Goal: Task Accomplishment & Management: Use online tool/utility

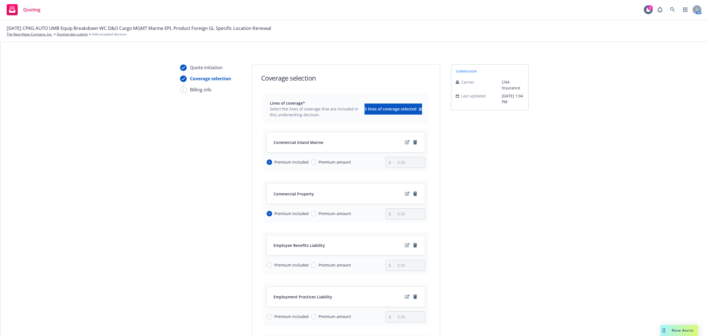
scroll to position [47, 0]
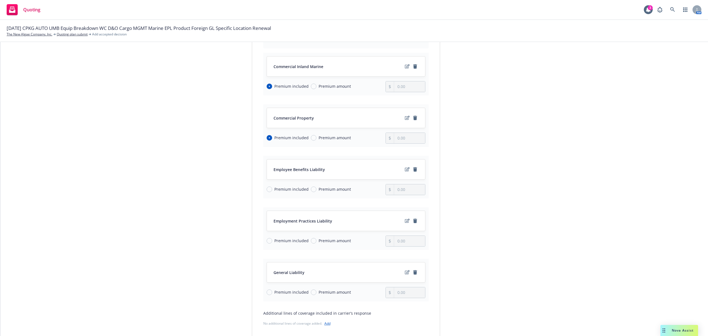
scroll to position [84, 0]
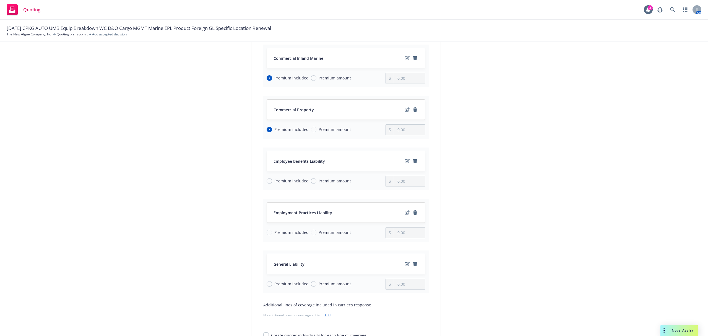
click at [272, 285] on span "Premium included" at bounding box center [290, 284] width 37 height 6
click at [269, 285] on input "Premium included" at bounding box center [270, 284] width 6 height 6
radio input "true"
click at [405, 266] on icon "edit" at bounding box center [407, 264] width 5 height 4
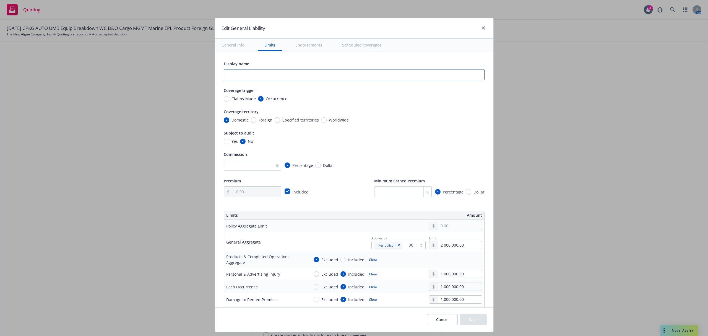
click at [264, 72] on input "text" at bounding box center [354, 74] width 261 height 11
type input "G"
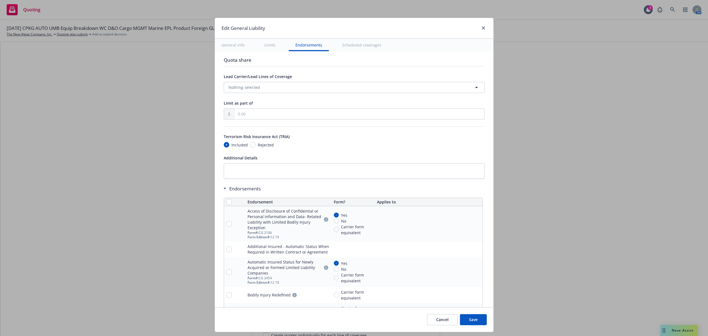
scroll to position [627, 0]
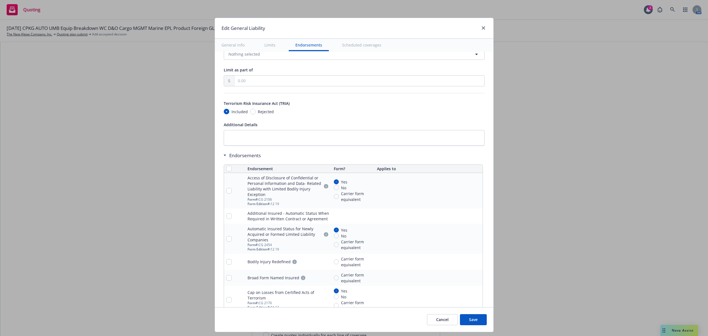
type input "GL Renewal with CNA"
click at [226, 171] on input "checkbox" at bounding box center [229, 169] width 6 height 6
checkbox input "true"
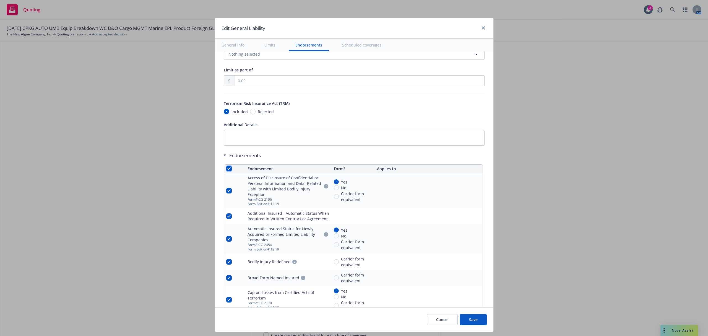
checkbox input "true"
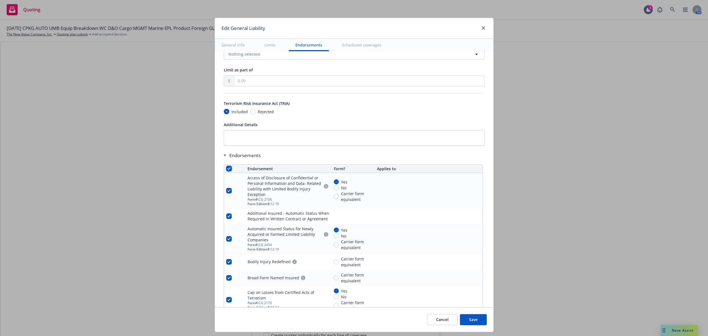
checkbox input "true"
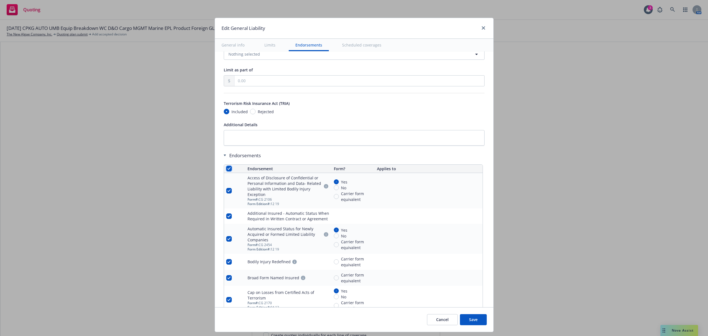
checkbox input "true"
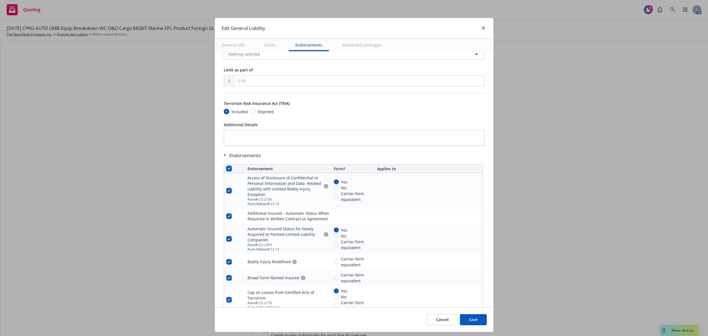
checkbox input "true"
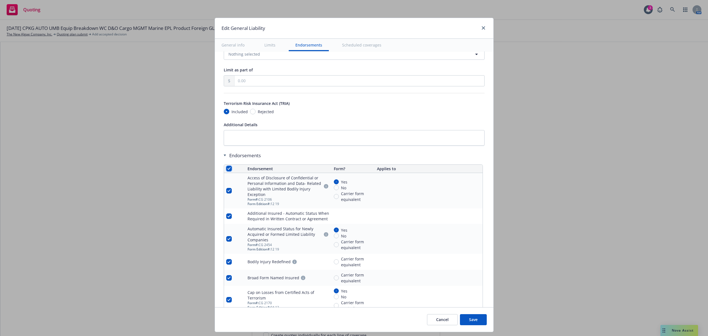
checkbox input "true"
click at [329, 323] on span "Remove endorsements" at bounding box center [345, 323] width 43 height 5
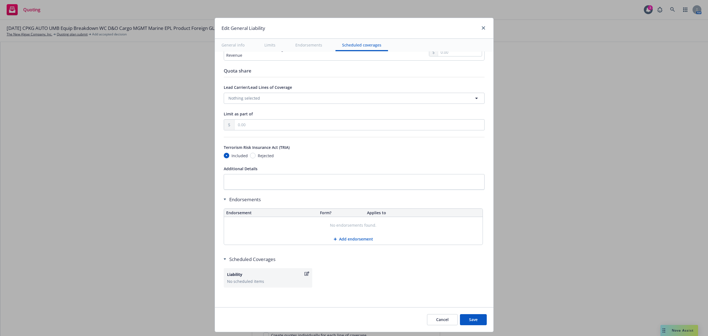
scroll to position [586, 0]
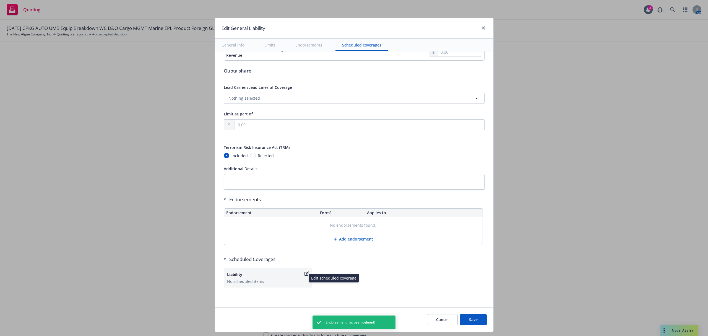
click at [284, 278] on div "No scheduled items" at bounding box center [268, 281] width 82 height 6
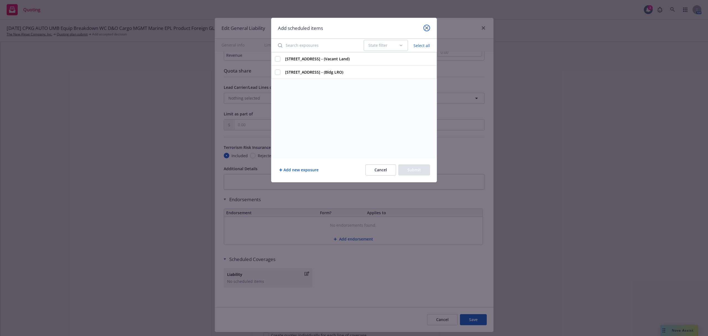
click at [425, 25] on link "close" at bounding box center [426, 28] width 7 height 7
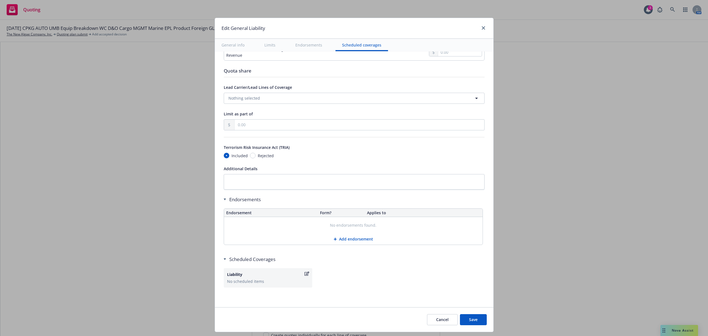
click at [467, 317] on button "Save" at bounding box center [473, 319] width 27 height 11
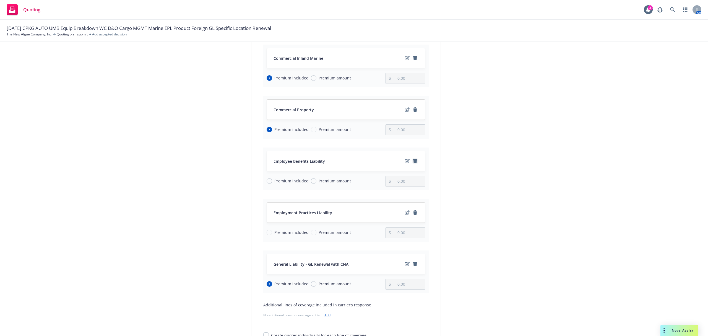
click at [414, 163] on icon "remove" at bounding box center [415, 161] width 4 height 4
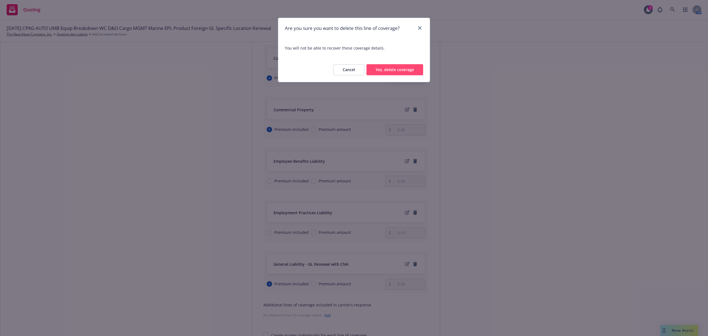
click at [399, 72] on button "Yes, delete coverage" at bounding box center [394, 69] width 57 height 11
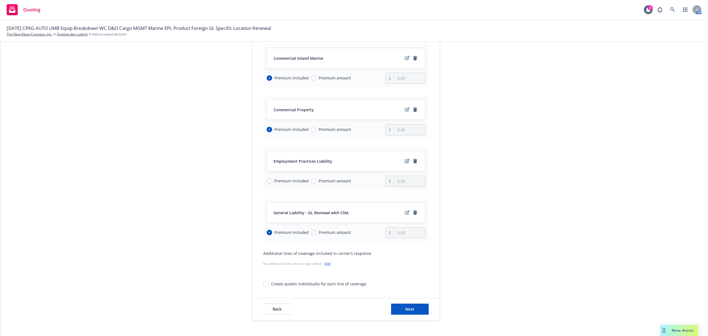
click at [405, 163] on icon "edit" at bounding box center [407, 161] width 5 height 4
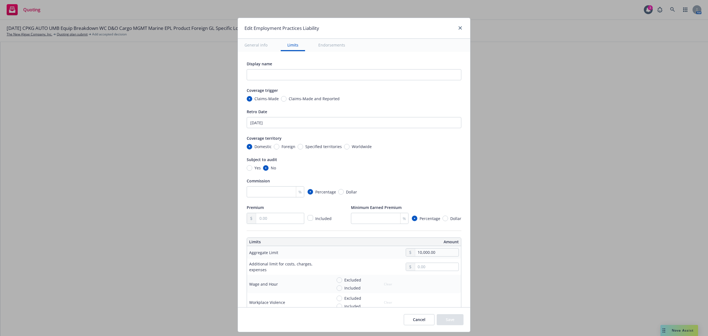
click at [289, 99] on span "Claims-Made and Reported" at bounding box center [314, 99] width 51 height 6
click at [284, 99] on input "Claims-Made and Reported" at bounding box center [284, 99] width 6 height 6
radio input "true"
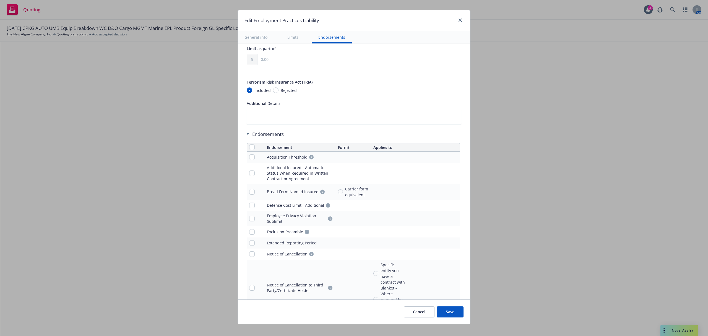
scroll to position [14, 0]
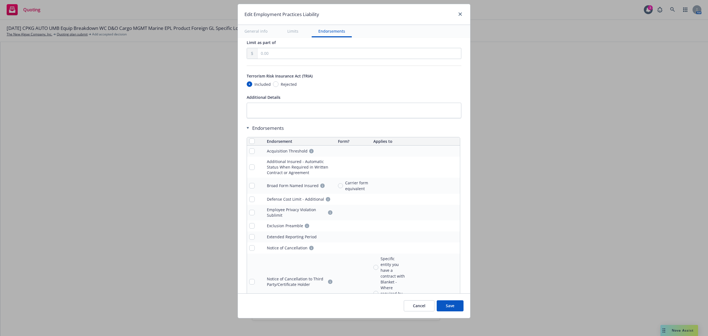
click at [247, 140] on th at bounding box center [256, 141] width 18 height 8
drag, startPoint x: 247, startPoint y: 144, endPoint x: 317, endPoint y: 196, distance: 86.6
click at [249, 144] on input "checkbox" at bounding box center [252, 141] width 6 height 6
checkbox input "true"
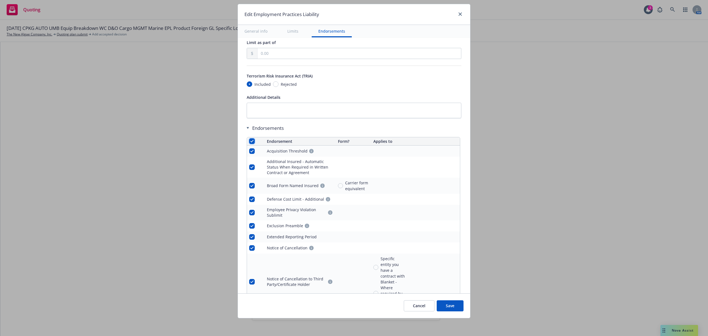
checkbox input "true"
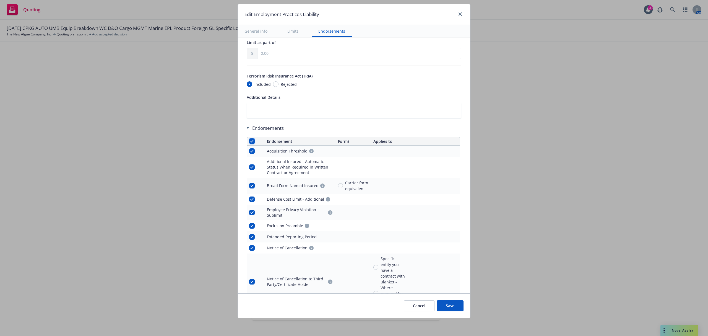
checkbox input "true"
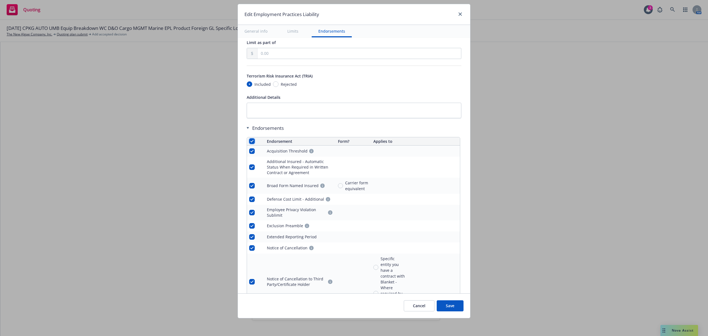
checkbox input "true"
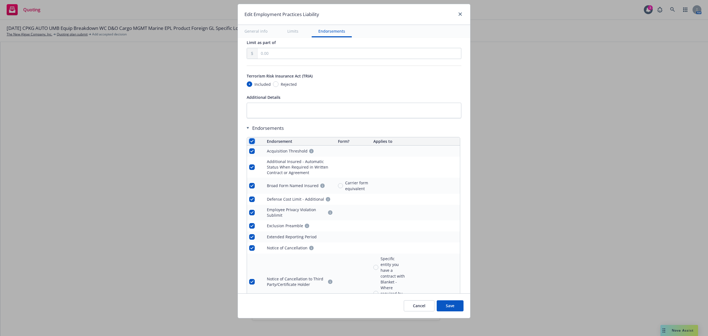
checkbox input "true"
click at [342, 328] on button "Remove endorsements" at bounding box center [345, 323] width 43 height 11
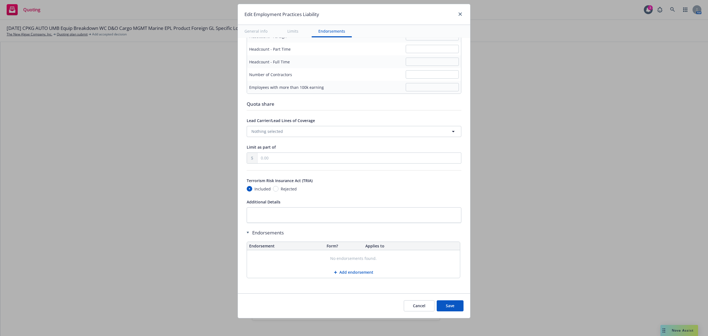
scroll to position [377, 0]
click at [445, 301] on button "Save" at bounding box center [450, 305] width 27 height 11
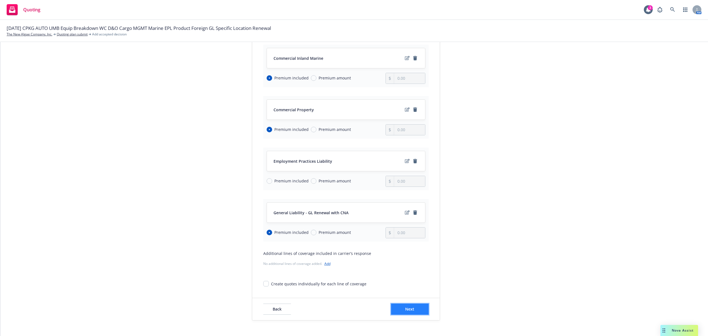
click at [414, 313] on button "Next" at bounding box center [410, 308] width 38 height 11
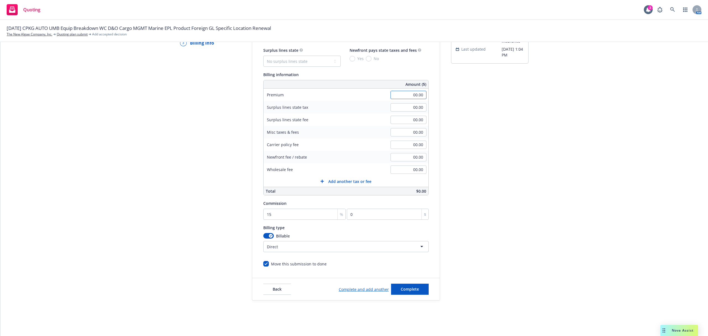
click at [402, 95] on input "00.00" at bounding box center [409, 95] width 36 height 8
type input "26,664.00"
type input "3999.6"
click at [284, 246] on html "Quoting 3 AM [DATE] CPKG AUTO UMB Equip Breakdown WC D&O Cargo MGMT Marine EPL …" at bounding box center [354, 168] width 708 height 336
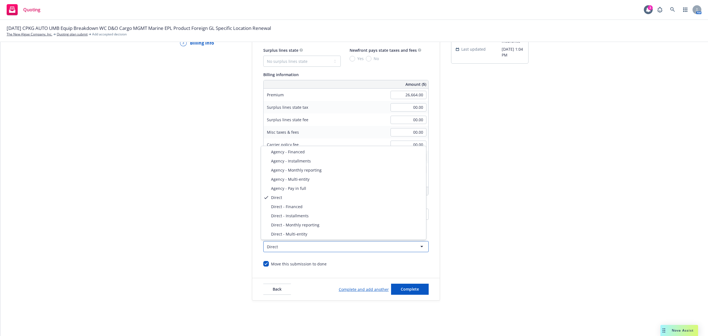
click at [486, 241] on html "Quoting 3 AM [DATE] CPKG AUTO UMB Equip Breakdown WC D&O Cargo MGMT Marine EPL …" at bounding box center [354, 168] width 708 height 336
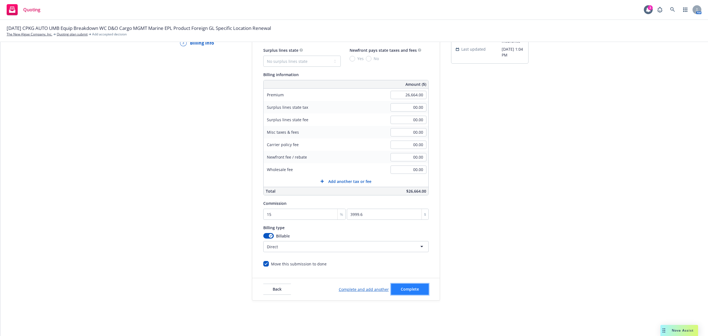
click at [410, 290] on span "Complete" at bounding box center [410, 288] width 18 height 5
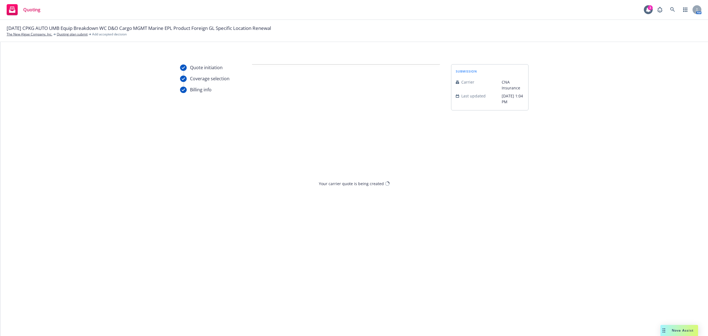
scroll to position [0, 0]
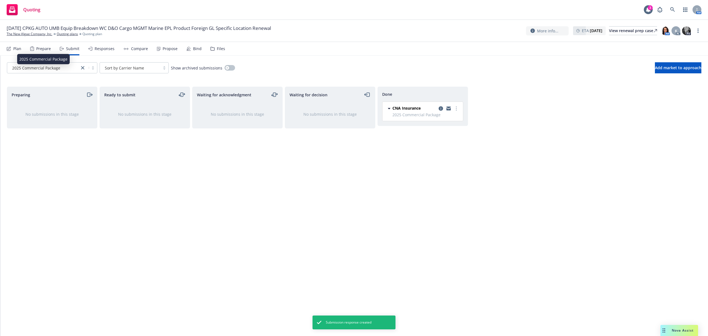
click at [79, 69] on div "2025 Commercial Package" at bounding box center [43, 67] width 72 height 9
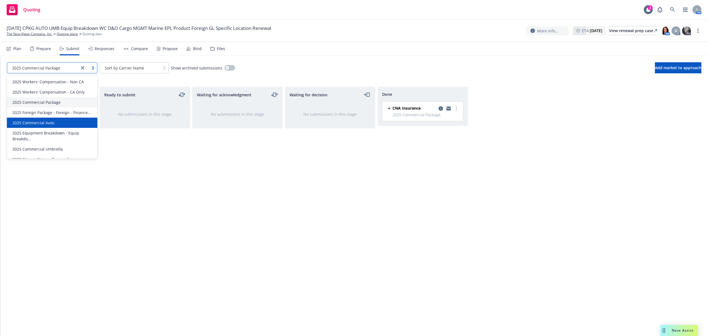
click at [63, 123] on div "2025 Commercial Auto" at bounding box center [52, 123] width 90 height 10
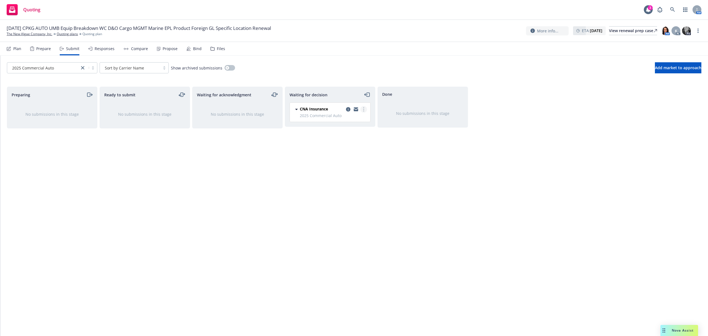
click at [363, 111] on icon "more" at bounding box center [363, 109] width 1 height 4
click at [358, 143] on span "Add accepted decision" at bounding box center [338, 142] width 55 height 5
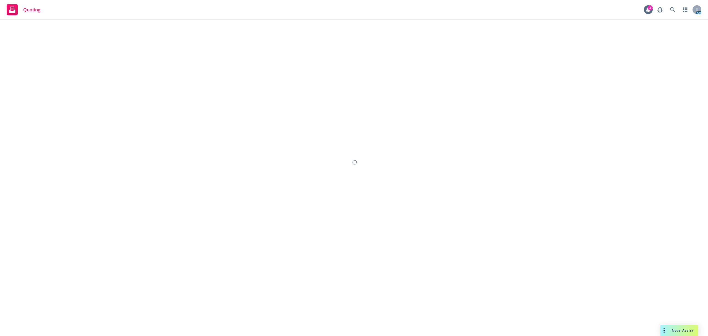
select select "12"
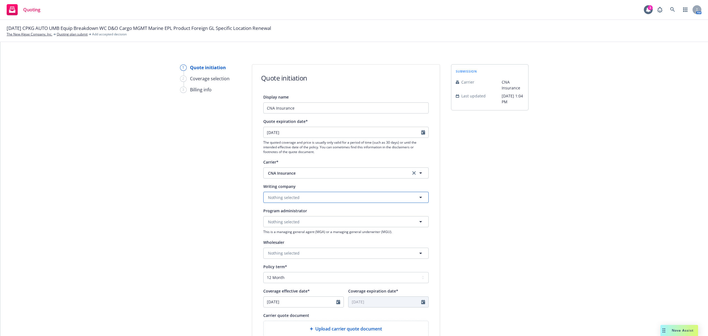
click at [299, 196] on button "Nothing selected" at bounding box center [345, 197] width 165 height 11
type input "american"
click at [310, 169] on div "American Casualty Company of [GEOGRAPHIC_DATA], [US_STATE] Domestic - 20427" at bounding box center [346, 178] width 164 height 20
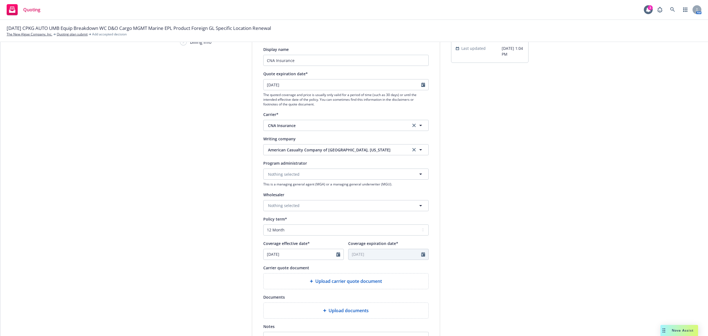
scroll to position [111, 0]
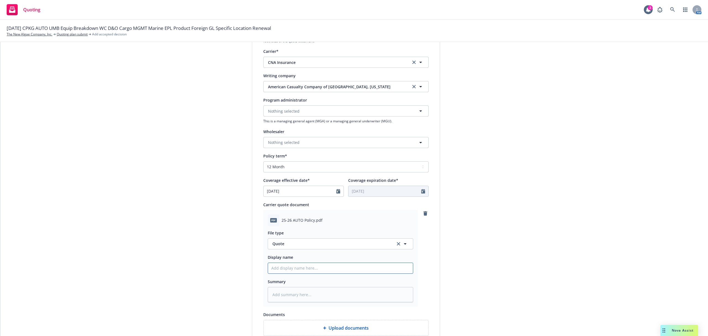
click at [305, 269] on input "Display name" at bounding box center [340, 268] width 145 height 11
type textarea "x"
type input "2"
type textarea "x"
type input "25"
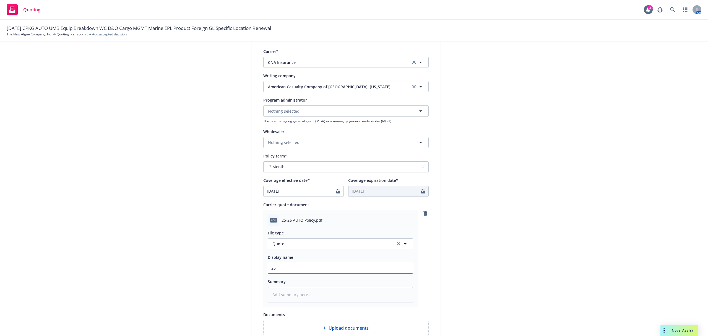
type textarea "x"
type input "25-"
type textarea "x"
type input "25-2"
type textarea "x"
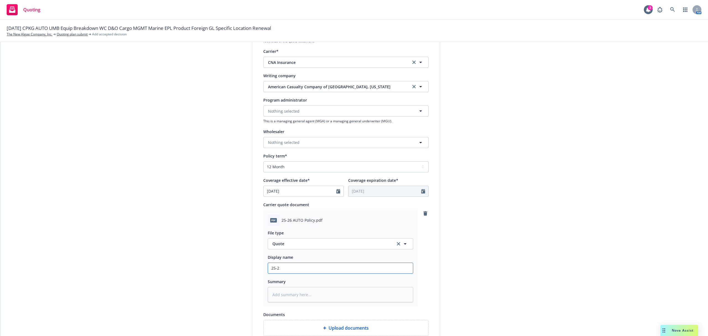
type input "25-26"
type textarea "x"
type input "25-26"
type textarea "x"
type input "25-26 A"
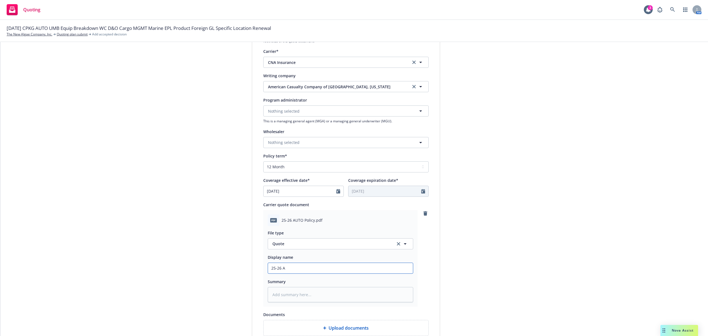
type textarea "x"
type input "25-26 AU"
type textarea "x"
type input "25-26 AUT"
type textarea "x"
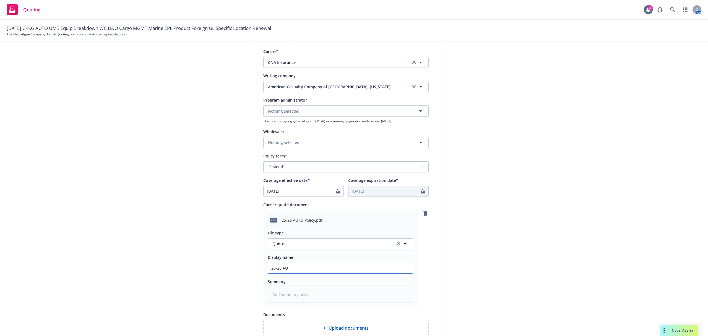
type input "25-26 AUTO"
type textarea "x"
type input "25-26 AUTO"
type textarea "x"
type input "25-26 AUTO P"
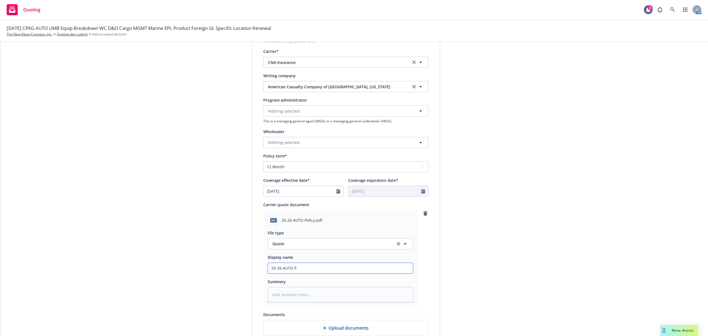
type textarea "x"
type input "25-26 AUTO Po"
type textarea "x"
type input "25-26 AUTO Pol"
type textarea "x"
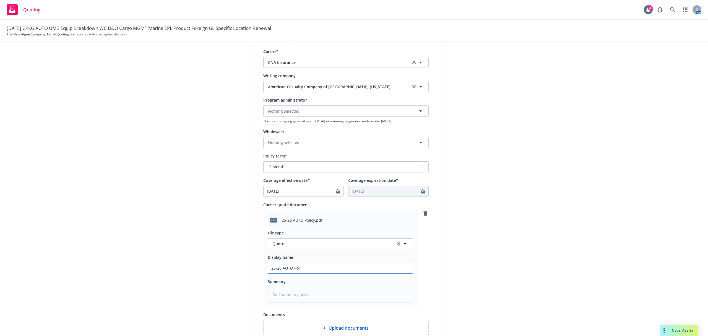
type input "25-26 AUTO Poli"
type textarea "x"
type input "25-26 AUTO Polic"
type textarea "x"
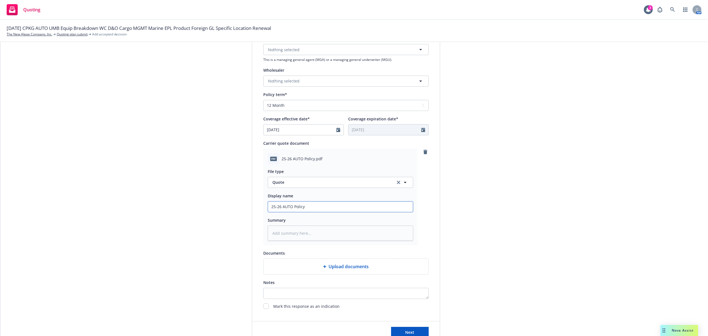
scroll to position [215, 0]
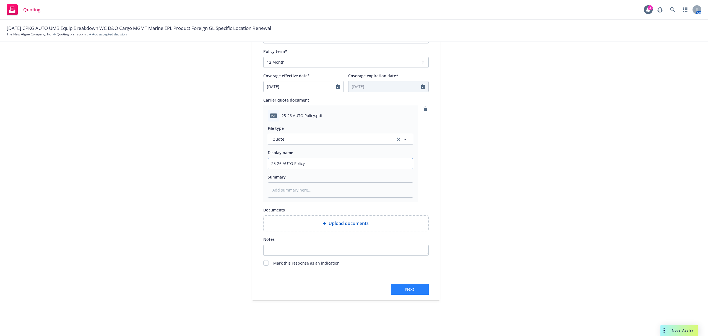
type input "25-26 AUTO Policy"
click at [408, 292] on button "Next" at bounding box center [410, 289] width 38 height 11
type textarea "x"
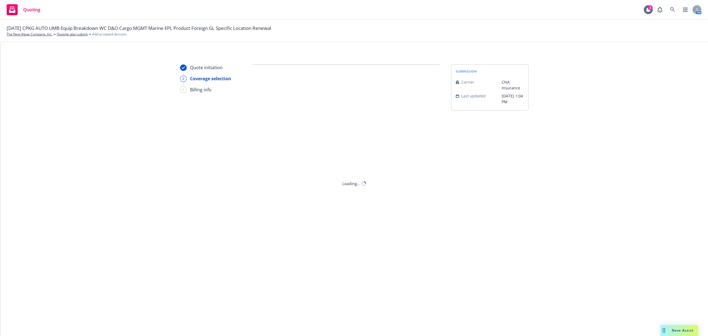
scroll to position [0, 0]
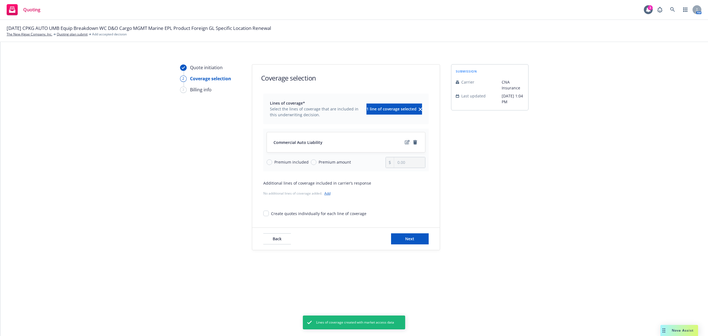
click at [406, 142] on icon "edit" at bounding box center [407, 142] width 5 height 4
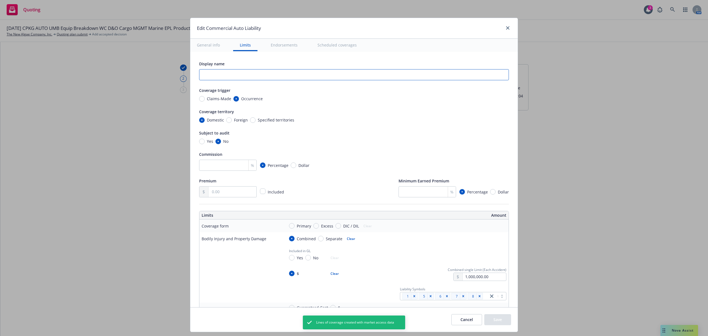
click at [215, 78] on input "text" at bounding box center [354, 74] width 310 height 11
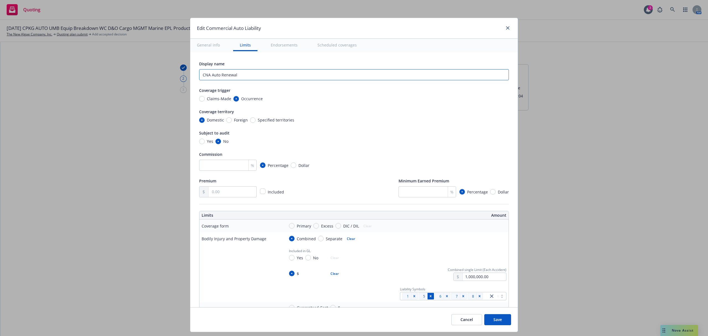
click at [429, 296] on icon "Remove [object Object]" at bounding box center [431, 296] width 4 height 4
type input "CNA Auto Renewal"
click at [445, 298] on icon "Remove [object Object]" at bounding box center [447, 296] width 4 height 4
click at [461, 298] on icon "Remove [object Object]" at bounding box center [463, 296] width 4 height 4
click at [478, 298] on icon "Remove [object Object]" at bounding box center [480, 296] width 4 height 4
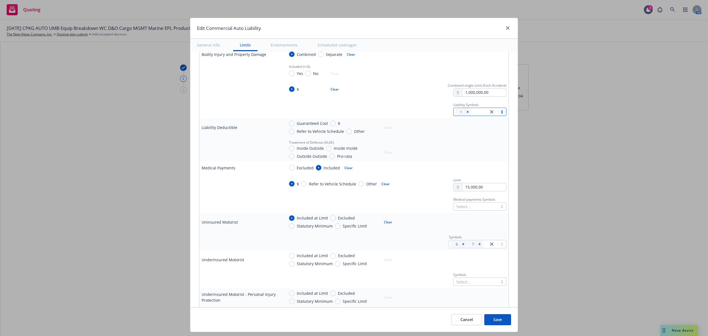
scroll to position [221, 0]
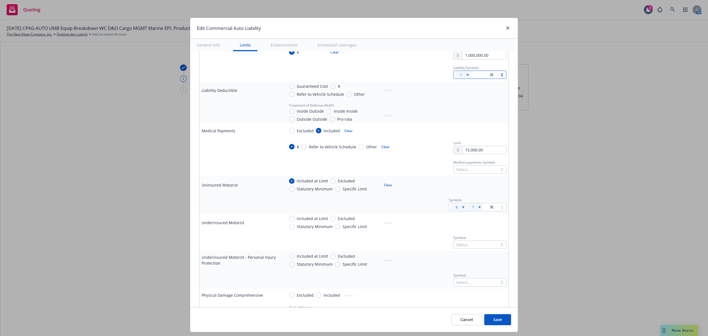
click at [467, 171] on div at bounding box center [475, 169] width 39 height 7
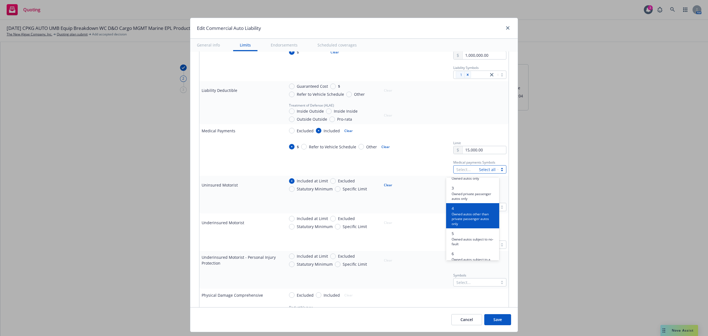
scroll to position [37, 0]
click at [471, 225] on span "5" at bounding box center [474, 223] width 44 height 6
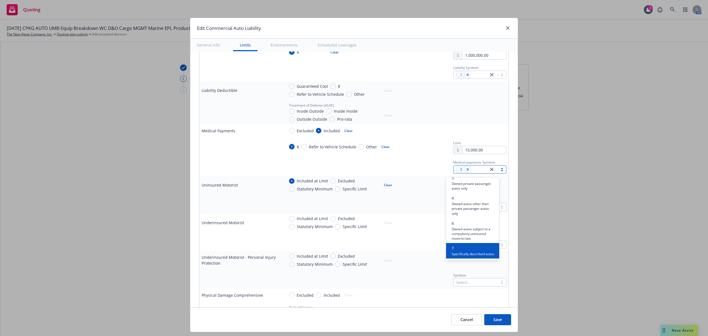
click at [469, 247] on span "7" at bounding box center [473, 248] width 43 height 6
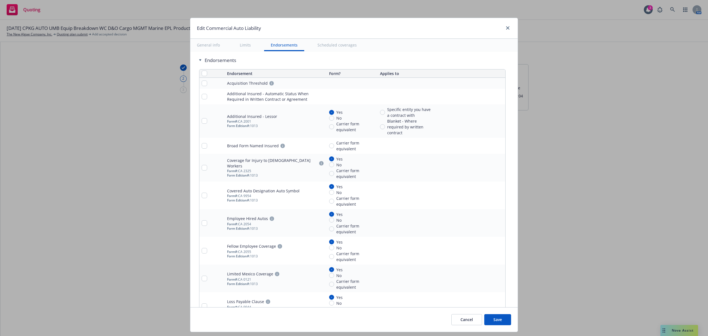
scroll to position [922, 0]
click at [202, 74] on input "checkbox" at bounding box center [205, 72] width 6 height 6
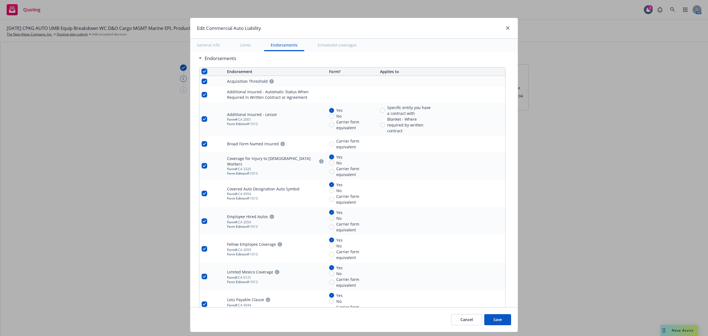
checkbox input "true"
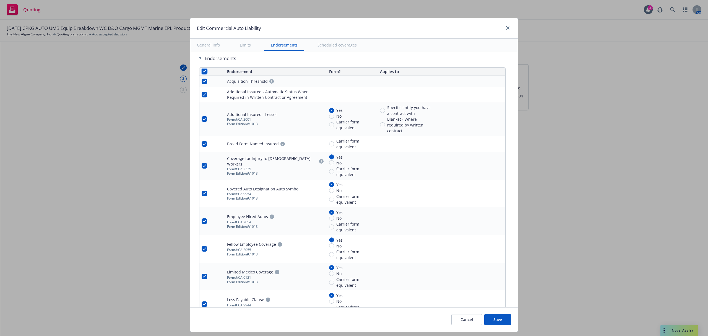
checkbox input "true"
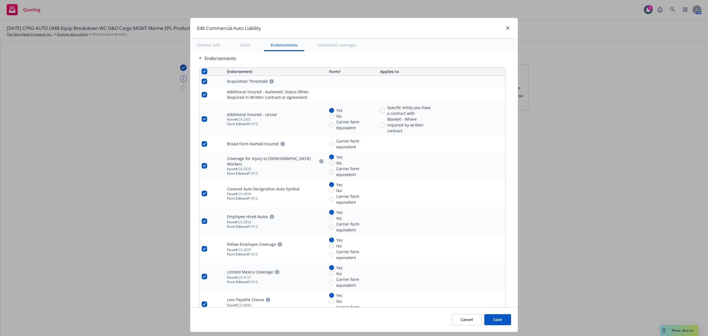
checkbox input "true"
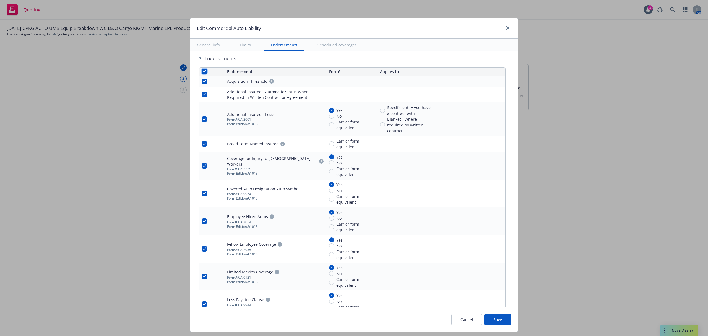
checkbox input "true"
click at [337, 322] on span "Remove endorsements" at bounding box center [345, 323] width 43 height 5
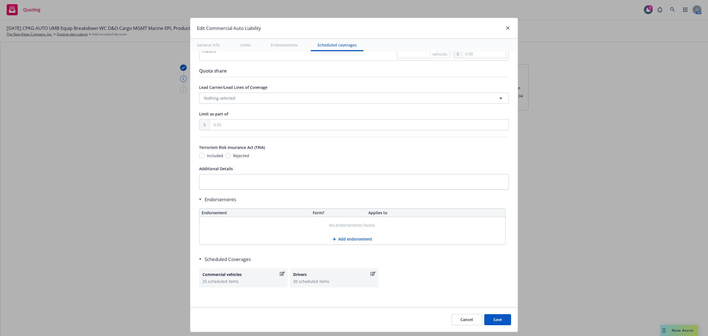
click at [237, 278] on div "25 scheduled items" at bounding box center [243, 281] width 82 height 6
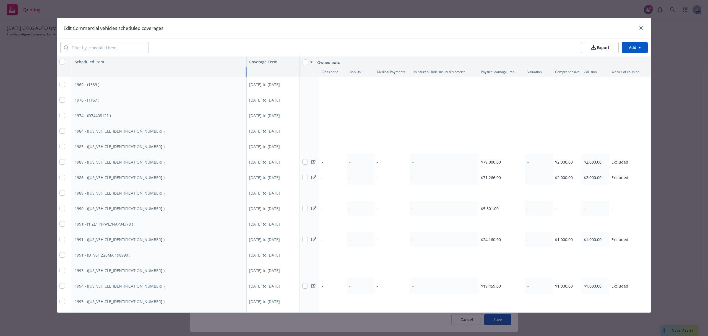
drag, startPoint x: 182, startPoint y: 68, endPoint x: 303, endPoint y: 82, distance: 122.3
click at [303, 82] on div "Scheduled Item Coverage Term Owned auto Class code Liability Medical Payments U…" at bounding box center [354, 260] width 594 height 407
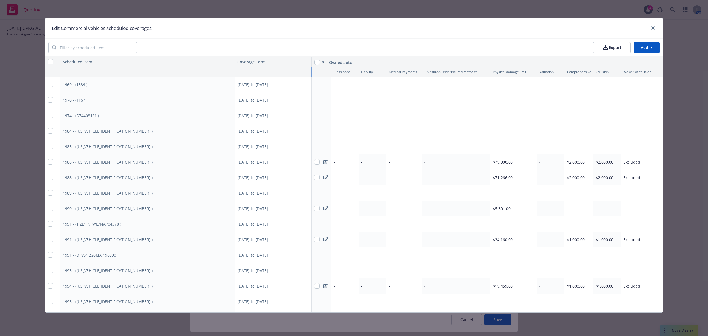
drag, startPoint x: 297, startPoint y: 71, endPoint x: 320, endPoint y: 73, distance: 23.8
click at [0, 0] on div "Class code Liability Medical Payments Uninsured/Underinsured Motorist Physical …" at bounding box center [0, 0] width 0 height 0
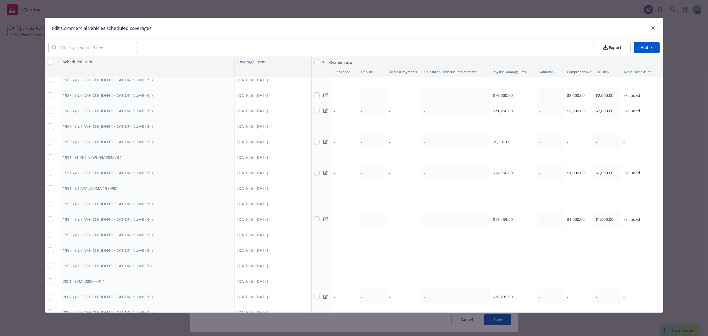
scroll to position [157, 0]
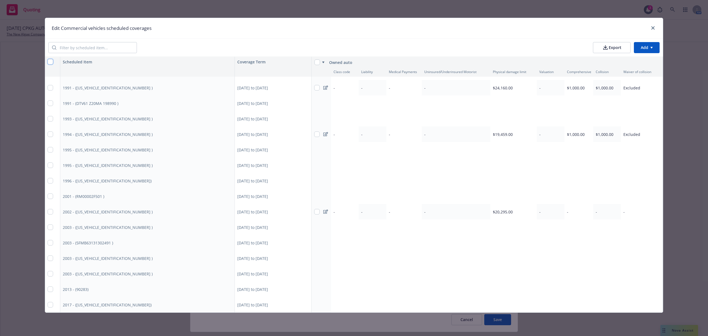
click at [48, 62] on input "checkbox" at bounding box center [51, 62] width 6 height 6
checkbox input "true"
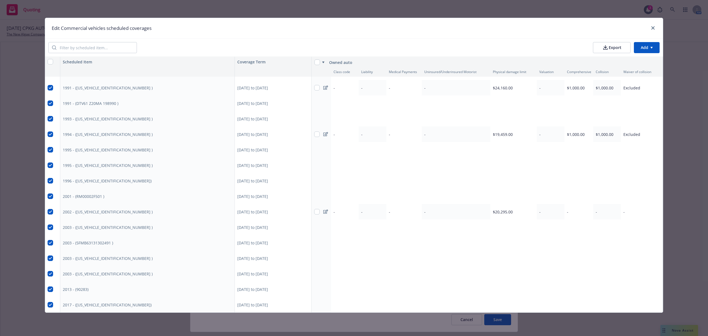
checkbox input "true"
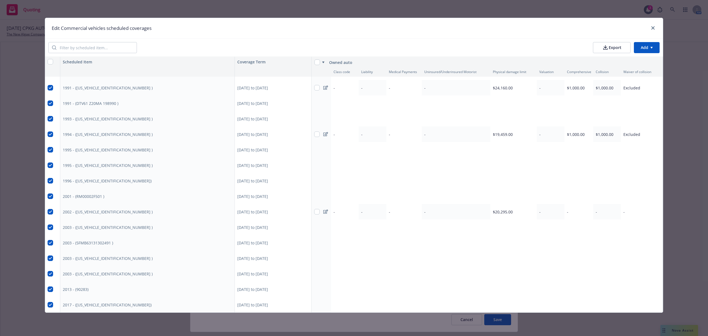
checkbox input "true"
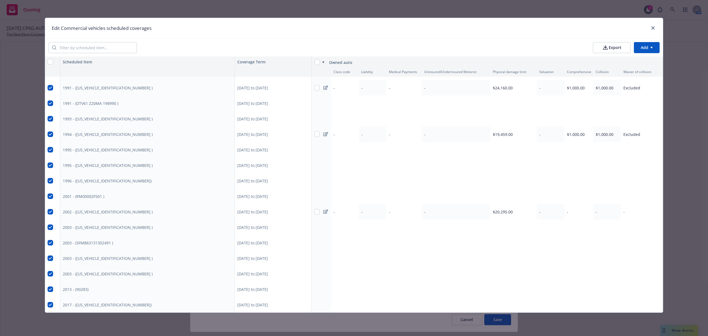
checkbox input "true"
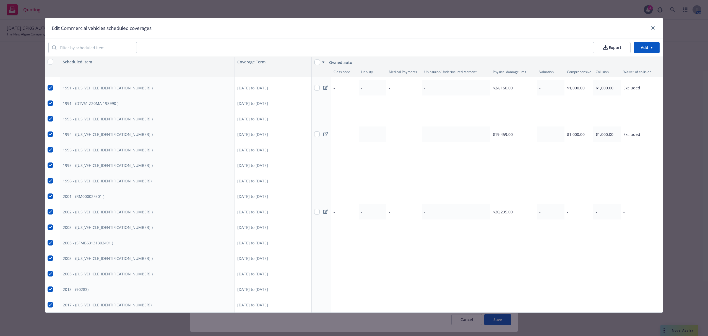
checkbox input "true"
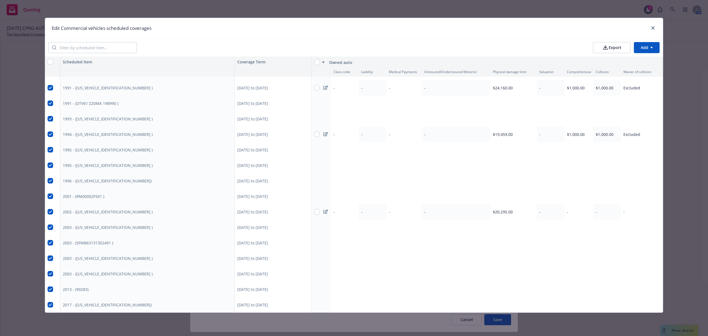
checkbox input "true"
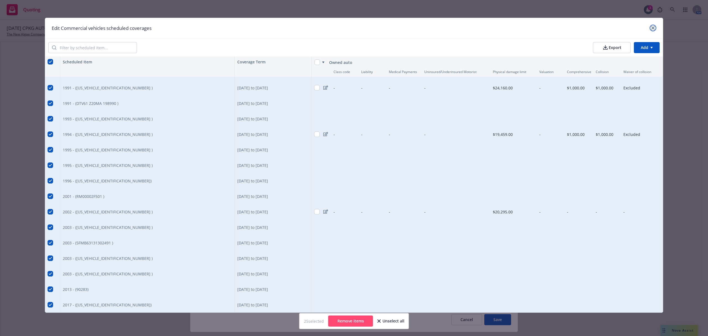
click at [656, 28] on link "close" at bounding box center [653, 28] width 7 height 7
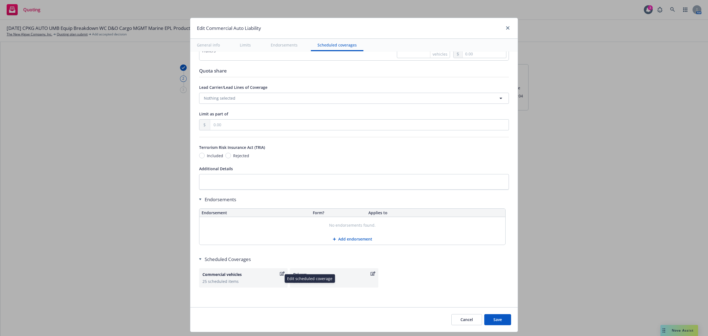
click at [228, 282] on div "25 scheduled items" at bounding box center [243, 281] width 82 height 6
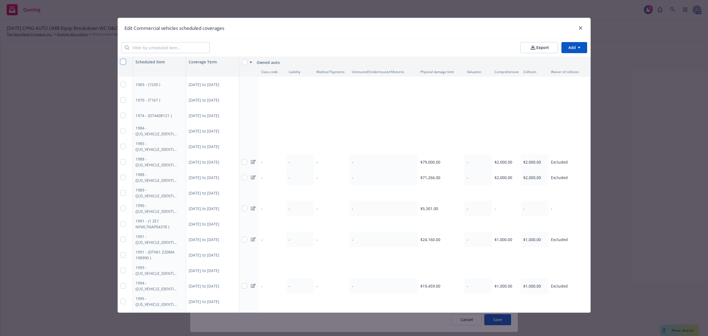
click at [121, 61] on input "checkbox" at bounding box center [123, 62] width 6 height 6
checkbox input "true"
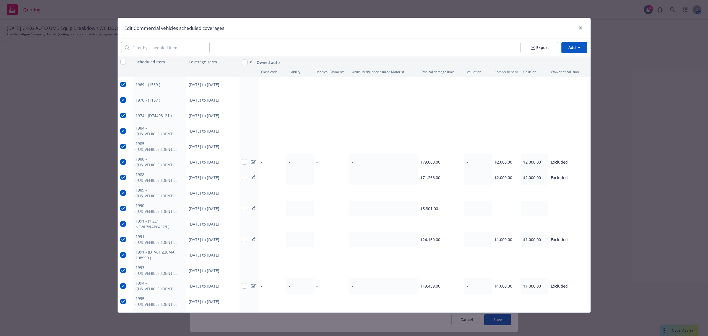
checkbox input "true"
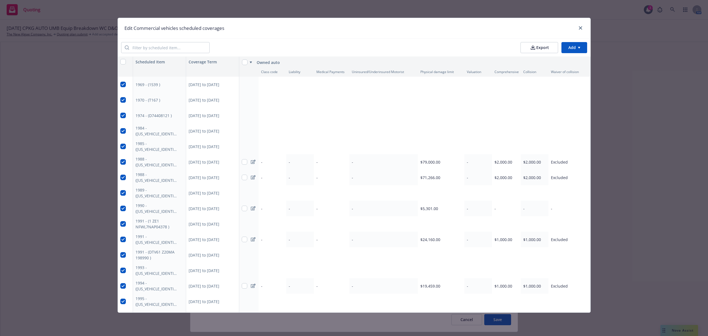
checkbox input "true"
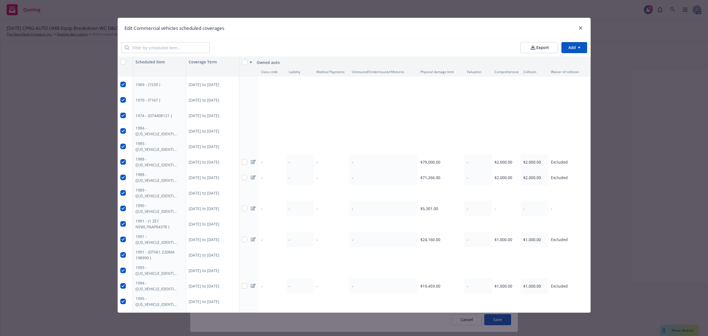
checkbox input "true"
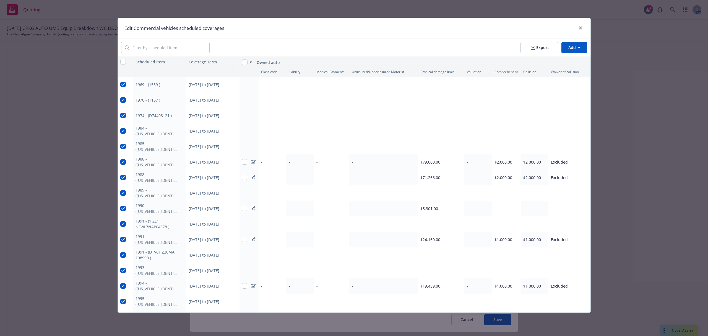
checkbox input "true"
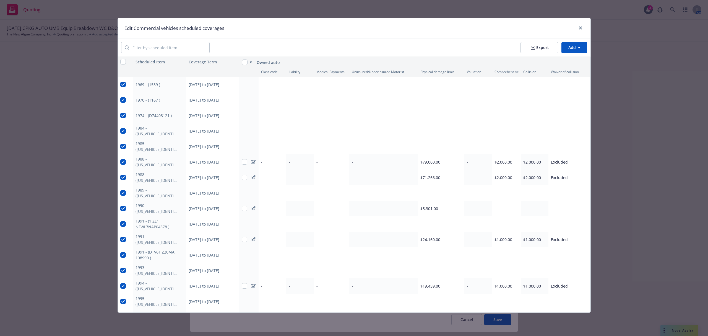
checkbox input "true"
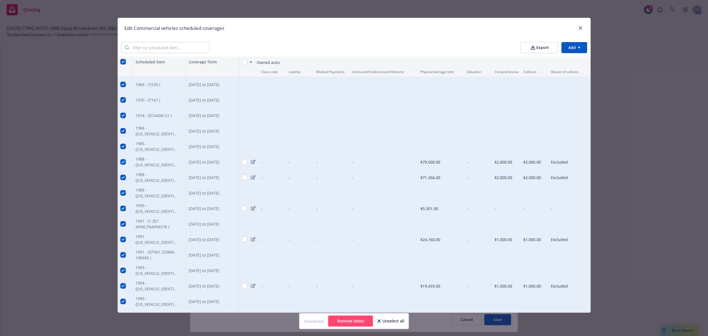
click at [353, 325] on button "Remove items" at bounding box center [350, 320] width 45 height 11
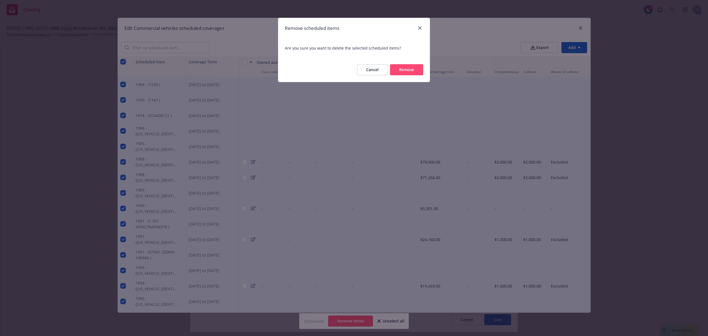
click at [409, 74] on button "Remove" at bounding box center [406, 69] width 33 height 11
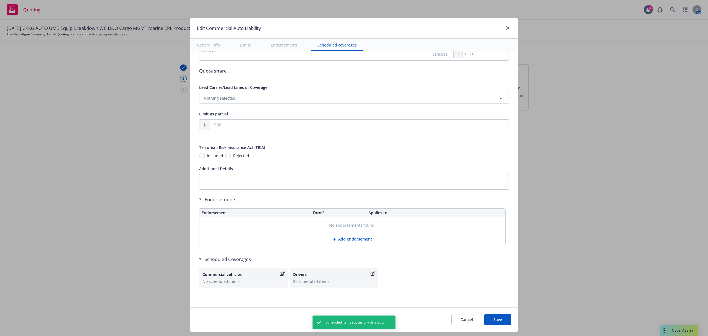
click at [237, 275] on div "Commercial vehicles" at bounding box center [240, 274] width 76 height 6
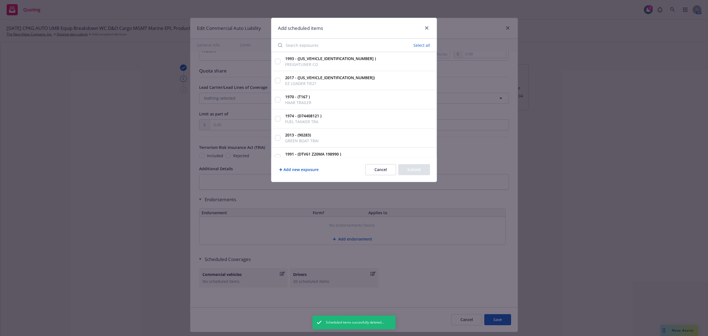
click at [307, 46] on input "Search exposures" at bounding box center [318, 45] width 86 height 11
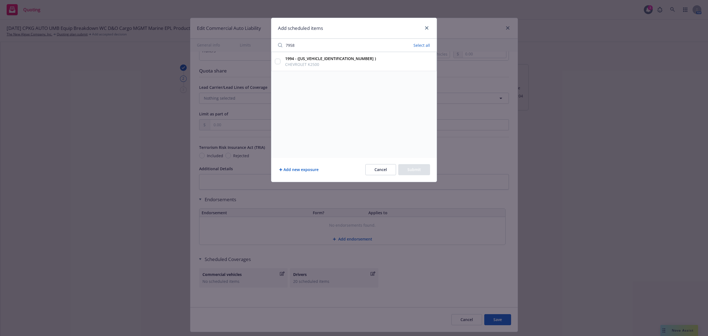
type input "7958"
click at [277, 60] on input "1994 - ([US_VEHICLE_IDENTIFICATION_NUMBER] ) CHEVROLET K2500" at bounding box center [278, 62] width 6 height 6
checkbox input "true"
drag, startPoint x: 300, startPoint y: 46, endPoint x: 279, endPoint y: 45, distance: 21.1
click at [279, 45] on input "7958" at bounding box center [321, 45] width 93 height 11
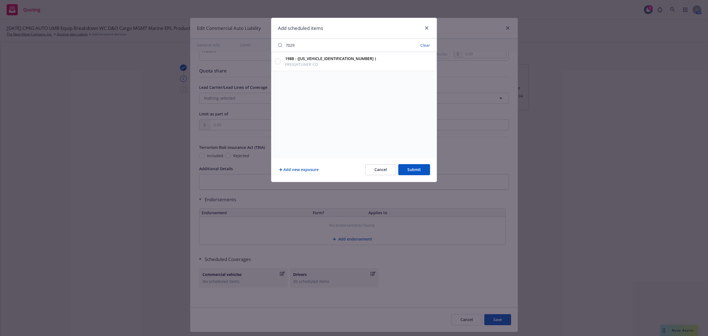
type input "7029"
click at [277, 61] on input "1988 - ([US_VEHICLE_IDENTIFICATION_NUMBER] ) FREIGHTLINER CO" at bounding box center [278, 62] width 6 height 6
checkbox input "true"
drag, startPoint x: 297, startPoint y: 44, endPoint x: 283, endPoint y: 42, distance: 14.2
click at [283, 42] on input "7029" at bounding box center [326, 45] width 102 height 11
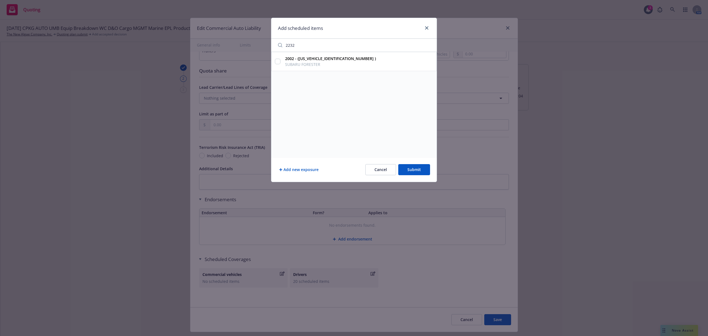
type input "2232"
click at [280, 61] on input "2002 - ([US_VEHICLE_IDENTIFICATION_NUMBER] ) SUBARU FORESTER" at bounding box center [278, 62] width 6 height 6
checkbox input "true"
drag, startPoint x: 300, startPoint y: 47, endPoint x: 284, endPoint y: 46, distance: 16.1
click at [284, 46] on input "2232" at bounding box center [326, 45] width 102 height 11
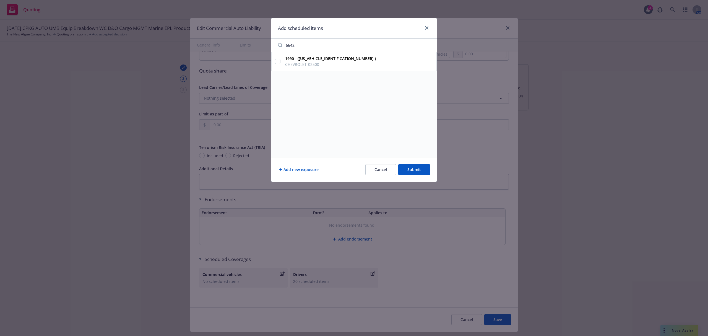
type input "6642"
click at [278, 60] on input "1990 - ([US_VEHICLE_IDENTIFICATION_NUMBER] ) CHEVROLET K2500" at bounding box center [278, 62] width 6 height 6
checkbox input "true"
drag, startPoint x: 299, startPoint y: 45, endPoint x: 275, endPoint y: 42, distance: 24.8
click at [275, 42] on input "6642" at bounding box center [326, 45] width 102 height 11
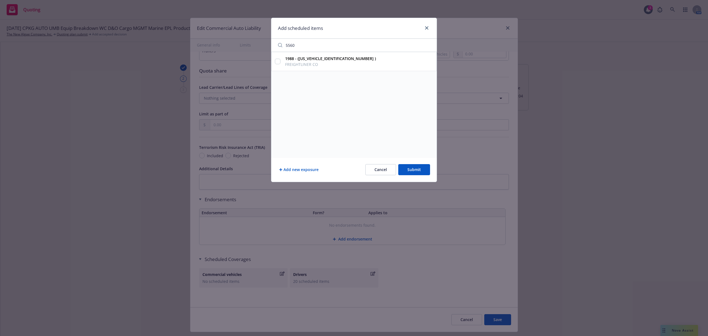
type input "5560"
click at [279, 61] on input "1988 - ([US_VEHICLE_IDENTIFICATION_NUMBER] ) FREIGHTLINER CO" at bounding box center [278, 62] width 6 height 6
checkbox input "true"
click at [406, 168] on button "Submit" at bounding box center [414, 169] width 32 height 11
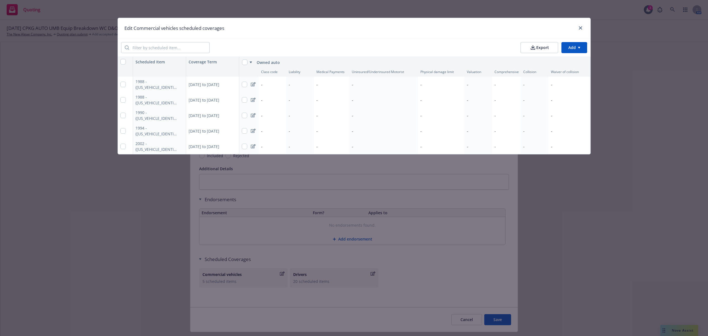
click at [472, 80] on div "-" at bounding box center [478, 84] width 28 height 15
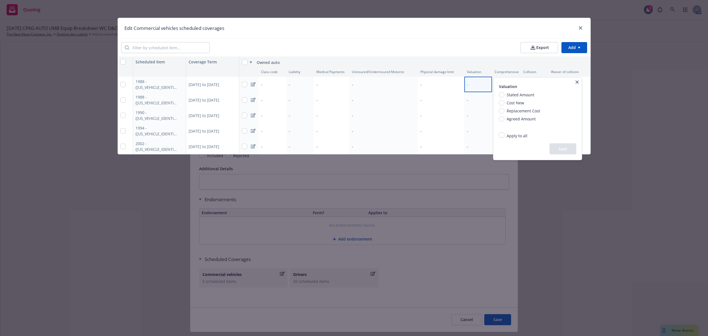
click at [504, 102] on span "Cost New" at bounding box center [514, 103] width 20 height 6
click at [504, 102] on input "Cost New" at bounding box center [502, 103] width 6 height 6
radio input "true"
click at [558, 150] on button "Save" at bounding box center [563, 148] width 27 height 11
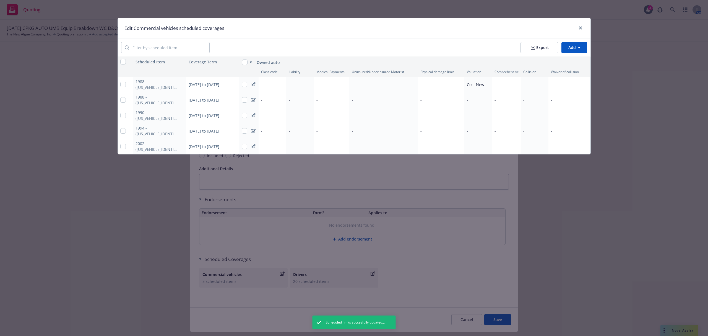
click at [477, 82] on span "Cost New" at bounding box center [475, 84] width 17 height 5
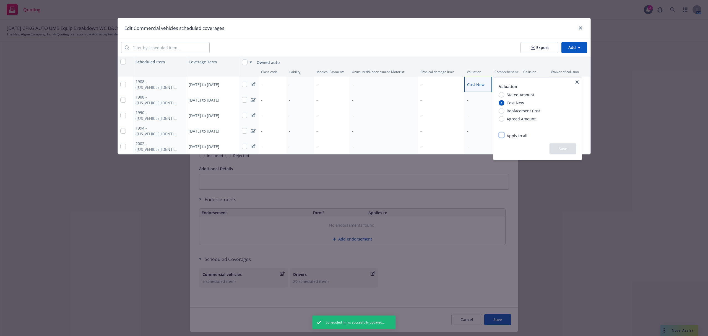
click at [504, 137] on input "Apply to all" at bounding box center [502, 135] width 6 height 6
checkbox input "true"
radio input "true"
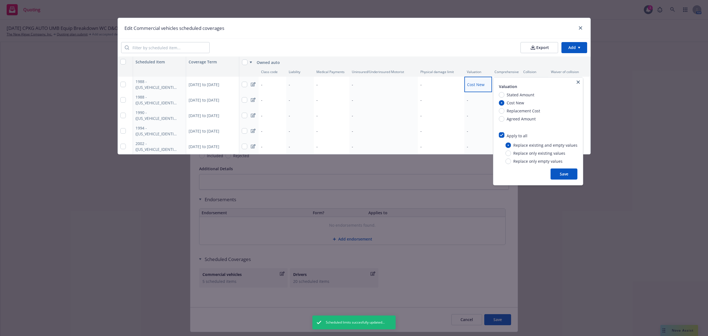
click at [560, 175] on button "Save" at bounding box center [564, 173] width 27 height 11
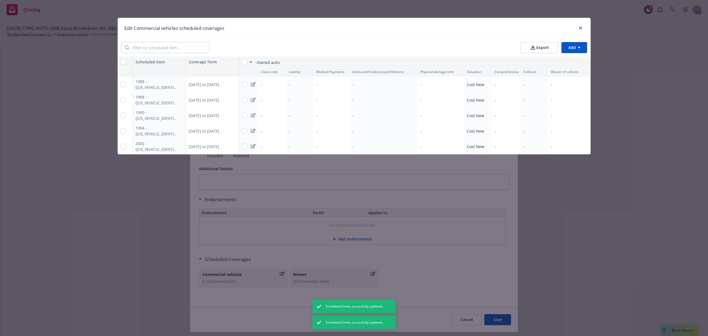
click at [300, 84] on div "-" at bounding box center [300, 84] width 28 height 15
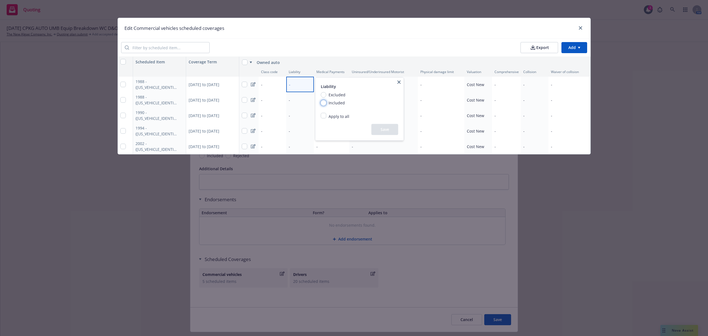
click at [323, 101] on input "Included" at bounding box center [324, 103] width 6 height 6
radio input "true"
click at [322, 115] on input "Apply to all" at bounding box center [324, 116] width 6 height 6
checkbox input "true"
radio input "true"
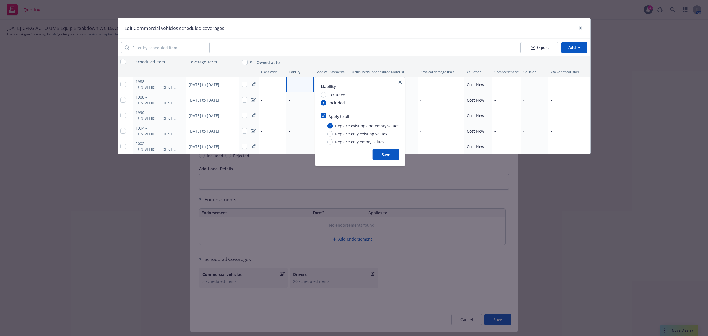
click at [384, 153] on button "Save" at bounding box center [386, 154] width 27 height 11
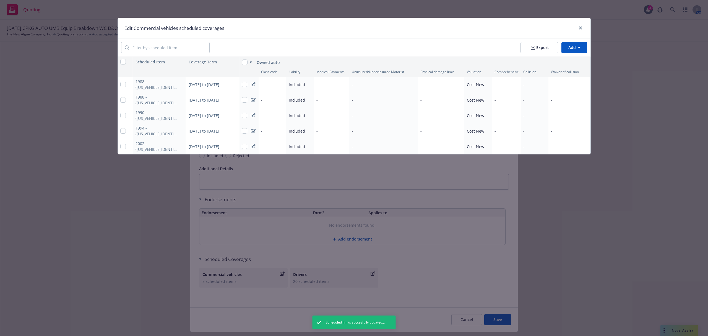
click at [367, 82] on div "-" at bounding box center [383, 84] width 69 height 15
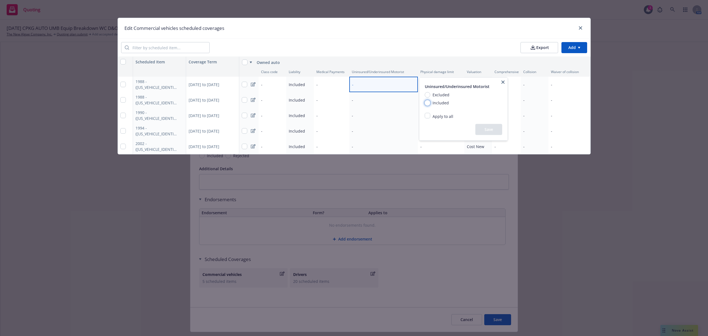
click at [425, 101] on input "Included" at bounding box center [428, 103] width 6 height 6
radio input "true"
click at [425, 116] on input "Apply to all" at bounding box center [428, 116] width 6 height 6
checkbox input "true"
radio input "true"
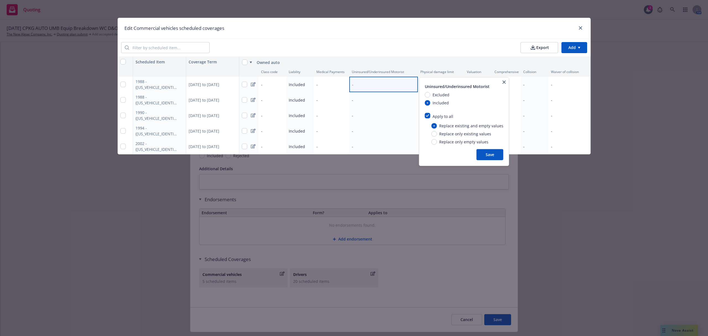
click at [481, 151] on button "Save" at bounding box center [490, 154] width 27 height 11
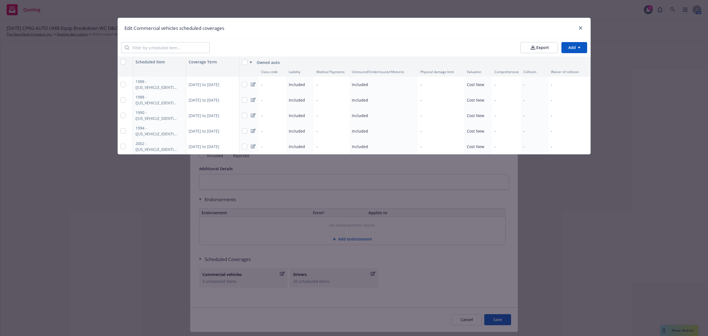
click at [430, 81] on div "-" at bounding box center [441, 84] width 46 height 15
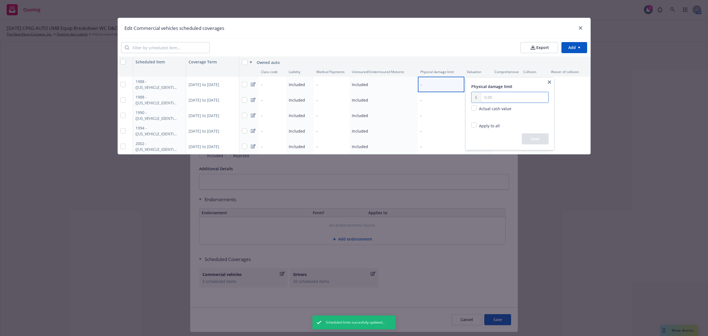
click at [487, 97] on input "text" at bounding box center [514, 97] width 67 height 11
type input "71,266.00"
click at [526, 139] on button "Save" at bounding box center [535, 138] width 27 height 11
click at [433, 98] on div "-" at bounding box center [441, 99] width 46 height 15
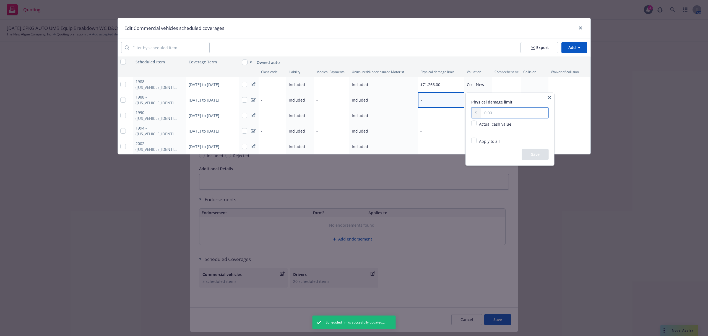
click at [493, 114] on input "text" at bounding box center [514, 113] width 67 height 11
click at [185, 71] on html "Quoting 3 AM [DATE] CPKG AUTO UMB Equip Breakdown WC D&O Cargo MGMT Marine EPL …" at bounding box center [354, 168] width 708 height 336
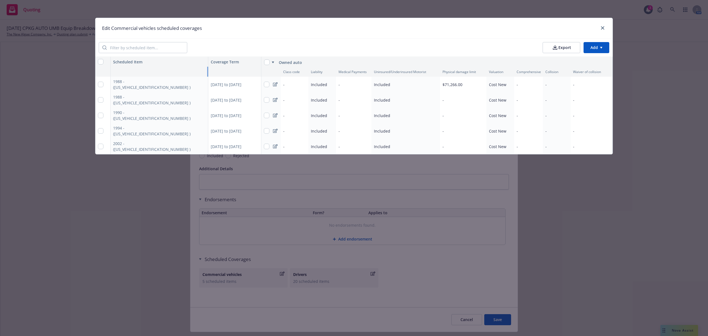
drag, startPoint x: 185, startPoint y: 73, endPoint x: 230, endPoint y: 75, distance: 44.6
click at [0, 0] on div "Class code Liability Medical Payments Uninsured/Underinsured Motorist Physical …" at bounding box center [0, 0] width 0 height 0
click at [461, 84] on span "$71,266.00" at bounding box center [453, 85] width 20 height 6
drag, startPoint x: 528, startPoint y: 96, endPoint x: 489, endPoint y: 95, distance: 38.7
click at [489, 95] on div "Physical damage limit 71,266.00 Actual cash value Apply to all Replace existing…" at bounding box center [532, 113] width 89 height 72
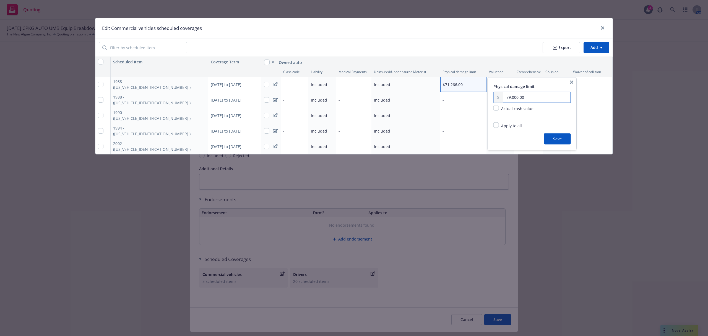
type input "79,000.00"
click at [552, 137] on button "Save" at bounding box center [557, 138] width 27 height 11
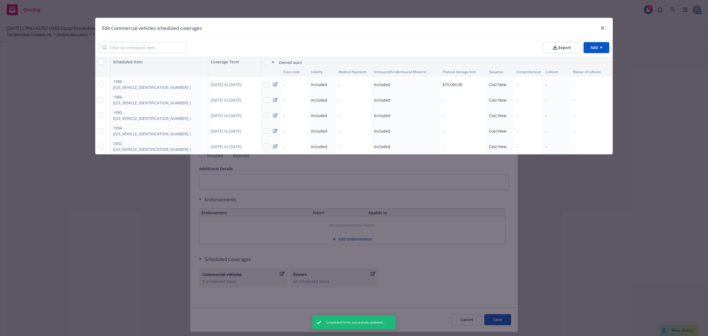
click at [463, 100] on div "-" at bounding box center [463, 99] width 46 height 15
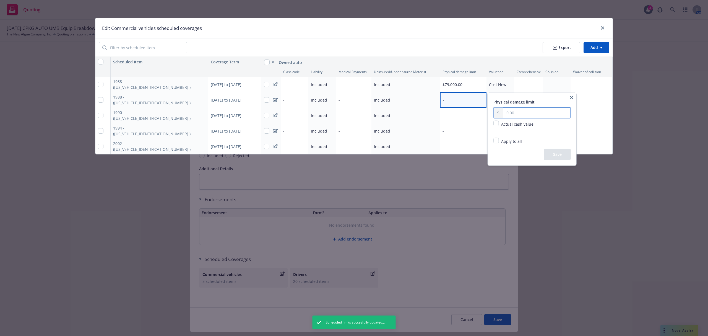
click at [512, 112] on input "text" at bounding box center [536, 113] width 67 height 11
type input "71,266.00"
click at [561, 153] on button "Save" at bounding box center [557, 154] width 27 height 11
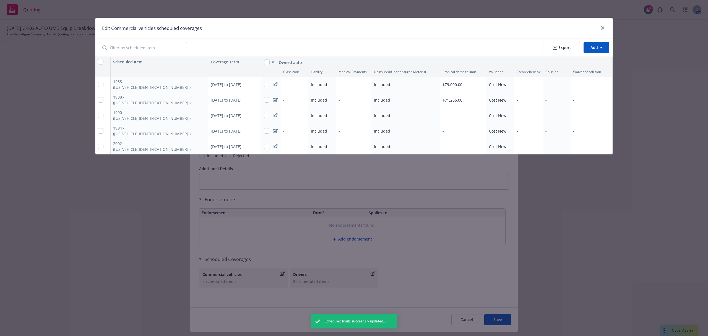
click at [461, 112] on div "-" at bounding box center [463, 115] width 46 height 15
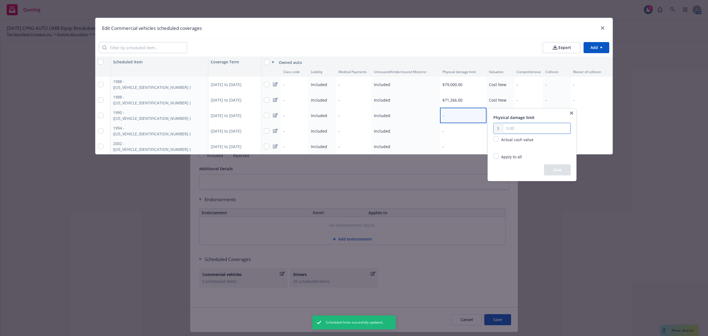
click at [510, 130] on input "text" at bounding box center [536, 128] width 67 height 11
type input "15,301.00"
click at [555, 171] on button "Save" at bounding box center [557, 169] width 27 height 11
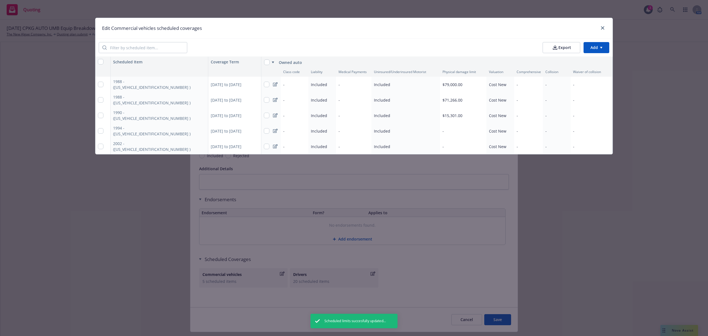
click at [467, 128] on div "-" at bounding box center [463, 130] width 46 height 15
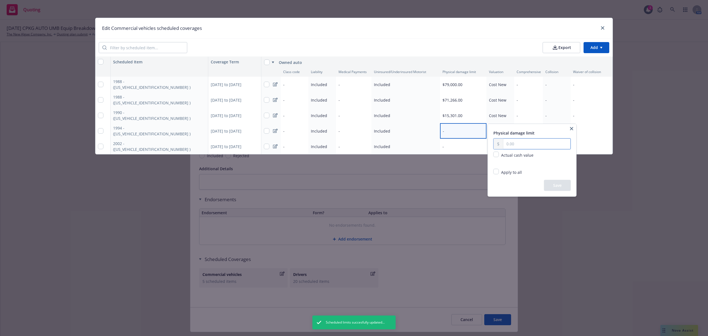
click at [509, 146] on input "text" at bounding box center [536, 144] width 67 height 11
type input "19,459.00"
click at [561, 184] on button "Save" at bounding box center [557, 185] width 27 height 11
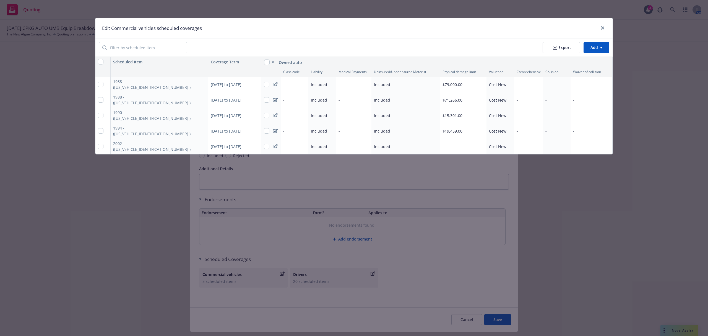
click at [454, 146] on div "-" at bounding box center [463, 146] width 46 height 15
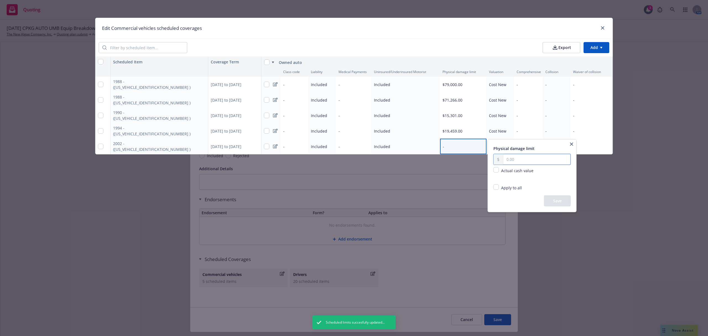
click at [507, 157] on input "text" at bounding box center [536, 159] width 67 height 11
type input "20,295.00"
click at [557, 204] on button "Save" at bounding box center [557, 200] width 27 height 11
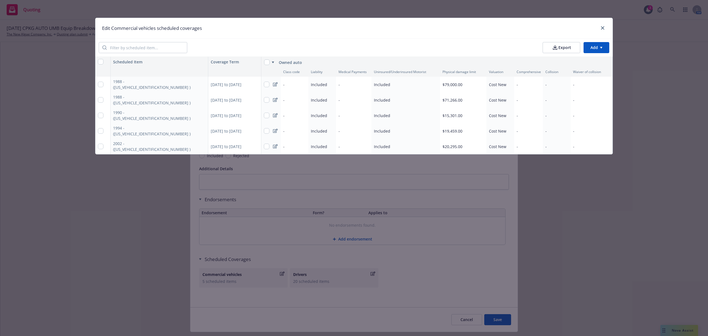
click at [525, 131] on div "-" at bounding box center [528, 130] width 29 height 15
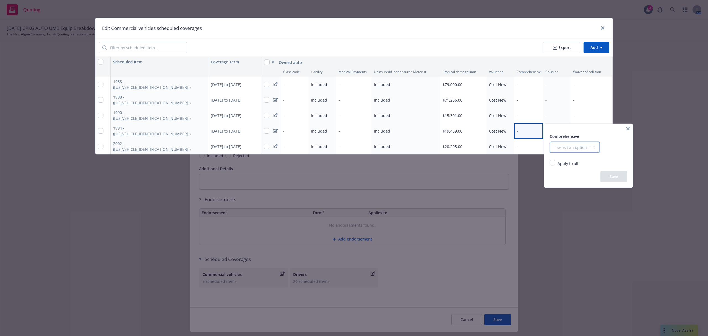
click at [573, 146] on select "-- select an option -- Dollar amount Percentage" at bounding box center [575, 147] width 50 height 11
select select "MONETARY"
click at [550, 142] on select "-- select an option -- Dollar amount Percentage" at bounding box center [575, 147] width 50 height 11
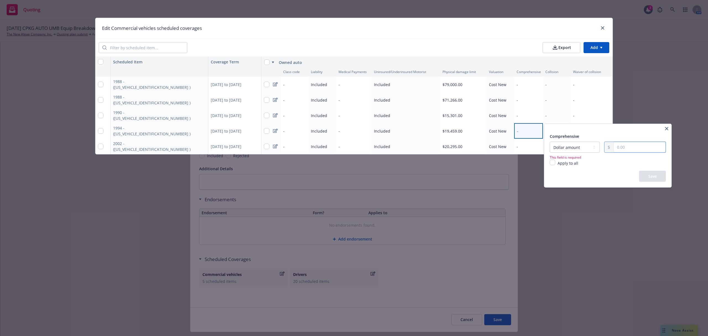
click at [629, 149] on input "text" at bounding box center [640, 147] width 52 height 11
type input "1,000.00"
click at [670, 179] on div "Comprehensive -- select an option -- Dollar amount Percentage 1,000.00 Quick se…" at bounding box center [607, 156] width 127 height 64
click at [654, 180] on button "Save" at bounding box center [652, 176] width 27 height 11
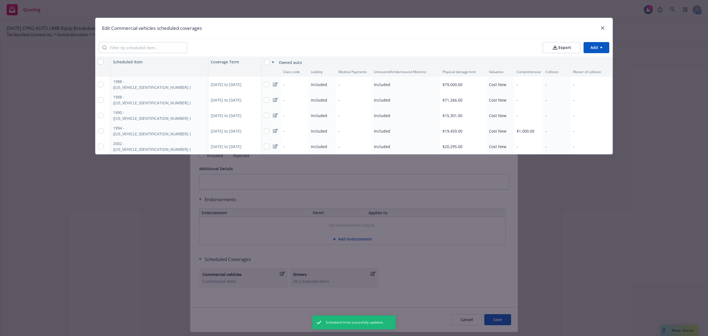
click at [550, 131] on div "-" at bounding box center [557, 130] width 28 height 15
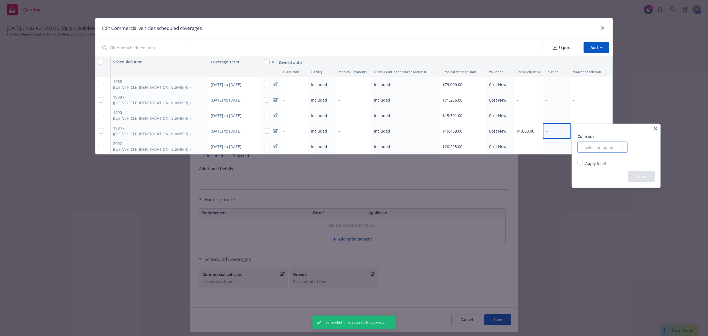
click at [591, 144] on select "-- select an option -- Dollar amount Percentage" at bounding box center [603, 147] width 50 height 11
select select "MONETARY"
click at [578, 142] on select "-- select an option -- Dollar amount Percentage" at bounding box center [603, 147] width 50 height 11
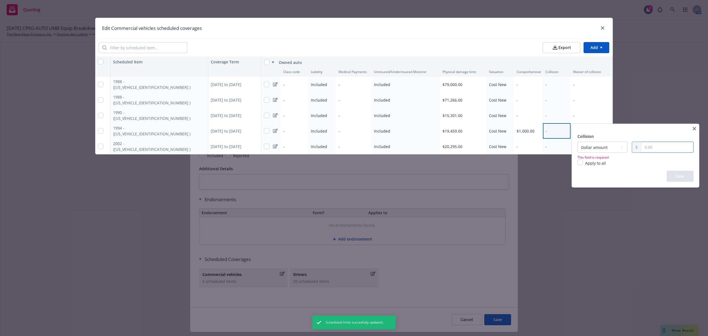
click at [646, 147] on input "text" at bounding box center [667, 147] width 52 height 11
type input "1,000.00"
click at [641, 169] on div "Apply to all Replace existing and empty values Replace only existing values Rep…" at bounding box center [636, 165] width 116 height 11
click at [682, 177] on button "Save" at bounding box center [680, 176] width 27 height 11
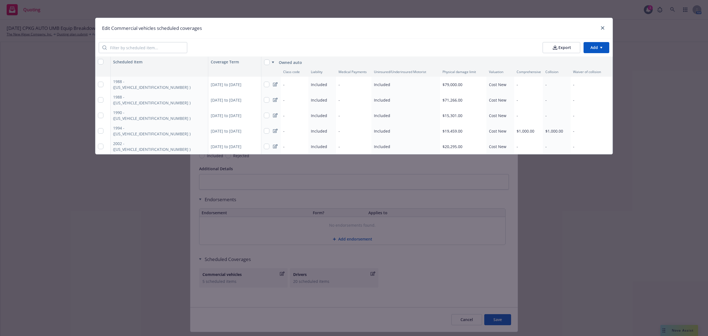
click at [526, 98] on div "-" at bounding box center [528, 99] width 29 height 15
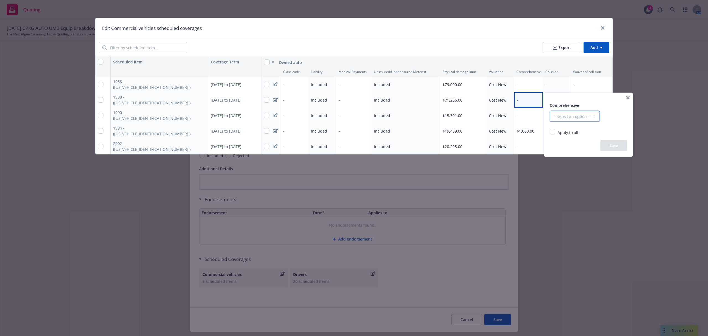
click at [567, 116] on select "-- select an option -- Dollar amount Percentage" at bounding box center [575, 116] width 50 height 11
select select "MONETARY"
click at [550, 111] on select "-- select an option -- Dollar amount Percentage" at bounding box center [575, 116] width 50 height 11
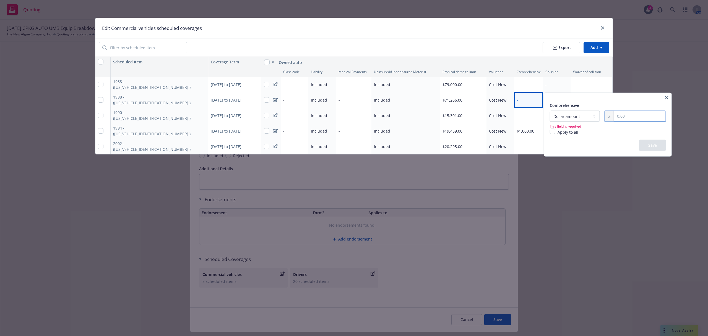
click at [620, 119] on input "text" at bounding box center [640, 116] width 52 height 11
type input "2,000.00"
drag, startPoint x: 612, startPoint y: 150, endPoint x: 632, endPoint y: 150, distance: 19.4
click at [613, 150] on div "Save" at bounding box center [608, 145] width 116 height 11
click at [654, 149] on button "Save" at bounding box center [652, 145] width 27 height 11
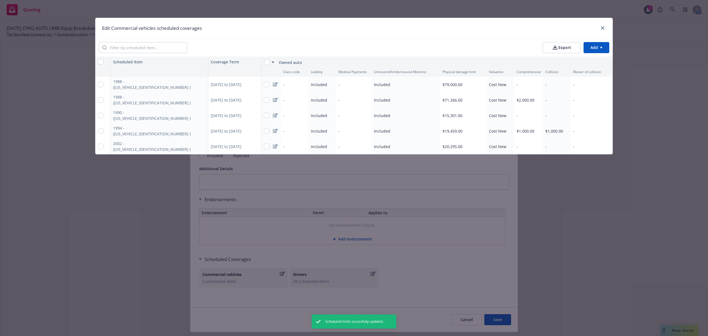
click at [559, 101] on div "-" at bounding box center [557, 99] width 28 height 15
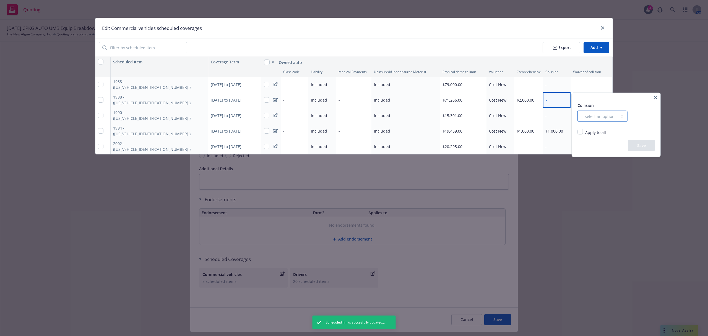
click at [588, 116] on select "-- select an option -- Dollar amount Percentage" at bounding box center [603, 116] width 50 height 11
select select "MONETARY"
click at [578, 111] on select "-- select an option -- Dollar amount Percentage" at bounding box center [603, 116] width 50 height 11
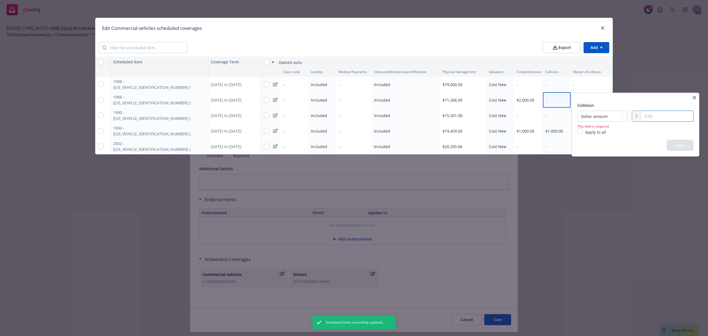
click at [644, 118] on input "text" at bounding box center [667, 116] width 52 height 11
type input "2,000.00"
drag, startPoint x: 636, startPoint y: 143, endPoint x: 673, endPoint y: 143, distance: 37.1
click at [638, 143] on div "Save" at bounding box center [636, 145] width 116 height 11
click at [685, 142] on button "Save" at bounding box center [680, 145] width 27 height 11
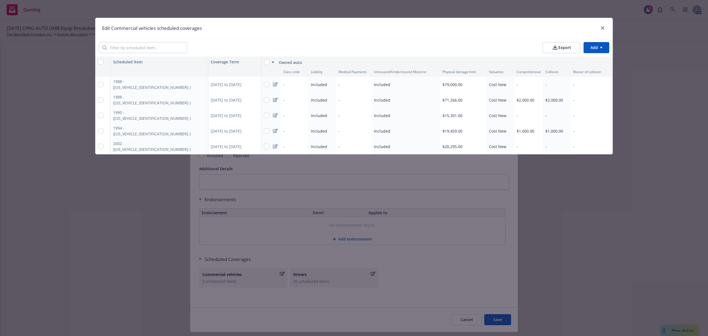
click at [521, 82] on div "-" at bounding box center [528, 84] width 29 height 15
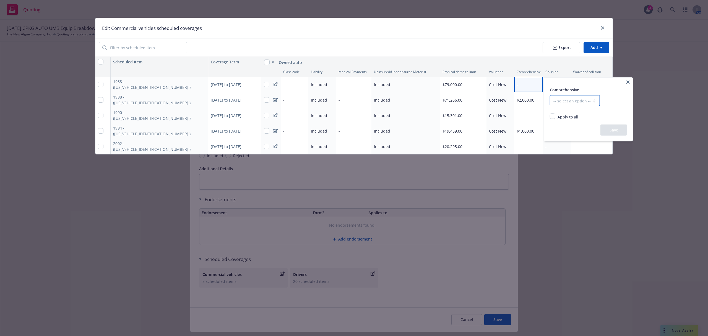
click at [571, 101] on select "-- select an option -- Dollar amount Percentage" at bounding box center [575, 100] width 50 height 11
select select "MONETARY"
click at [550, 95] on select "-- select an option -- Dollar amount Percentage" at bounding box center [575, 100] width 50 height 11
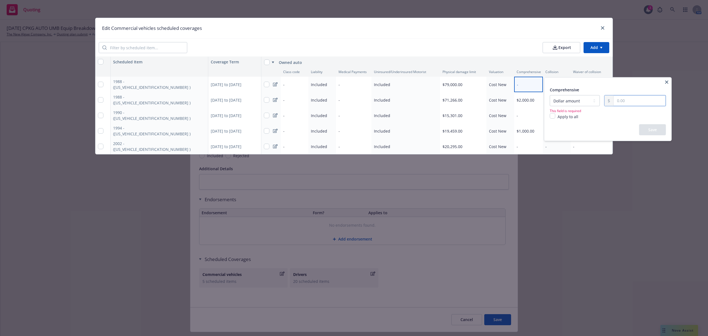
click at [619, 98] on input "text" at bounding box center [640, 100] width 52 height 11
type input "2,000.00"
drag, startPoint x: 600, startPoint y: 132, endPoint x: 635, endPoint y: 132, distance: 35.1
click at [605, 132] on div "Save" at bounding box center [608, 129] width 116 height 11
click at [650, 129] on button "Save" at bounding box center [652, 129] width 27 height 11
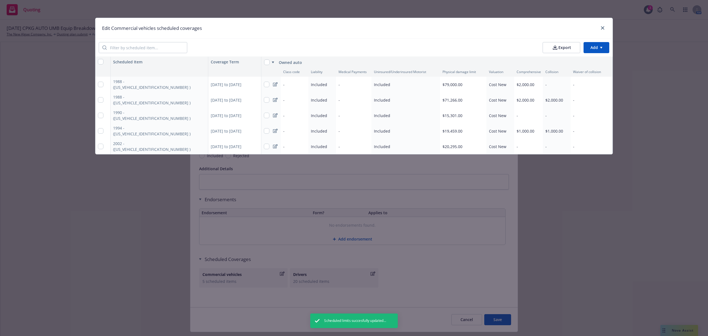
click at [554, 82] on div "-" at bounding box center [557, 84] width 28 height 15
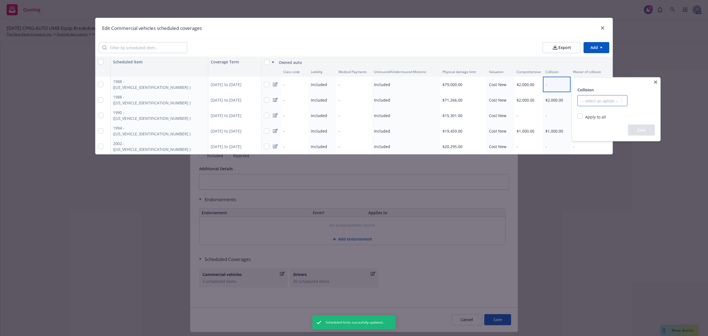
click at [588, 101] on select "-- select an option -- Dollar amount Percentage" at bounding box center [603, 100] width 50 height 11
select select "MONETARY"
click at [578, 95] on select "-- select an option -- Dollar amount Percentage" at bounding box center [603, 100] width 50 height 11
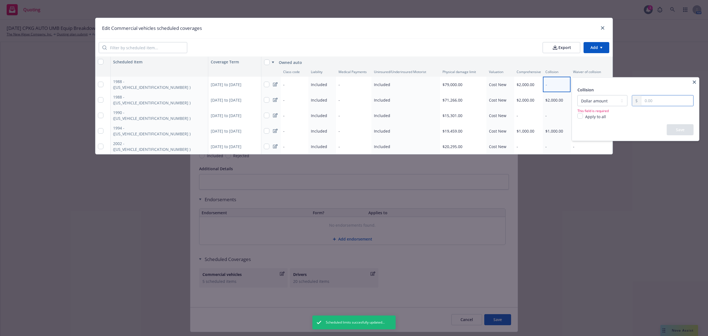
drag, startPoint x: 648, startPoint y: 101, endPoint x: 651, endPoint y: 104, distance: 4.4
click at [648, 101] on input "text" at bounding box center [667, 100] width 52 height 11
type input "2,000.00"
drag, startPoint x: 639, startPoint y: 131, endPoint x: 683, endPoint y: 131, distance: 43.7
click at [642, 131] on div "Save" at bounding box center [636, 129] width 116 height 11
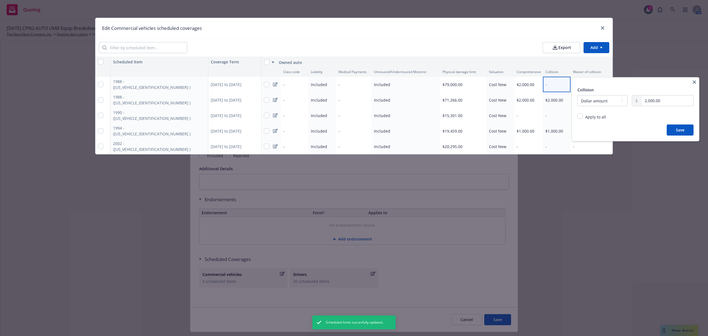
click at [685, 131] on button "Save" at bounding box center [680, 129] width 27 height 11
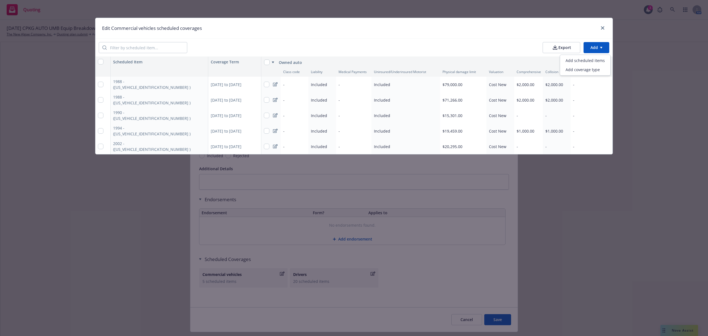
click at [592, 45] on html "Quoting 3 AM [DATE] CPKG AUTO UMB Equip Breakdown WC D&O Cargo MGMT Marine EPL …" at bounding box center [354, 168] width 708 height 336
click at [589, 59] on div "Add scheduled items" at bounding box center [585, 60] width 48 height 9
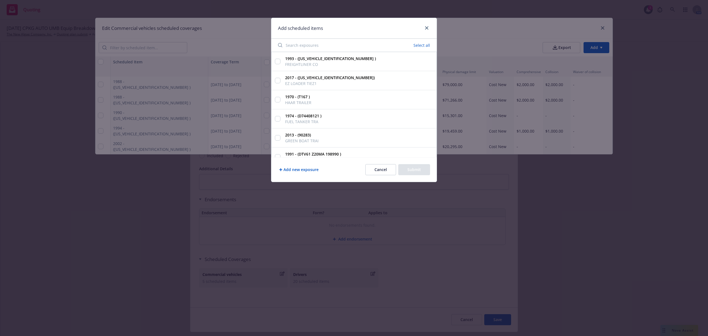
click at [320, 45] on input "Search exposures" at bounding box center [318, 45] width 86 height 11
type input "4411"
click at [278, 61] on input "1991 - ([US_VEHICLE_IDENTIFICATION_NUMBER] ) CHEVROLET KODIA" at bounding box center [278, 62] width 6 height 6
checkbox input "true"
drag, startPoint x: 299, startPoint y: 46, endPoint x: 275, endPoint y: 45, distance: 24.7
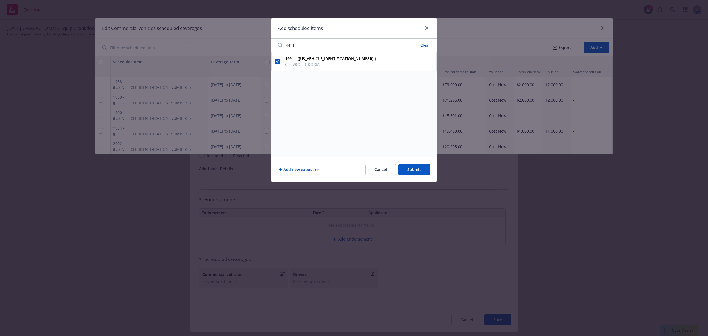
click at [275, 45] on input "4411" at bounding box center [321, 45] width 93 height 11
type input "4383"
click at [279, 81] on input "1995 - ([US_VEHICLE_IDENTIFICATION_NUMBER] ) BIG TEX UTILITY" at bounding box center [278, 81] width 6 height 6
checkbox input "true"
drag, startPoint x: 307, startPoint y: 45, endPoint x: 264, endPoint y: 45, distance: 42.9
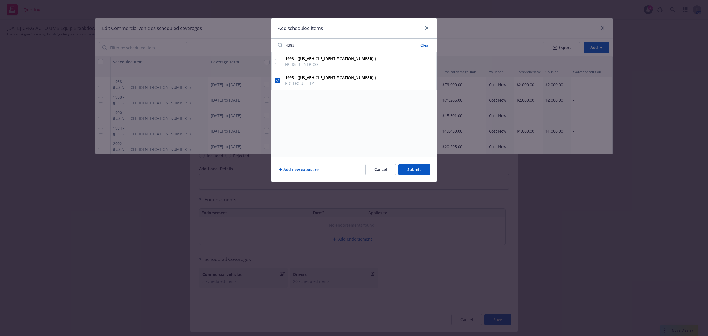
click at [264, 45] on div "Add scheduled items 4383 Clear 1993 - ([US_VEHICLE_IDENTIFICATION_NUMBER] ) FRE…" at bounding box center [354, 168] width 708 height 336
type input "056"
click at [277, 61] on input "1984 - ([US_VEHICLE_IDENTIFICATION_NUMBER] ) [PERSON_NAME] TANK TR" at bounding box center [278, 62] width 6 height 6
checkbox input "true"
drag, startPoint x: 298, startPoint y: 45, endPoint x: 264, endPoint y: 40, distance: 33.6
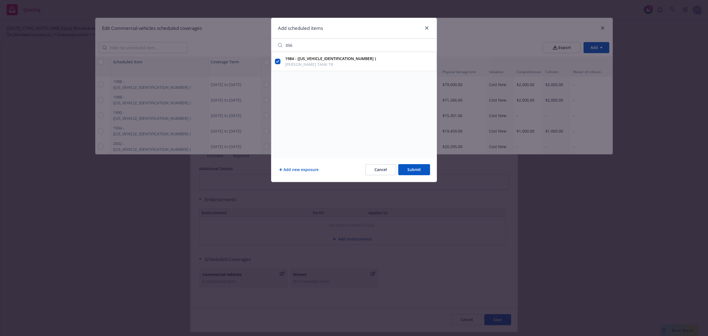
click at [264, 40] on div "Add scheduled items 056 1984 - ([US_VEHICLE_IDENTIFICATION_NUMBER] ) [PERSON_NA…" at bounding box center [354, 168] width 708 height 336
type input "4301"
click at [277, 60] on input "1985 - ([US_VEHICLE_IDENTIFICATION_NUMBER] ) GREAT DANE GTS-" at bounding box center [278, 62] width 6 height 6
checkbox input "true"
drag, startPoint x: 302, startPoint y: 46, endPoint x: 276, endPoint y: 42, distance: 26.2
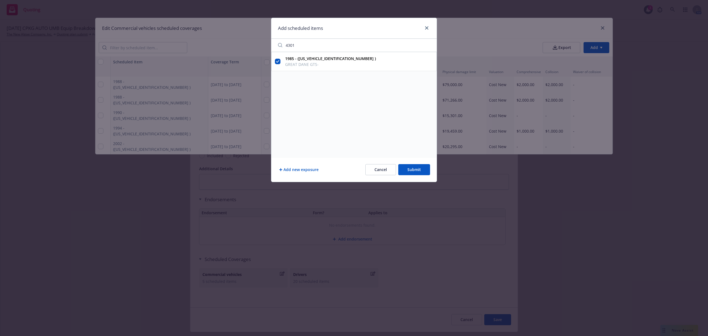
click at [276, 42] on input "4301" at bounding box center [326, 45] width 102 height 11
type input "2491"
click at [277, 62] on input "2003 - (5FMB63131302491 ) CARNAi TRAILER" at bounding box center [278, 62] width 6 height 6
click at [418, 171] on button "Submit" at bounding box center [414, 169] width 32 height 11
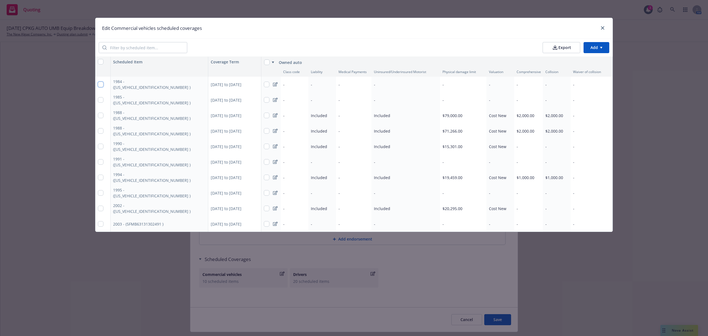
click at [100, 84] on input "checkbox" at bounding box center [101, 85] width 6 height 6
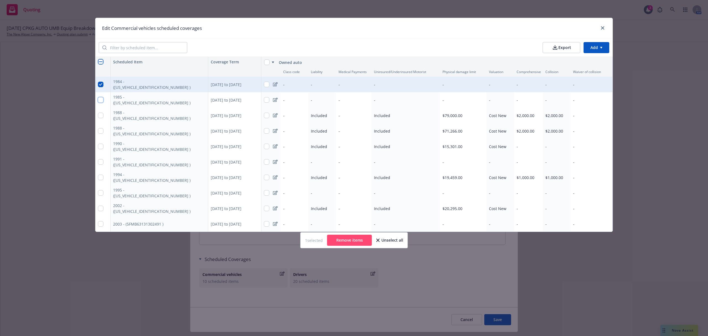
click at [100, 98] on input "checkbox" at bounding box center [101, 100] width 6 height 6
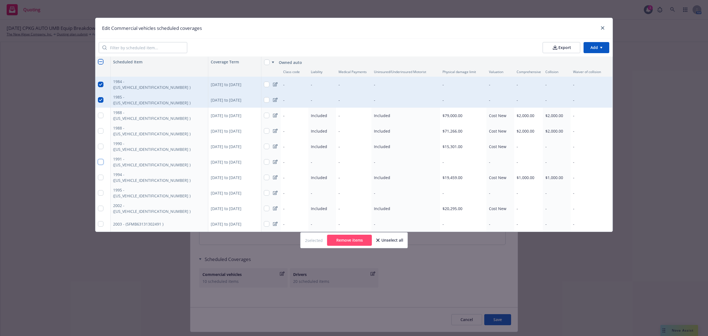
click at [102, 162] on input "checkbox" at bounding box center [101, 162] width 6 height 6
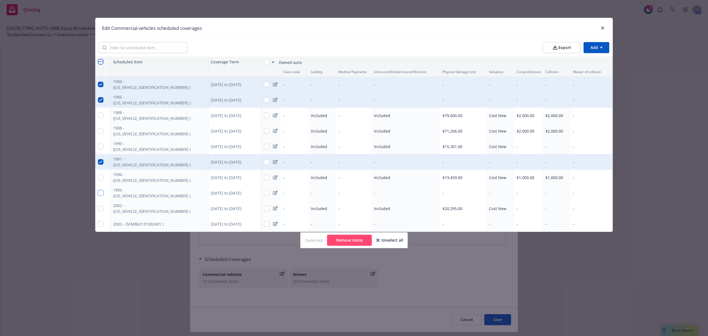
click at [100, 194] on input "checkbox" at bounding box center [101, 193] width 6 height 6
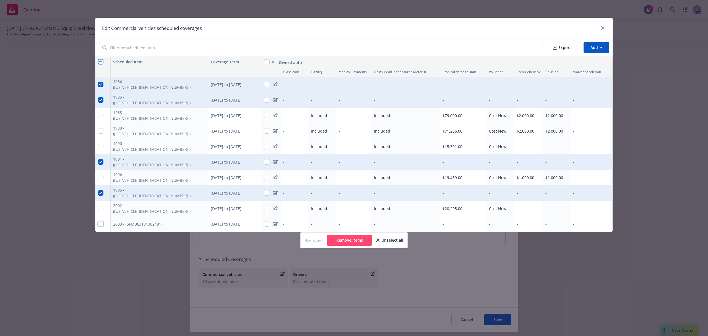
click at [101, 222] on input "checkbox" at bounding box center [101, 224] width 6 height 6
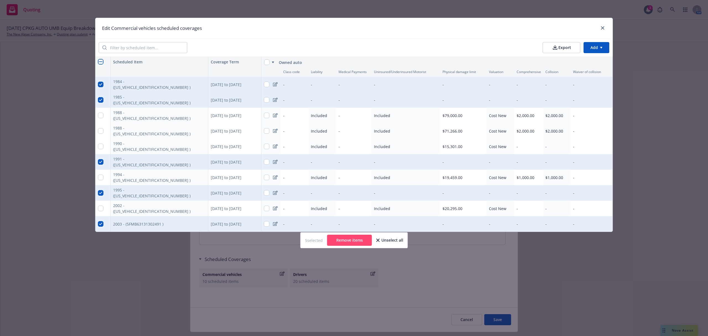
click at [341, 243] on button "Remove items" at bounding box center [349, 240] width 45 height 11
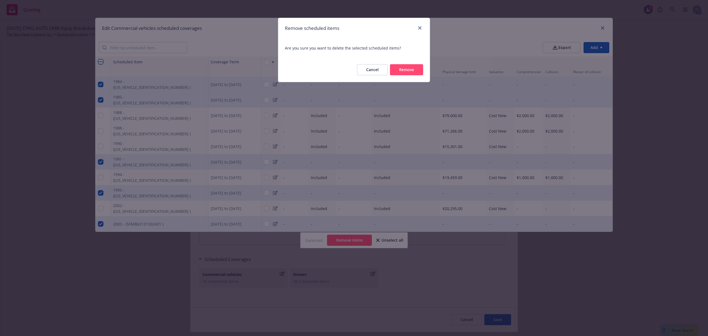
click at [398, 71] on button "Remove" at bounding box center [406, 69] width 33 height 11
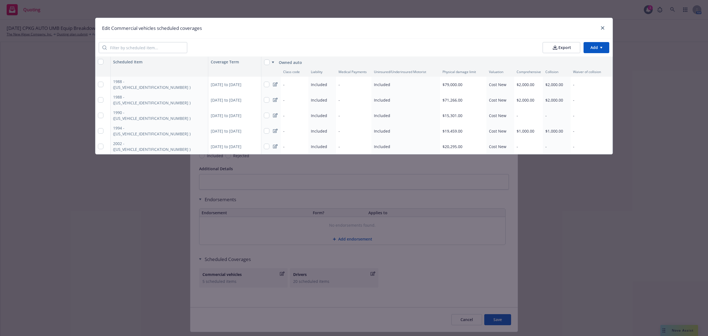
click at [597, 46] on html "Quoting 3 AM [DATE] CPKG AUTO UMB Equip Breakdown WC D&O Cargo MGMT Marine EPL …" at bounding box center [354, 168] width 708 height 336
click at [574, 63] on div "Add scheduled items" at bounding box center [585, 60] width 48 height 9
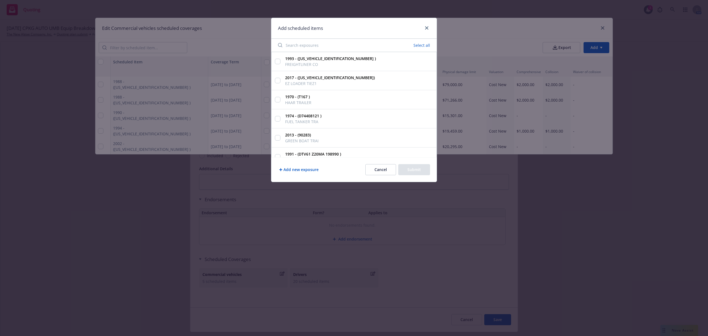
click at [315, 41] on input "Search exposures" at bounding box center [318, 45] width 86 height 11
click at [275, 61] on input "1991 - ([US_VEHICLE_IDENTIFICATION_NUMBER] ) CHEVROLET KODIA" at bounding box center [278, 62] width 6 height 6
drag, startPoint x: 303, startPoint y: 47, endPoint x: 274, endPoint y: 44, distance: 29.8
click at [274, 44] on div "4411 Clear" at bounding box center [353, 45] width 165 height 13
click at [278, 80] on input "1995 - ([US_VEHICLE_IDENTIFICATION_NUMBER] ) BIG TEX UTILITY" at bounding box center [278, 81] width 6 height 6
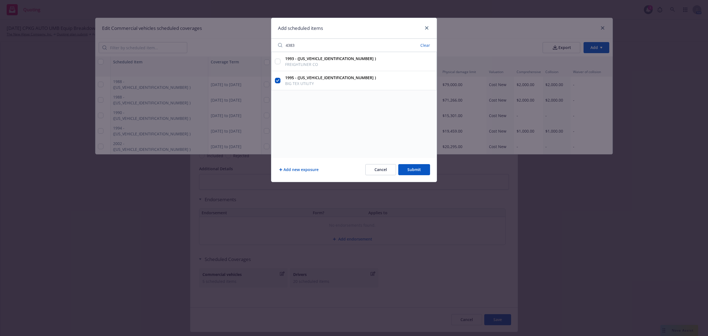
click at [280, 43] on input "4383" at bounding box center [321, 45] width 93 height 11
click at [275, 64] on input "1984 - ([US_VEHICLE_IDENTIFICATION_NUMBER] ) [PERSON_NAME] TANK TR" at bounding box center [278, 62] width 6 height 6
drag, startPoint x: 281, startPoint y: 45, endPoint x: 276, endPoint y: 44, distance: 5.3
click at [276, 44] on input "7056" at bounding box center [326, 45] width 102 height 11
click at [277, 62] on input "1985 - ([US_VEHICLE_IDENTIFICATION_NUMBER] ) GREAT DANE GTS-" at bounding box center [278, 62] width 6 height 6
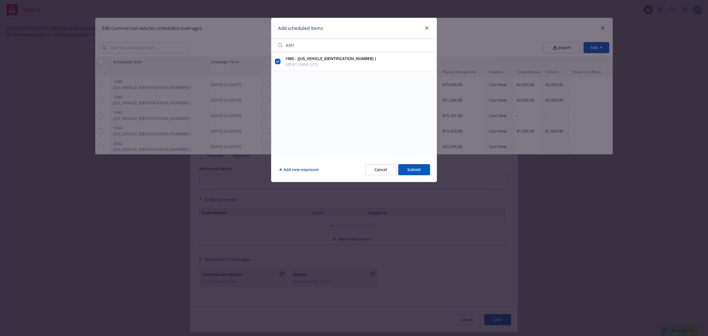
drag, startPoint x: 301, startPoint y: 47, endPoint x: 279, endPoint y: 45, distance: 22.8
click at [279, 45] on input "4301" at bounding box center [326, 45] width 102 height 11
click at [280, 62] on input "2003 - (5FMB63131302491 ) CARNAi TRAILER" at bounding box center [278, 62] width 6 height 6
click at [417, 170] on button "Submit" at bounding box center [414, 169] width 32 height 11
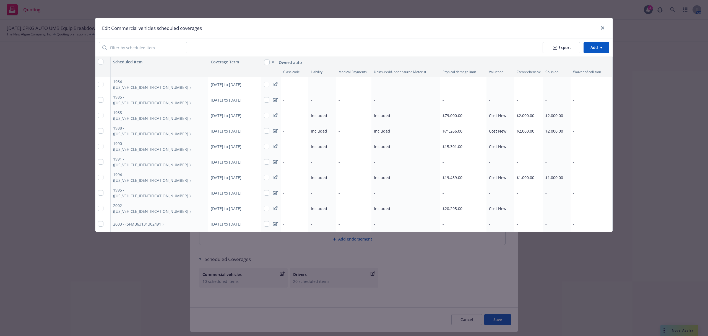
click at [385, 41] on div "Export Add" at bounding box center [353, 47] width 517 height 18
click at [136, 48] on input "search" at bounding box center [147, 47] width 80 height 11
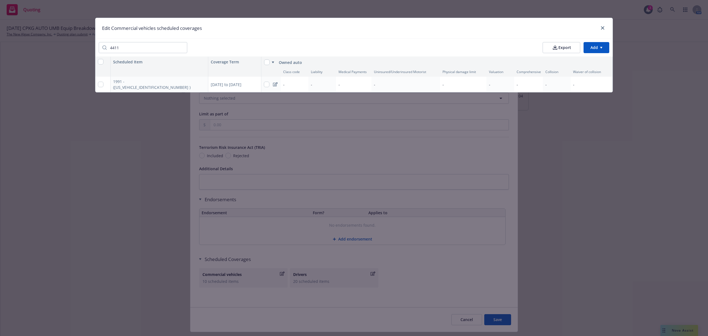
click at [460, 82] on div "-" at bounding box center [463, 84] width 46 height 15
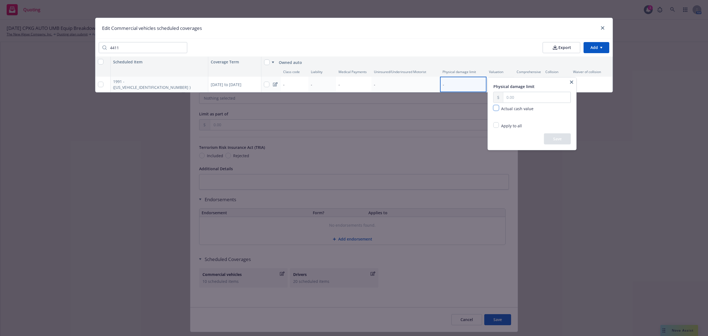
click at [496, 108] on input "checkbox" at bounding box center [496, 108] width 6 height 6
click at [554, 141] on button "Save" at bounding box center [557, 138] width 27 height 11
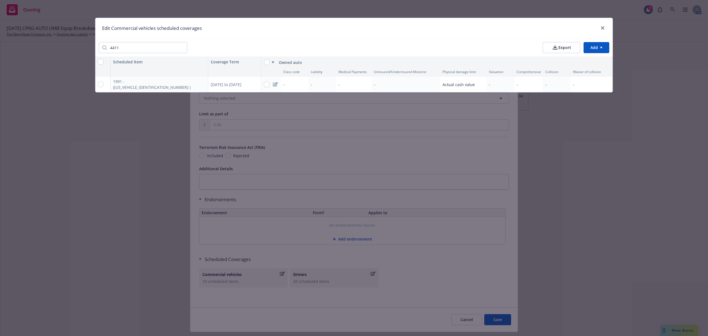
click at [500, 81] on div "-" at bounding box center [501, 84] width 28 height 15
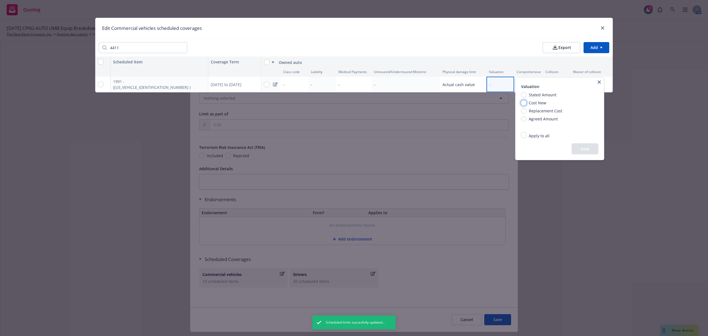
click at [522, 102] on input "Cost New" at bounding box center [524, 103] width 6 height 6
click at [586, 150] on button "Save" at bounding box center [585, 148] width 27 height 11
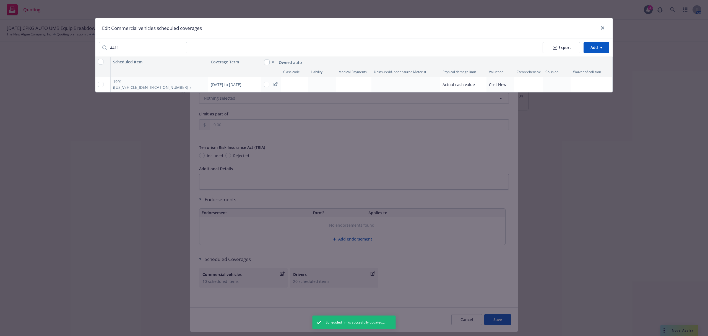
click at [464, 87] on span "Actual cash value" at bounding box center [459, 85] width 32 height 6
click at [466, 85] on span "Actual cash value" at bounding box center [459, 85] width 32 height 6
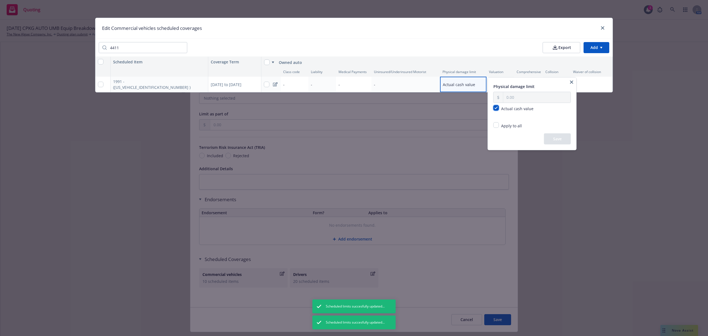
click at [498, 109] on input "checkbox" at bounding box center [496, 108] width 6 height 6
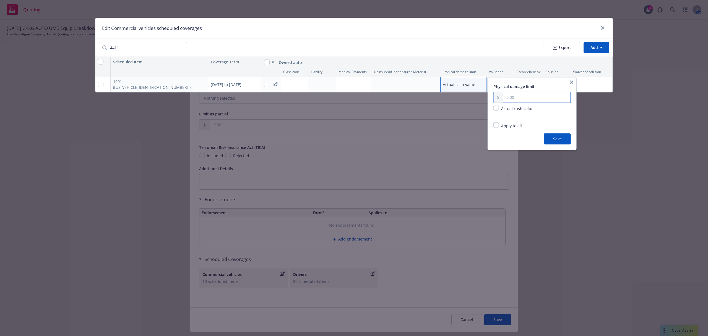
click at [511, 97] on input "text" at bounding box center [536, 97] width 67 height 11
click at [558, 143] on button "Save" at bounding box center [557, 138] width 27 height 11
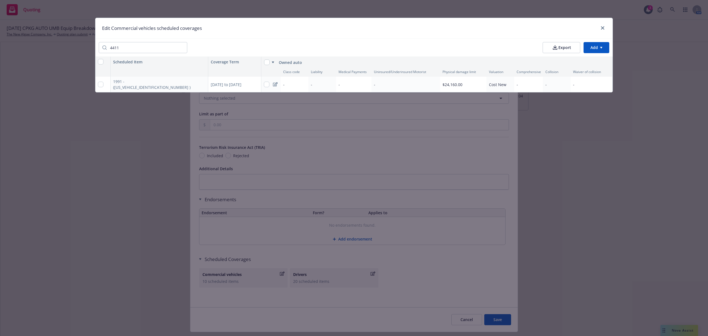
click at [530, 82] on div "-" at bounding box center [528, 84] width 29 height 15
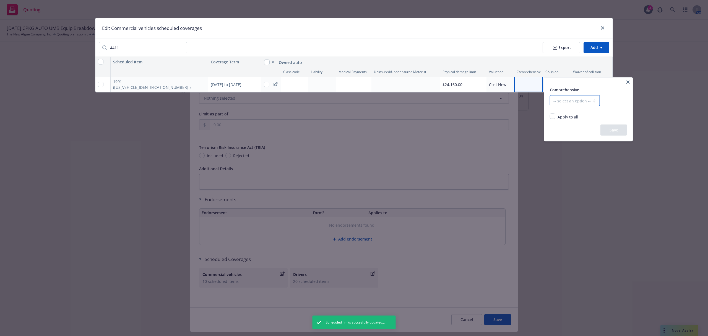
click at [568, 102] on select "-- select an option -- Dollar amount Percentage" at bounding box center [575, 100] width 50 height 11
click at [550, 95] on select "-- select an option -- Dollar amount Percentage" at bounding box center [575, 100] width 50 height 11
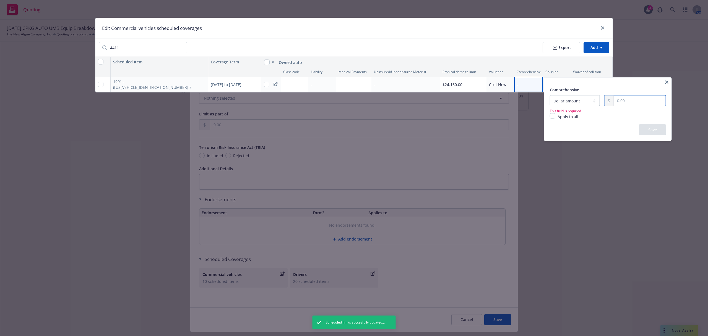
click at [628, 102] on input "text" at bounding box center [640, 100] width 52 height 11
click at [625, 87] on div "Comprehensive" at bounding box center [608, 89] width 116 height 7
click at [653, 133] on button "Save" at bounding box center [652, 129] width 27 height 11
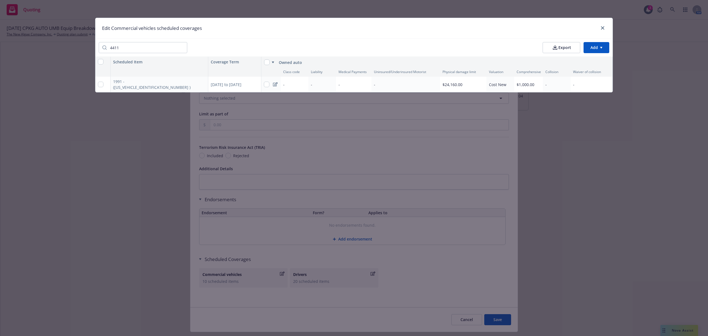
click at [556, 83] on div "-" at bounding box center [557, 84] width 28 height 15
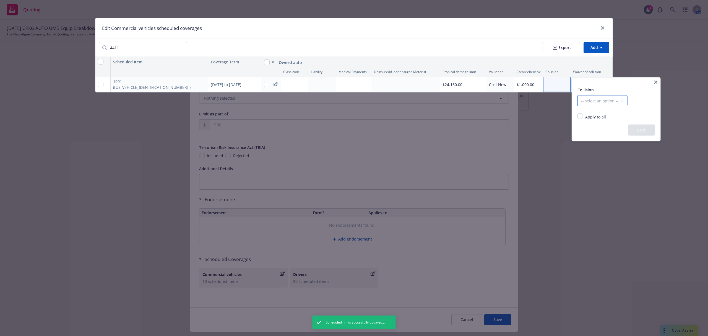
click at [591, 99] on select "-- select an option -- Dollar amount Percentage" at bounding box center [603, 100] width 50 height 11
click at [578, 95] on select "-- select an option -- Dollar amount Percentage" at bounding box center [603, 100] width 50 height 11
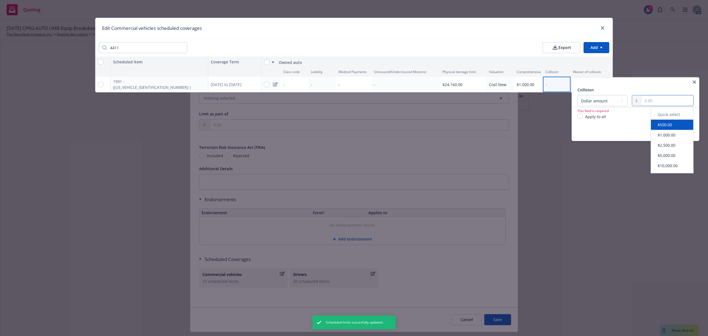
click at [651, 99] on input "text" at bounding box center [667, 100] width 52 height 11
click at [635, 126] on div "Save" at bounding box center [636, 129] width 116 height 11
click at [683, 131] on button "Save" at bounding box center [680, 129] width 27 height 11
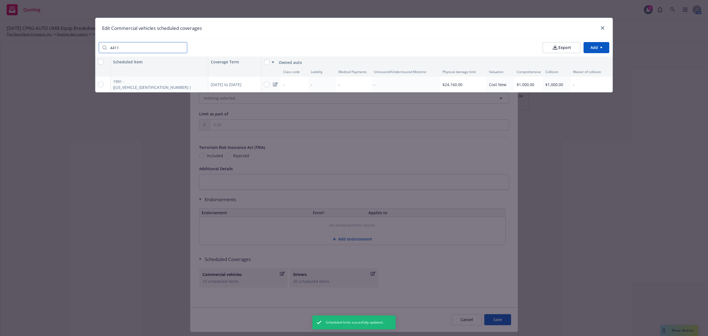
drag, startPoint x: 131, startPoint y: 48, endPoint x: 89, endPoint y: 47, distance: 41.8
click at [89, 47] on div "Edit Commercial vehicles scheduled coverages 4411 Export Add Scheduled Item Cov…" at bounding box center [354, 168] width 708 height 336
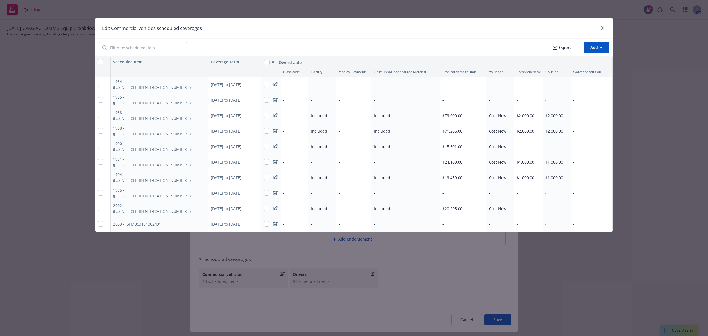
click at [316, 85] on div "-" at bounding box center [322, 84] width 28 height 15
click at [347, 105] on input "Included" at bounding box center [346, 103] width 6 height 6
click at [343, 113] on input "Apply to all" at bounding box center [346, 116] width 6 height 6
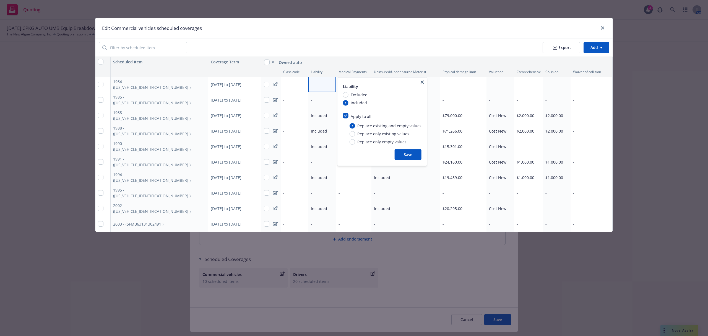
click at [404, 154] on button "Save" at bounding box center [408, 154] width 27 height 11
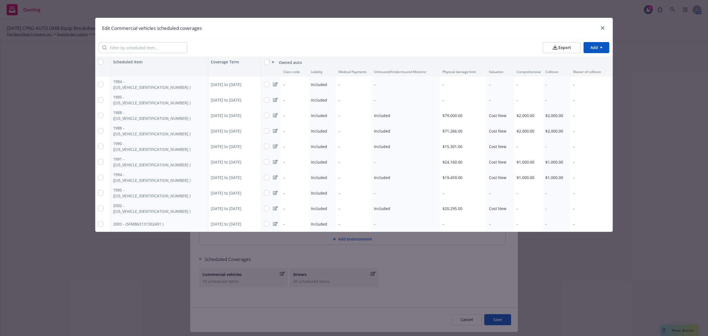
click at [378, 85] on div "-" at bounding box center [405, 84] width 69 height 15
click at [453, 103] on span "Included" at bounding box center [461, 103] width 19 height 6
click at [452, 103] on input "Included" at bounding box center [450, 103] width 6 height 6
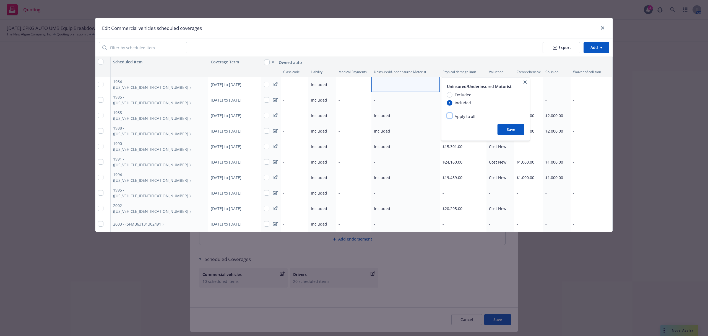
click at [451, 117] on input "Apply to all" at bounding box center [450, 116] width 6 height 6
click at [504, 154] on button "Save" at bounding box center [512, 154] width 27 height 11
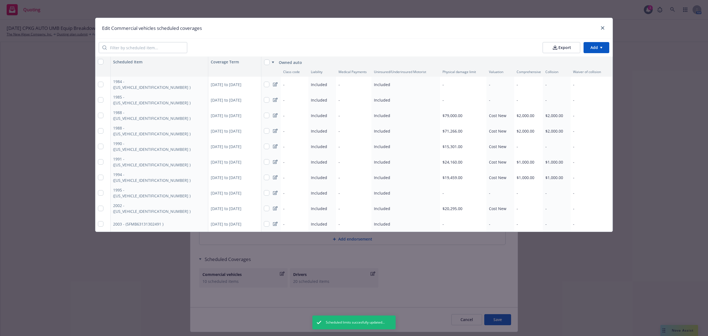
click at [457, 82] on div "-" at bounding box center [463, 84] width 46 height 15
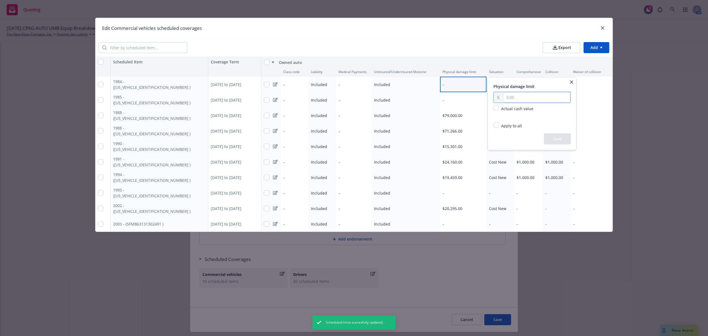
click at [509, 97] on input "text" at bounding box center [536, 97] width 67 height 11
click at [555, 138] on button "Save" at bounding box center [557, 138] width 27 height 11
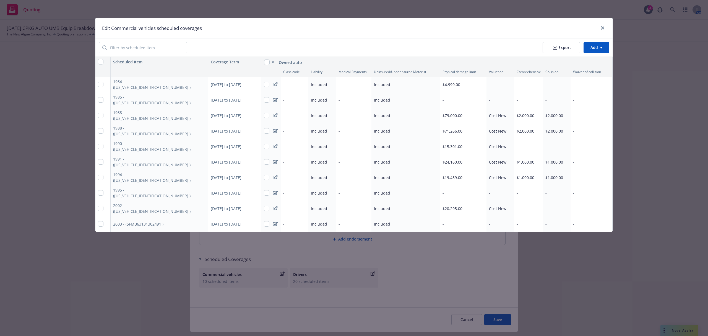
click at [453, 100] on div "-" at bounding box center [463, 99] width 46 height 15
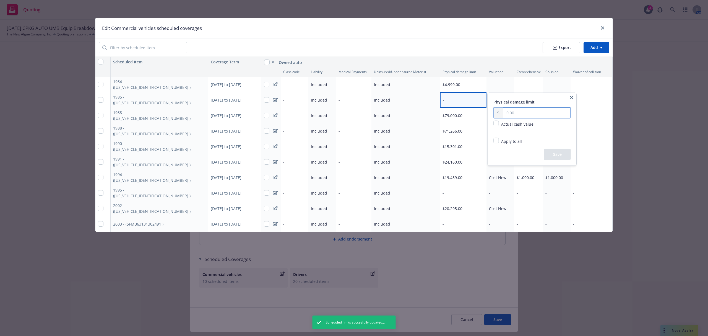
click at [511, 112] on input "text" at bounding box center [536, 113] width 67 height 11
click at [555, 153] on button "Save" at bounding box center [557, 154] width 27 height 11
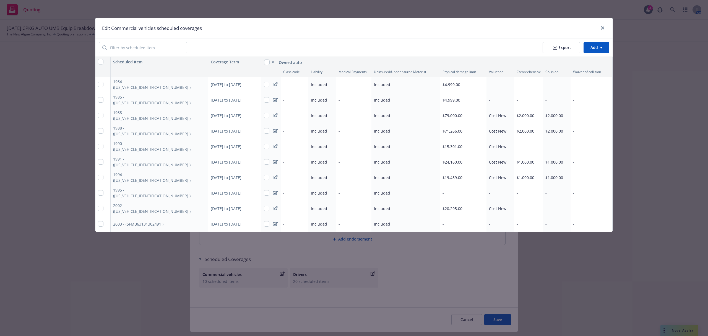
click at [449, 191] on div "-" at bounding box center [463, 192] width 46 height 15
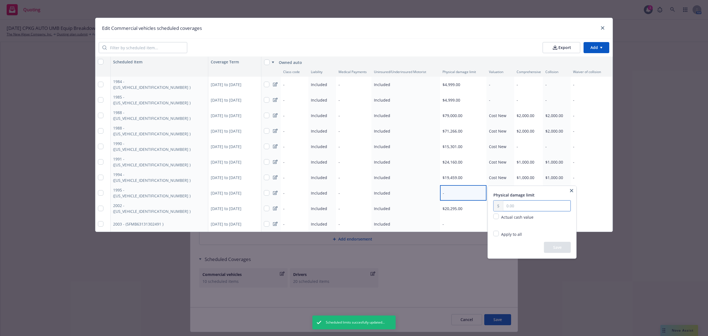
click at [508, 207] on input "text" at bounding box center [536, 206] width 67 height 11
click at [553, 245] on button "Save" at bounding box center [557, 247] width 27 height 11
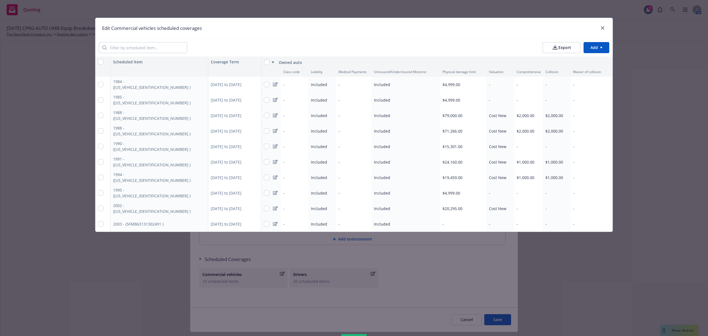
click at [450, 222] on div "-" at bounding box center [463, 223] width 46 height 15
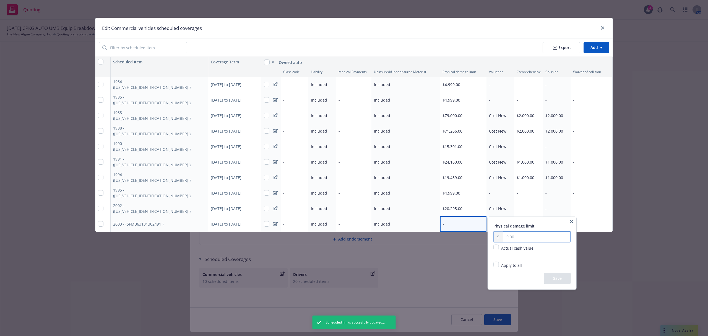
click at [519, 233] on input "text" at bounding box center [536, 237] width 67 height 11
click at [553, 279] on button "Save" at bounding box center [557, 278] width 27 height 11
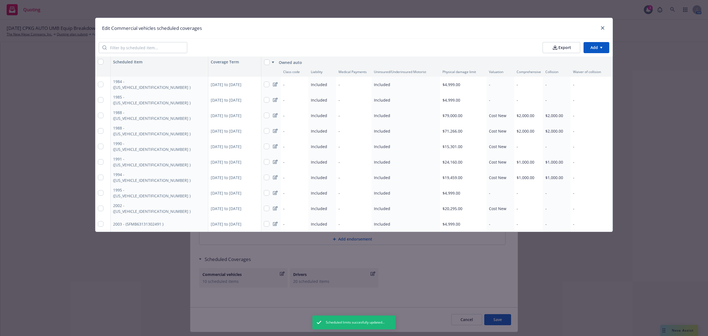
click at [493, 81] on div "-" at bounding box center [501, 84] width 28 height 15
click at [531, 101] on span "Cost New" at bounding box center [537, 103] width 17 height 6
click at [527, 101] on input "Cost New" at bounding box center [524, 103] width 6 height 6
click at [543, 137] on span "Apply to all" at bounding box center [539, 135] width 21 height 5
click at [527, 137] on input "Apply to all" at bounding box center [524, 135] width 6 height 6
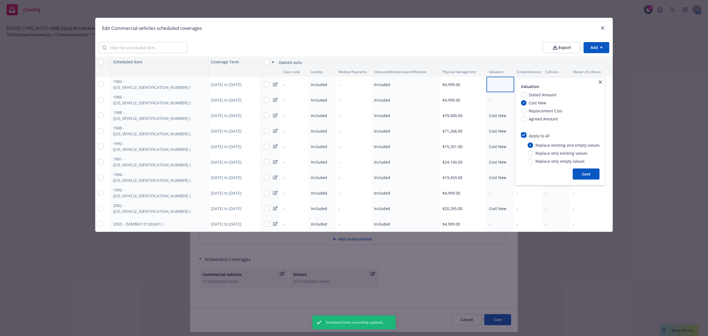
click at [579, 174] on button "Save" at bounding box center [586, 173] width 27 height 11
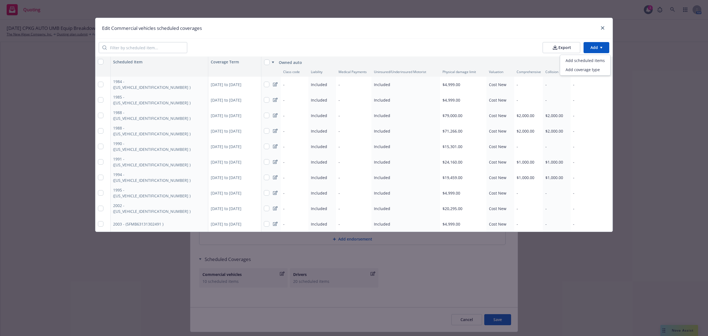
click at [592, 50] on html "Quoting 3 AM [DATE] CPKG AUTO UMB Equip Breakdown WC D&O Cargo MGMT Marine EPL …" at bounding box center [354, 168] width 708 height 336
click at [581, 60] on div "Add scheduled items" at bounding box center [585, 60] width 48 height 9
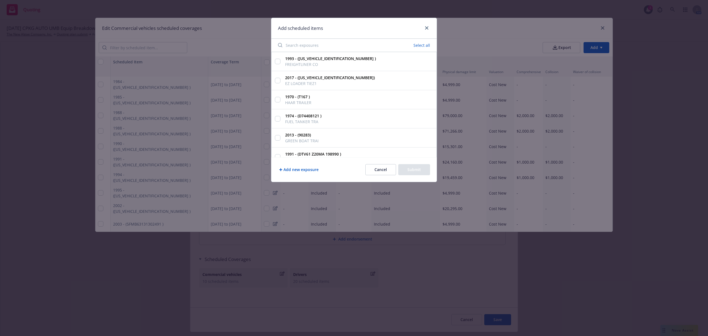
click at [301, 48] on input "Search exposures" at bounding box center [318, 45] width 86 height 11
click at [275, 61] on input "2003 - ([US_VEHICLE_IDENTIFICATION_NUMBER] ) TRAILER TRAILER" at bounding box center [278, 62] width 6 height 6
click at [306, 39] on div "2490 Clear" at bounding box center [353, 45] width 165 height 13
drag, startPoint x: 282, startPoint y: 45, endPoint x: 268, endPoint y: 46, distance: 14.7
click at [268, 46] on div "Add scheduled items 2490 Clear 2003 - ([US_VEHICLE_IDENTIFICATION_NUMBER] ) TRA…" at bounding box center [354, 168] width 708 height 336
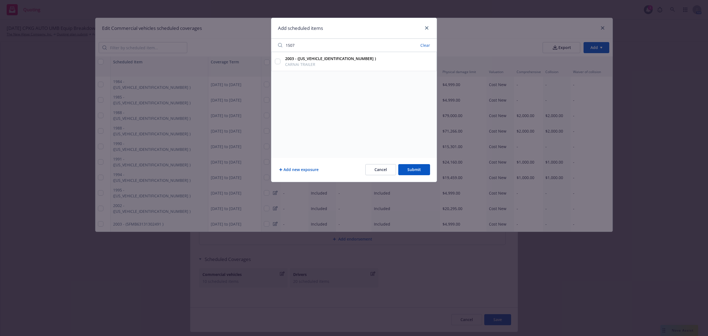
click at [280, 61] on div "2003 - ([US_VEHICLE_IDENTIFICATION_NUMBER] ) CARNAi TRAILER" at bounding box center [353, 61] width 165 height 19
drag, startPoint x: 278, startPoint y: 61, endPoint x: 287, endPoint y: 60, distance: 9.5
click at [278, 62] on input "2003 - ([US_VEHICLE_IDENTIFICATION_NUMBER] ) CARNAi TRAILER" at bounding box center [278, 62] width 6 height 6
drag, startPoint x: 283, startPoint y: 43, endPoint x: 272, endPoint y: 43, distance: 10.5
click at [272, 43] on div "1507" at bounding box center [353, 45] width 165 height 13
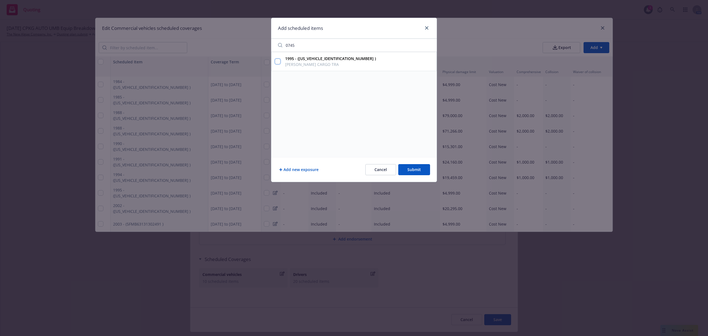
click at [278, 60] on input "1995 - ([US_VEHICLE_IDENTIFICATION_NUMBER] ) [PERSON_NAME] CARGO TRA" at bounding box center [278, 62] width 6 height 6
drag, startPoint x: 298, startPoint y: 45, endPoint x: 282, endPoint y: 43, distance: 15.3
click at [282, 43] on input "0745" at bounding box center [326, 45] width 102 height 11
click at [278, 60] on input "1996 - ([US_VEHICLE_IDENTIFICATION_NUMBER]) BIG TEX UTILITY" at bounding box center [278, 62] width 6 height 6
drag, startPoint x: 303, startPoint y: 45, endPoint x: 282, endPoint y: 44, distance: 21.0
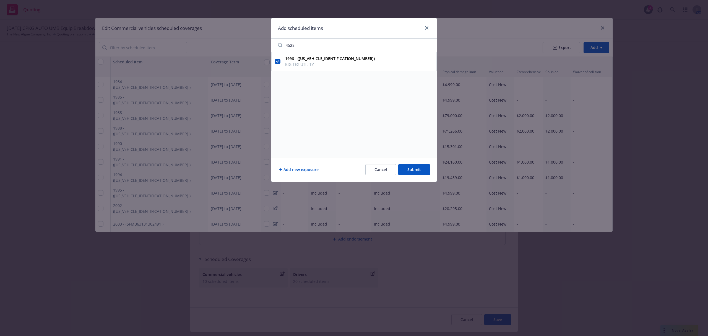
click at [282, 44] on input "4528" at bounding box center [326, 45] width 102 height 11
click at [280, 61] on input "1969 - (1539 ) [PERSON_NAME] TANK TR" at bounding box center [278, 62] width 6 height 6
click at [421, 167] on button "Submit" at bounding box center [414, 169] width 32 height 11
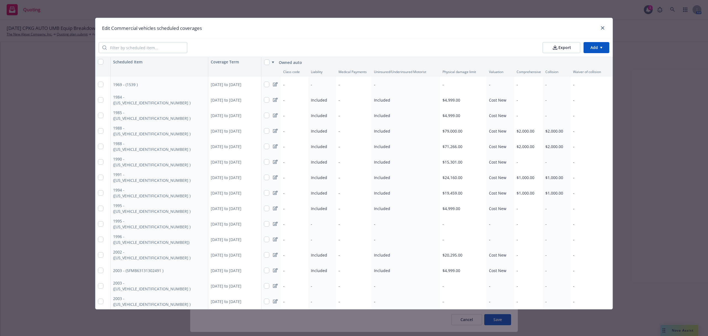
click at [457, 222] on div "-" at bounding box center [463, 223] width 46 height 15
click at [515, 238] on input "text" at bounding box center [536, 237] width 67 height 11
click at [556, 278] on button "Save" at bounding box center [557, 278] width 27 height 11
click at [451, 237] on div "-" at bounding box center [463, 239] width 46 height 15
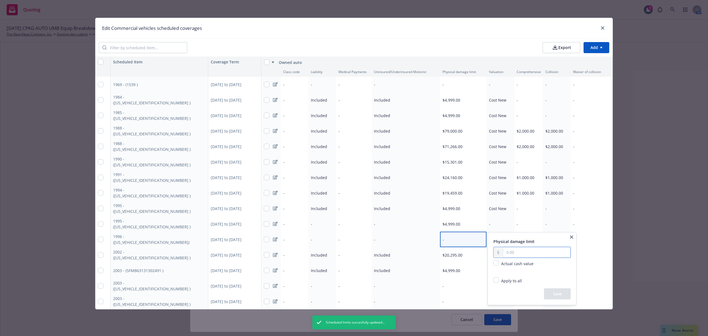
click at [511, 249] on input "text" at bounding box center [536, 252] width 67 height 11
click at [556, 293] on button "Save" at bounding box center [557, 293] width 27 height 11
click at [452, 286] on div "-" at bounding box center [463, 285] width 46 height 15
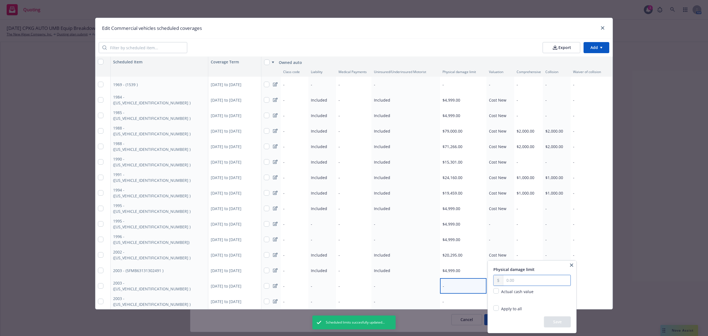
click at [514, 280] on input "text" at bounding box center [536, 280] width 67 height 11
click at [549, 323] on button "Save" at bounding box center [557, 321] width 27 height 11
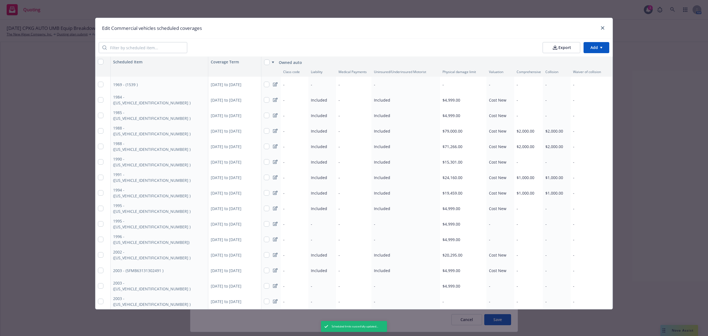
click at [465, 298] on div "-" at bounding box center [463, 300] width 46 height 15
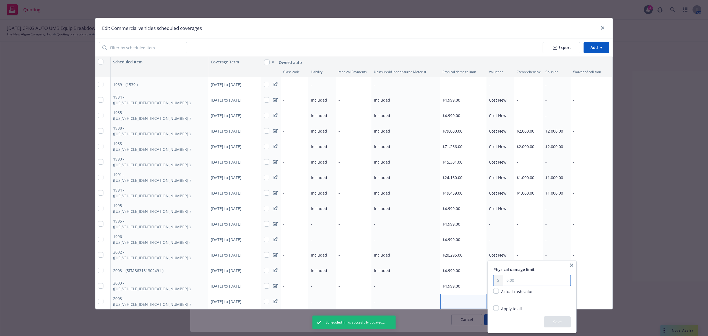
click at [513, 279] on input "text" at bounding box center [536, 280] width 67 height 11
click at [563, 322] on button "Save" at bounding box center [557, 321] width 27 height 11
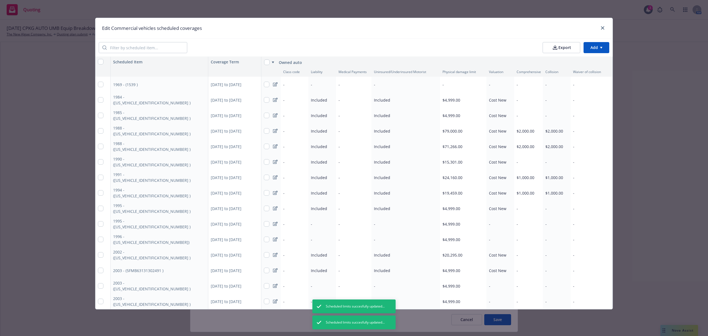
click at [452, 87] on div "-" at bounding box center [463, 84] width 46 height 15
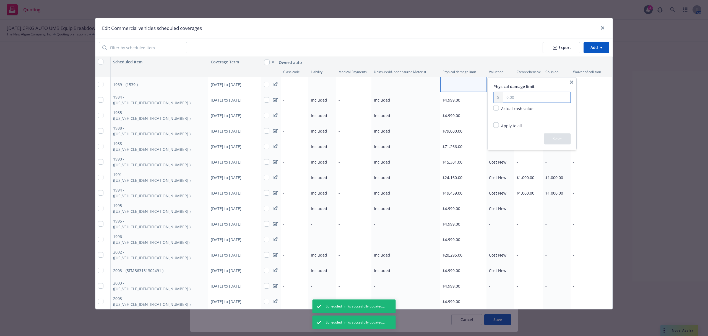
click at [510, 99] on input "text" at bounding box center [536, 97] width 67 height 11
click at [556, 139] on button "Save" at bounding box center [557, 138] width 27 height 11
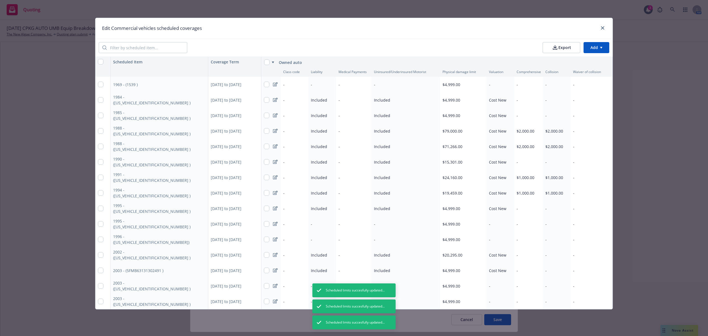
click at [600, 51] on html "Quoting 3 AM [DATE] CPKG AUTO UMB Equip Breakdown WC D&O Cargo MGMT Marine EPL …" at bounding box center [354, 168] width 708 height 336
click at [602, 60] on div "Add scheduled items" at bounding box center [591, 60] width 48 height 9
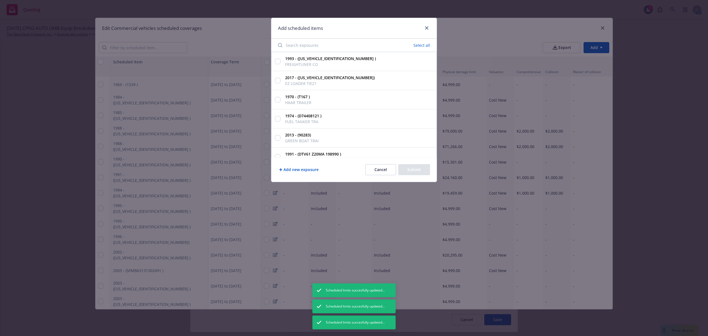
click at [322, 45] on input "Search exposures" at bounding box center [318, 45] width 86 height 11
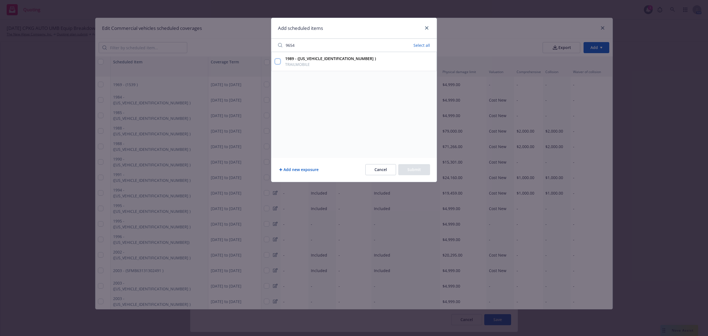
click at [279, 60] on input "1989 - ([US_VEHICLE_IDENTIFICATION_NUMBER] ) TRAILMOBILE" at bounding box center [278, 62] width 6 height 6
drag, startPoint x: 305, startPoint y: 46, endPoint x: 282, endPoint y: 43, distance: 23.1
click at [283, 44] on input "9654" at bounding box center [321, 45] width 93 height 11
click at [279, 63] on input "1991 - (1 ZE1 NFWL7NAP04378 ) EZLDR BT" at bounding box center [278, 62] width 6 height 6
drag, startPoint x: 302, startPoint y: 45, endPoint x: 277, endPoint y: 44, distance: 25.7
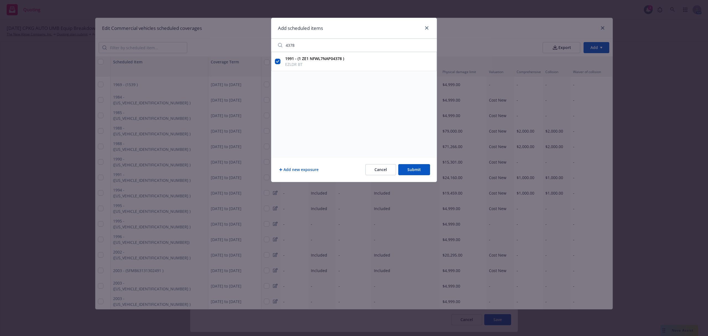
click at [277, 44] on input "4378" at bounding box center [326, 45] width 102 height 11
click at [279, 64] on div "2001 - (RM00002F501 ) ROUGE BOAT TRAI" at bounding box center [353, 61] width 165 height 19
click at [278, 63] on input "2001 - (RM00002F501 ) ROUGE BOAT TRAI" at bounding box center [278, 62] width 6 height 6
drag, startPoint x: 299, startPoint y: 48, endPoint x: 275, endPoint y: 44, distance: 24.5
click at [275, 44] on input "501" at bounding box center [326, 45] width 102 height 11
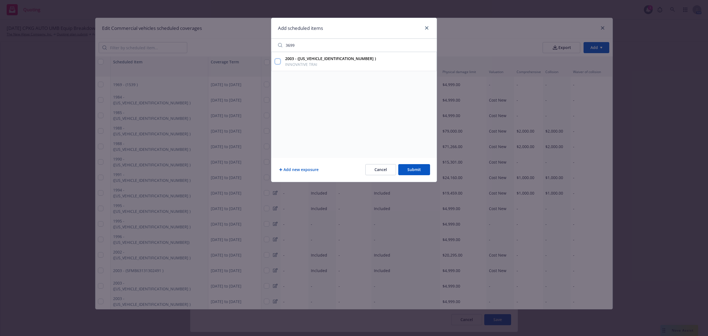
click at [278, 62] on input "2003 - ([US_VEHICLE_IDENTIFICATION_NUMBER] ) INNOVATIVE TRAI" at bounding box center [278, 62] width 6 height 6
drag, startPoint x: 303, startPoint y: 46, endPoint x: 276, endPoint y: 44, distance: 26.6
click at [276, 44] on input "3699" at bounding box center [326, 45] width 102 height 11
click at [278, 100] on input "1991 - (DTV61 Z20MA 198990 ) [PERSON_NAME] TRAILER" at bounding box center [278, 100] width 6 height 6
click at [409, 167] on button "Submit" at bounding box center [414, 169] width 32 height 11
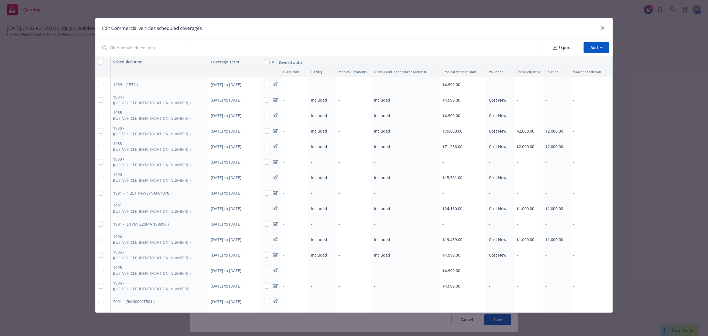
click at [494, 85] on div "-" at bounding box center [501, 84] width 28 height 15
click at [519, 103] on input "Cost New" at bounding box center [521, 103] width 6 height 6
click at [520, 135] on input "Apply to all" at bounding box center [521, 135] width 6 height 6
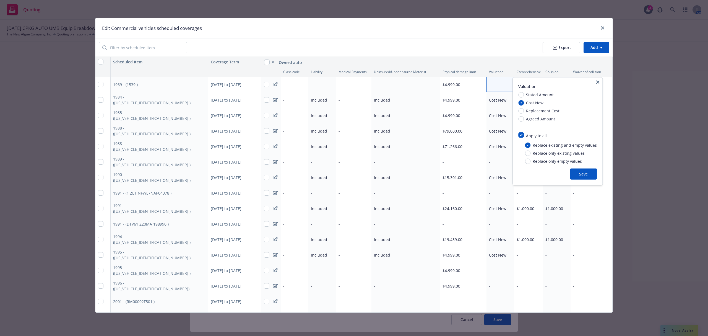
click at [574, 174] on button "Save" at bounding box center [583, 173] width 27 height 11
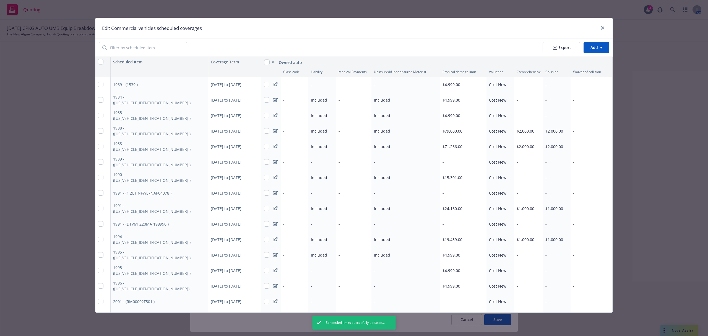
click at [380, 84] on div "-" at bounding box center [405, 84] width 69 height 15
click at [453, 102] on span "Included" at bounding box center [460, 103] width 16 height 6
click at [450, 102] on input "Included" at bounding box center [447, 103] width 6 height 6
click at [456, 116] on span "Apply to all" at bounding box center [462, 116] width 21 height 5
click at [450, 116] on input "Apply to all" at bounding box center [447, 116] width 6 height 6
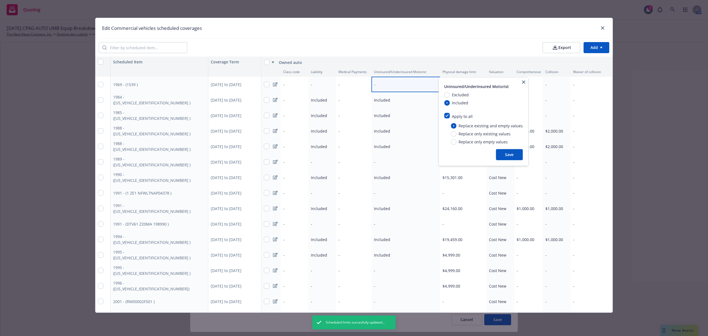
click at [502, 154] on button "Save" at bounding box center [509, 154] width 27 height 11
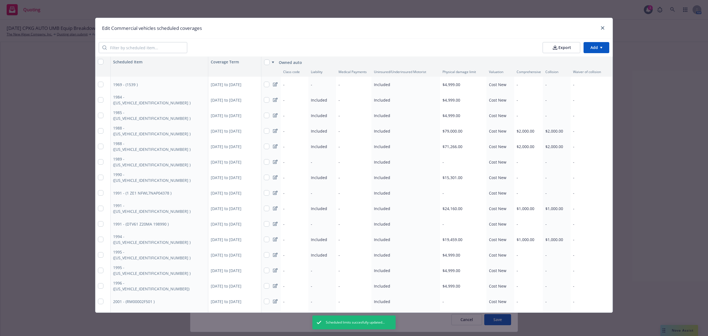
click at [312, 82] on div "-" at bounding box center [322, 84] width 28 height 15
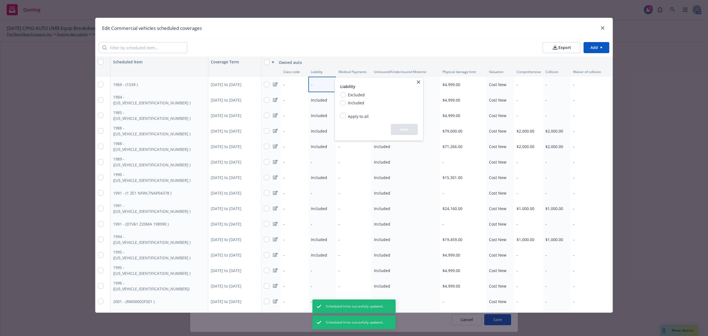
click at [350, 100] on span "Included" at bounding box center [356, 103] width 16 height 6
click at [346, 100] on input "Included" at bounding box center [343, 103] width 6 height 6
click at [350, 118] on span "Apply to all" at bounding box center [358, 116] width 21 height 5
click at [346, 118] on input "Apply to all" at bounding box center [343, 116] width 6 height 6
click at [402, 149] on button "Save" at bounding box center [405, 154] width 27 height 11
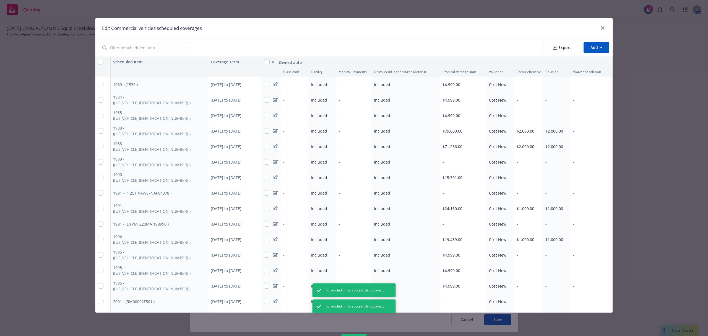
click at [446, 158] on div "-" at bounding box center [463, 161] width 46 height 15
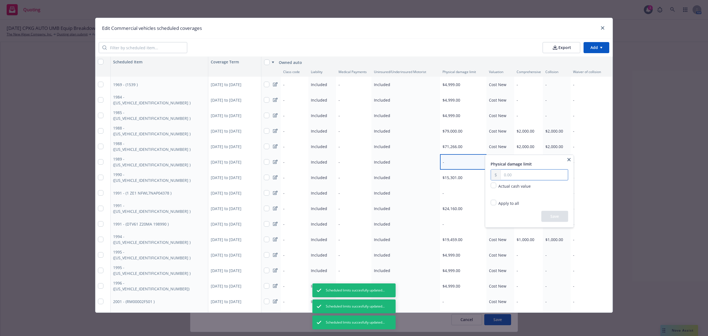
click at [507, 176] on input "text" at bounding box center [534, 175] width 67 height 11
click at [547, 218] on button "Save" at bounding box center [554, 216] width 27 height 11
click at [450, 191] on div "-" at bounding box center [463, 192] width 46 height 15
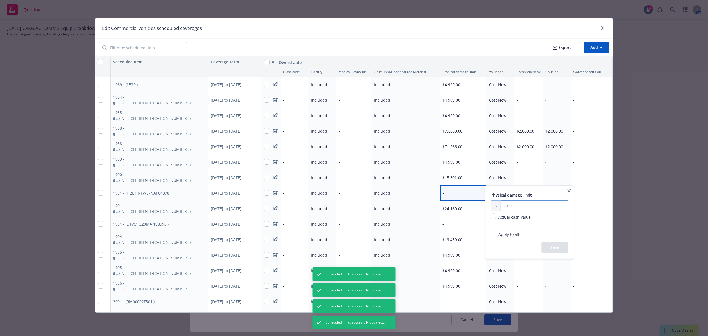
click at [506, 209] on input "text" at bounding box center [534, 206] width 67 height 11
click at [554, 247] on button "Save" at bounding box center [554, 247] width 27 height 11
click at [448, 222] on div "-" at bounding box center [463, 223] width 46 height 15
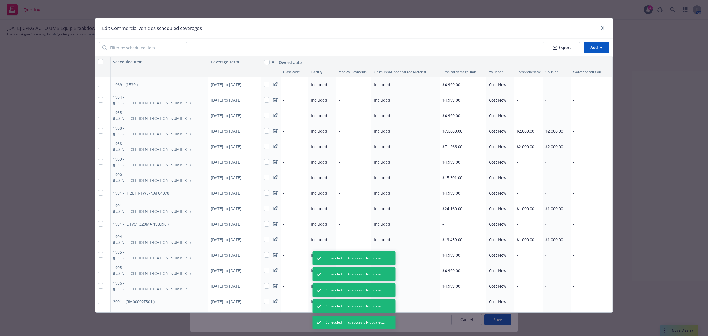
click at [446, 225] on div "-" at bounding box center [463, 223] width 46 height 15
click at [511, 236] on input "text" at bounding box center [534, 237] width 67 height 11
click at [552, 280] on button "Save" at bounding box center [554, 278] width 27 height 11
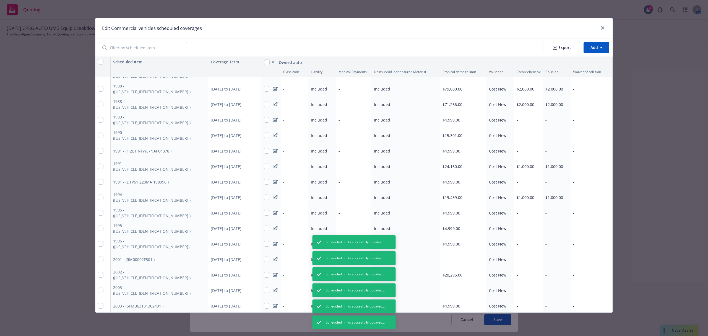
scroll to position [79, 0]
click at [454, 225] on div "-" at bounding box center [463, 226] width 46 height 15
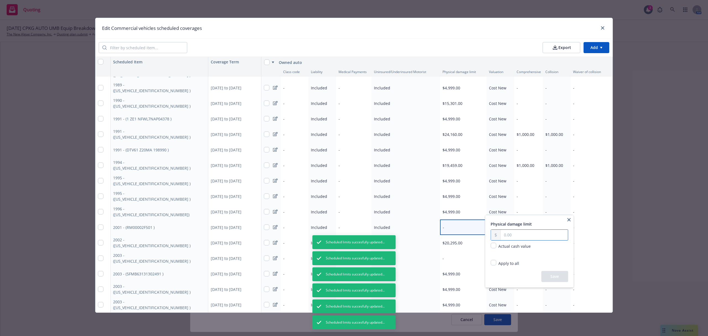
click at [509, 235] on input "text" at bounding box center [534, 235] width 67 height 11
click at [557, 279] on button "Save" at bounding box center [554, 276] width 27 height 11
click at [445, 254] on div "-" at bounding box center [463, 257] width 46 height 15
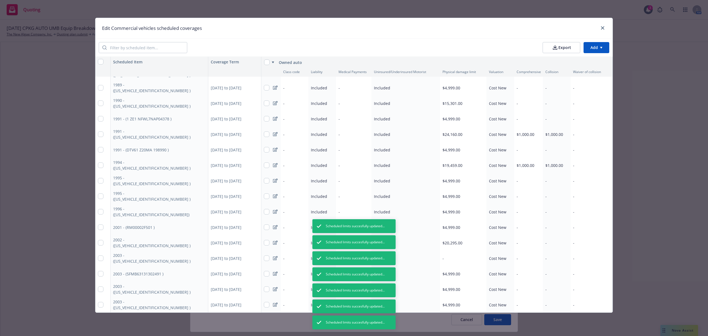
click at [460, 255] on div "-" at bounding box center [463, 257] width 46 height 15
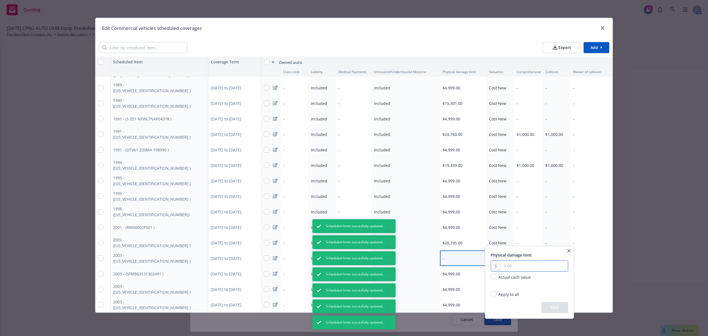
drag, startPoint x: 506, startPoint y: 263, endPoint x: 511, endPoint y: 260, distance: 6.6
click at [506, 263] on input "text" at bounding box center [534, 266] width 67 height 11
click at [546, 305] on button "Save" at bounding box center [554, 307] width 27 height 11
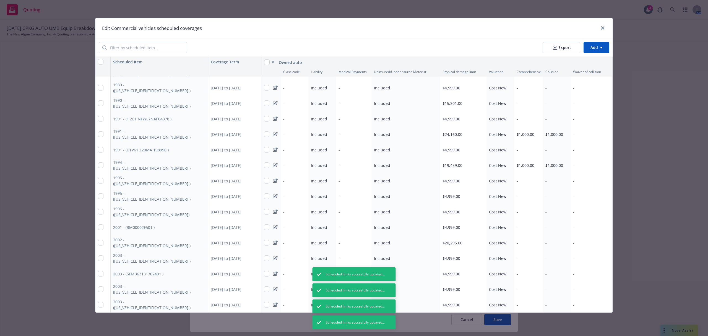
click at [593, 50] on html "Quoting 3 AM [DATE] CPKG AUTO UMB Equip Breakdown WC D&O Cargo MGMT Marine EPL …" at bounding box center [354, 168] width 708 height 336
click at [588, 60] on div "Add scheduled items" at bounding box center [588, 60] width 48 height 9
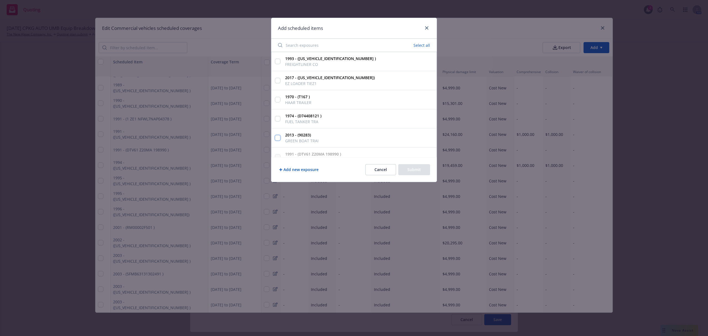
click at [279, 139] on input "2013 - (90283) GREEN BOAT TRAI" at bounding box center [278, 138] width 6 height 6
click at [277, 120] on input "1974 - (D74408121 ) FUEL TANKER TRA" at bounding box center [278, 119] width 6 height 6
click at [277, 101] on input "1970 - (T167 ) HAAR TRAILER" at bounding box center [278, 100] width 6 height 6
click at [282, 80] on div "2017 - ([US_VEHICLE_IDENTIFICATION_NUMBER]) EZ LOADER TIEZ1" at bounding box center [353, 80] width 165 height 19
click at [278, 81] on input "2017 - ([US_VEHICLE_IDENTIFICATION_NUMBER]) EZ LOADER TIEZ1" at bounding box center [278, 81] width 6 height 6
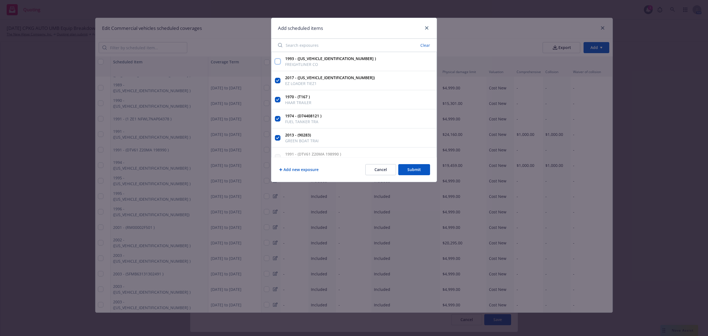
click at [278, 61] on input "1993 - ([US_VEHICLE_IDENTIFICATION_NUMBER] ) FREIGHTLINER CO" at bounding box center [278, 62] width 6 height 6
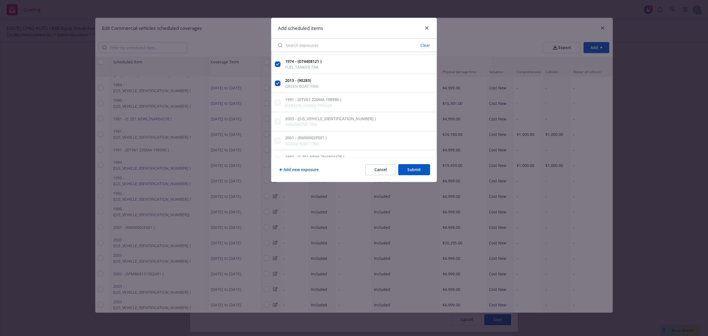
scroll to position [0, 0]
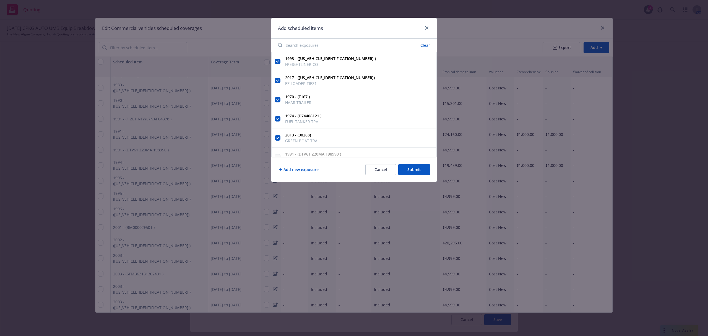
click at [416, 167] on button "Submit" at bounding box center [414, 169] width 32 height 11
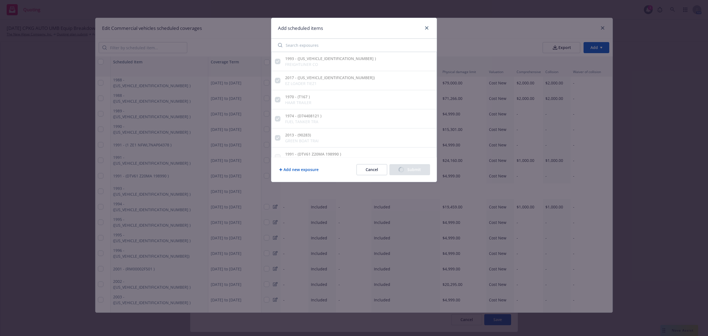
scroll to position [110, 0]
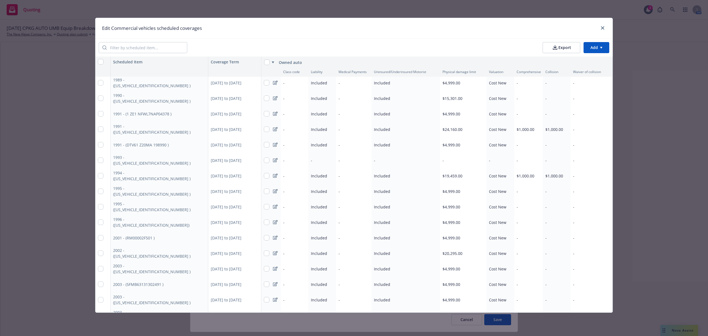
click at [454, 156] on div "-" at bounding box center [463, 159] width 46 height 15
click at [506, 171] on input "text" at bounding box center [534, 173] width 67 height 11
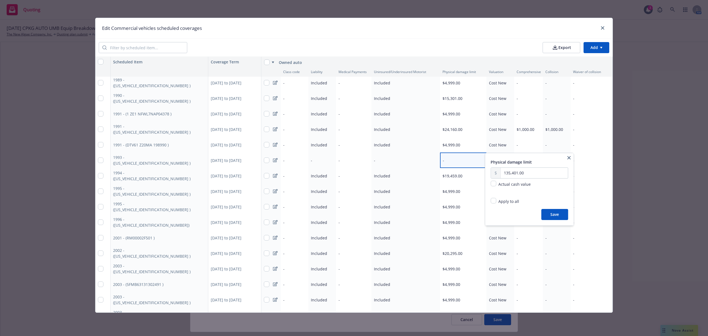
click at [553, 217] on button "Save" at bounding box center [554, 214] width 27 height 11
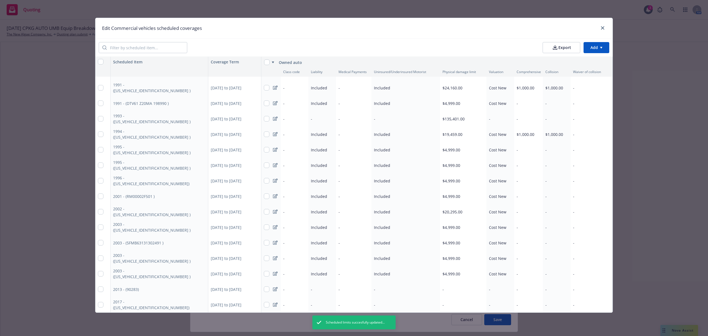
scroll to position [157, 0]
click at [451, 281] on div "-" at bounding box center [463, 288] width 46 height 15
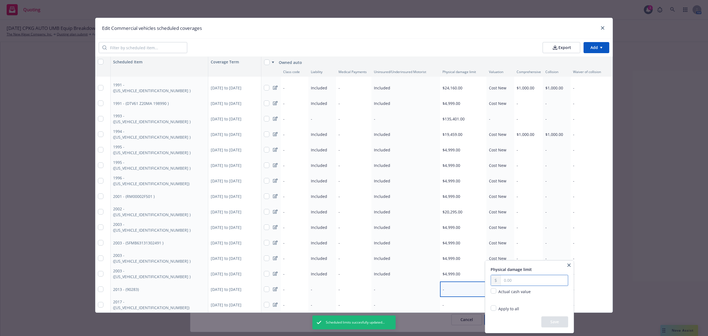
click at [509, 281] on input "text" at bounding box center [534, 280] width 67 height 11
click at [559, 325] on button "Save" at bounding box center [554, 321] width 27 height 11
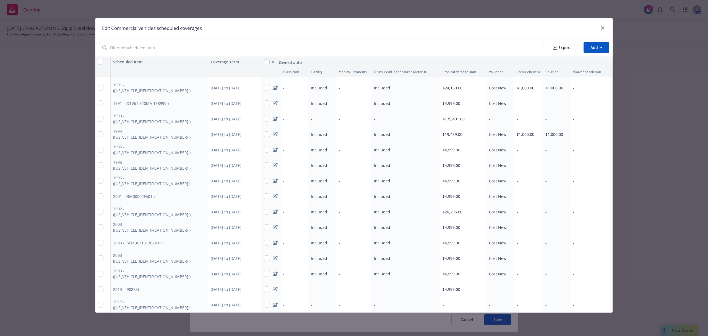
click at [449, 299] on div "-" at bounding box center [463, 304] width 46 height 15
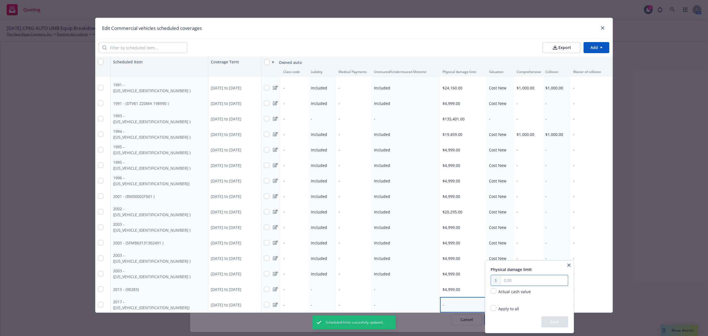
click at [515, 282] on input "text" at bounding box center [534, 280] width 67 height 11
click at [554, 322] on button "Save" at bounding box center [554, 321] width 27 height 11
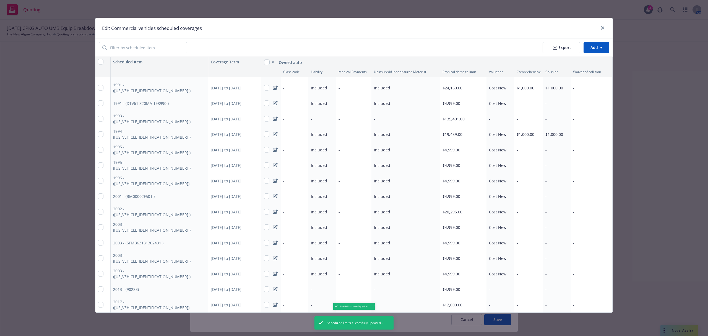
scroll to position [0, 0]
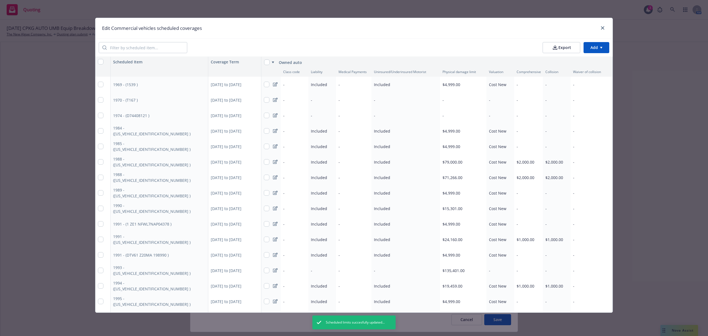
click at [455, 120] on div "-" at bounding box center [463, 115] width 46 height 15
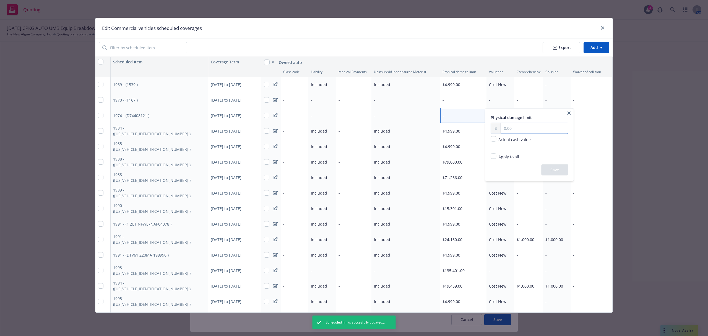
click at [508, 128] on input "text" at bounding box center [534, 128] width 67 height 11
click at [553, 170] on button "Save" at bounding box center [554, 169] width 27 height 11
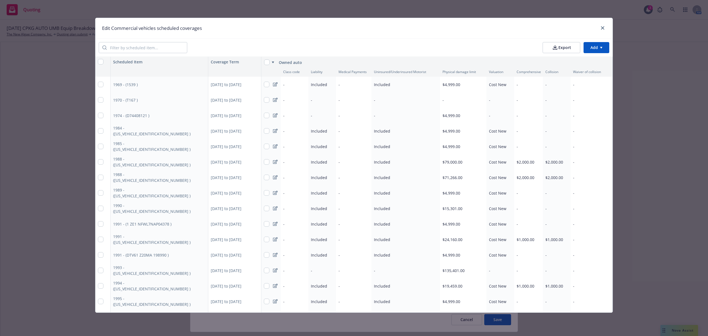
click at [448, 97] on div "-" at bounding box center [463, 99] width 46 height 15
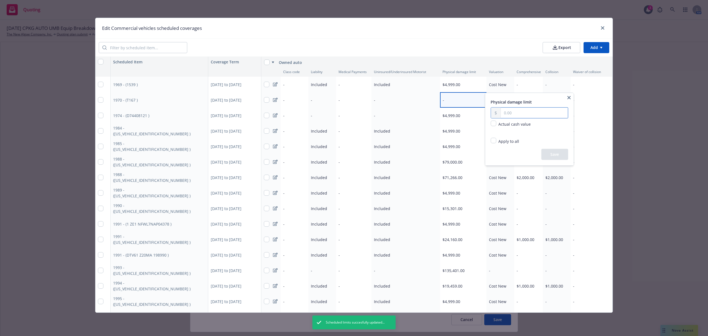
click at [511, 112] on input "text" at bounding box center [534, 113] width 67 height 11
click at [549, 152] on button "Save" at bounding box center [554, 154] width 27 height 11
click at [494, 101] on div "-" at bounding box center [501, 99] width 28 height 15
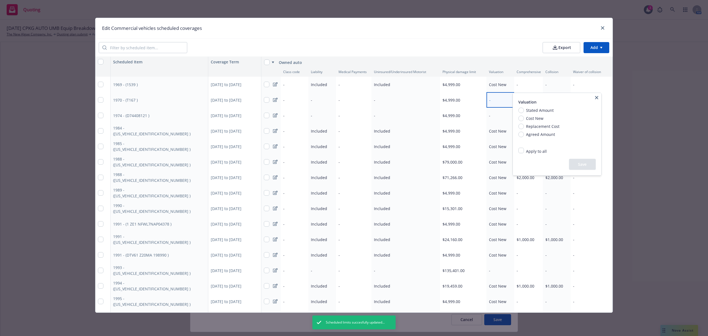
click at [525, 118] on span "Cost New" at bounding box center [534, 118] width 20 height 6
click at [524, 118] on input "Cost New" at bounding box center [521, 118] width 6 height 6
click at [520, 150] on input "Apply to all" at bounding box center [521, 151] width 6 height 6
click at [582, 188] on button "Save" at bounding box center [583, 189] width 27 height 11
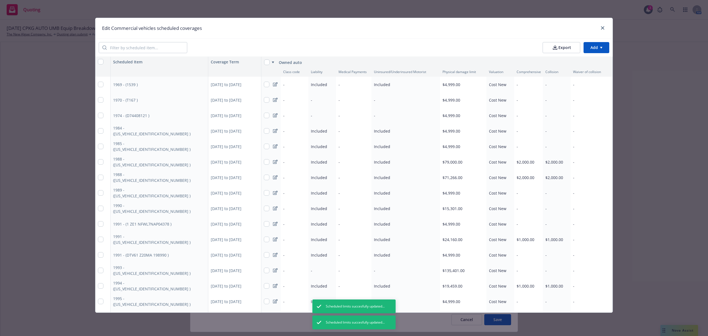
click at [311, 99] on div "-" at bounding box center [322, 99] width 28 height 15
click at [345, 118] on input "Included" at bounding box center [343, 118] width 6 height 6
click at [348, 131] on span "Apply to all" at bounding box center [358, 131] width 21 height 5
click at [346, 131] on input "Apply to all" at bounding box center [343, 131] width 6 height 6
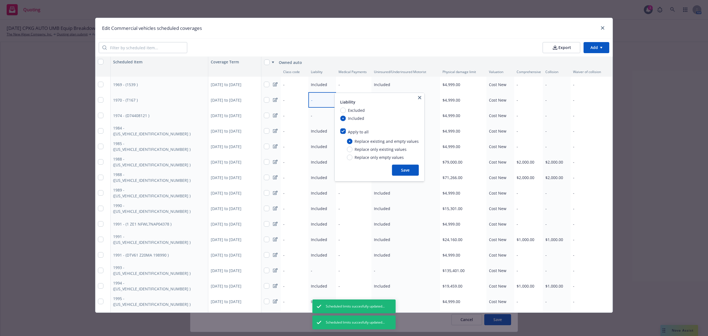
click at [394, 168] on button "Save" at bounding box center [405, 170] width 27 height 11
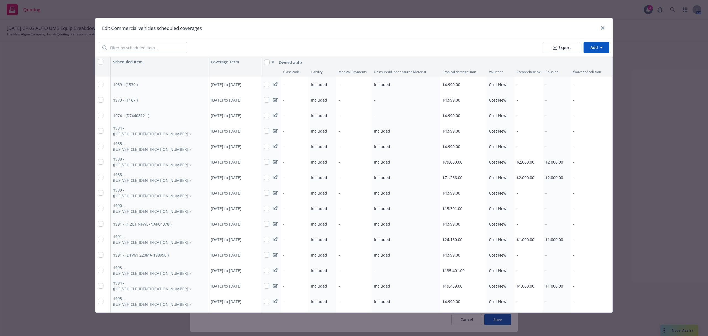
click at [378, 98] on div "-" at bounding box center [405, 99] width 69 height 15
click at [378, 100] on div "-" at bounding box center [405, 99] width 69 height 15
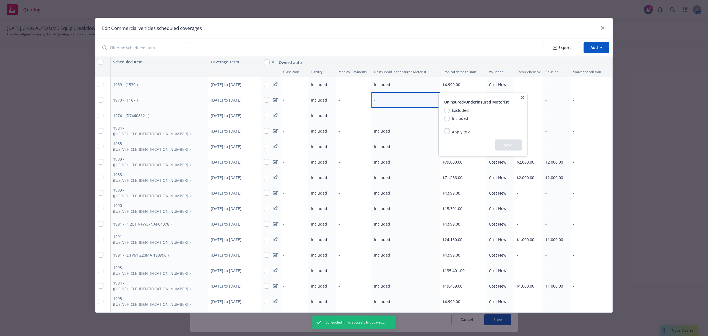
click at [450, 119] on span "Included" at bounding box center [459, 118] width 19 height 6
click at [450, 119] on input "Included" at bounding box center [447, 118] width 6 height 6
click at [449, 131] on input "Apply to all" at bounding box center [447, 131] width 6 height 6
click at [502, 168] on button "Save" at bounding box center [509, 170] width 27 height 11
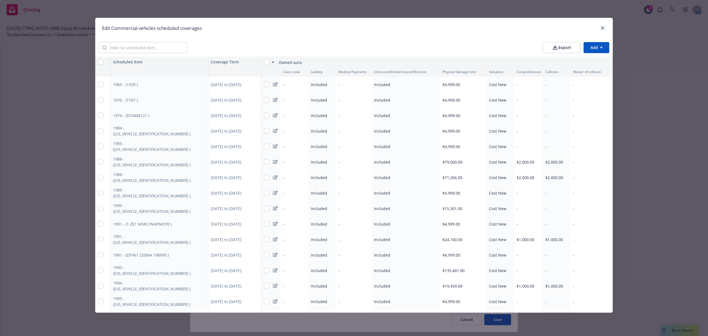
click at [601, 45] on html "Quoting 3 AM [DATE] CPKG AUTO UMB Equip Breakdown WC D&O Cargo MGMT Marine EPL …" at bounding box center [354, 168] width 708 height 336
click at [594, 63] on div "Add scheduled items" at bounding box center [588, 60] width 48 height 9
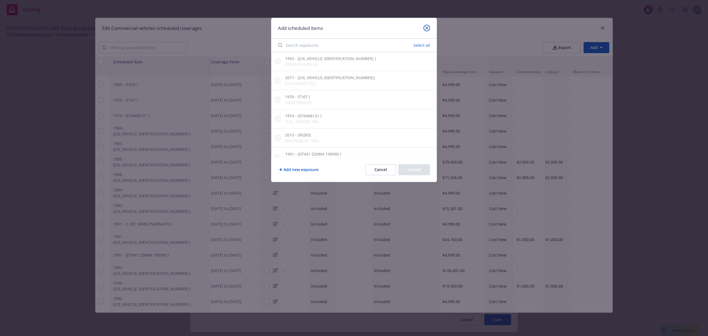
click at [427, 29] on icon "close" at bounding box center [426, 27] width 3 height 3
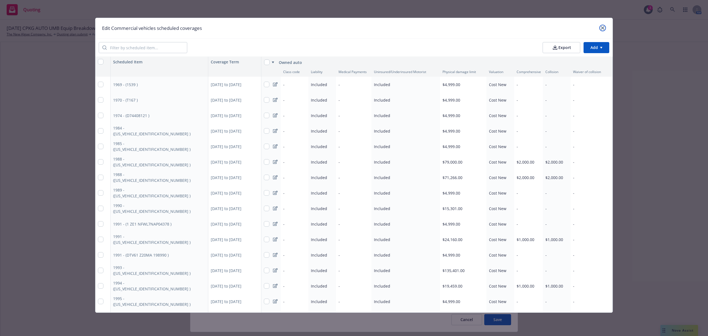
click at [604, 27] on icon "close" at bounding box center [602, 27] width 3 height 3
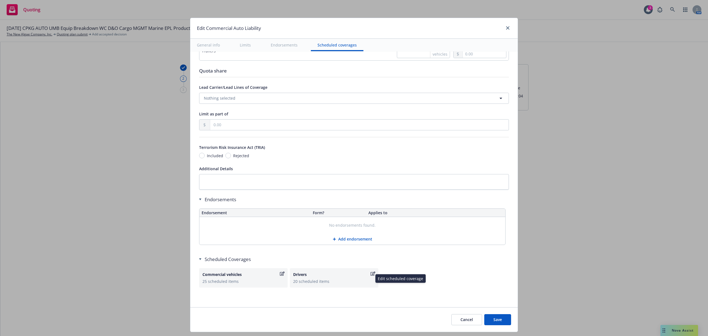
click at [327, 274] on div "Drivers" at bounding box center [331, 274] width 76 height 6
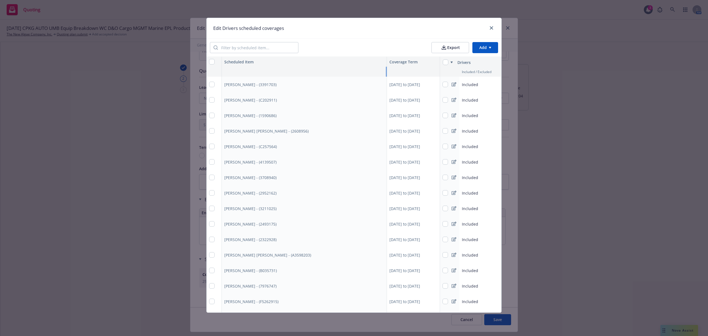
drag, startPoint x: 304, startPoint y: 72, endPoint x: 416, endPoint y: 83, distance: 112.5
click at [416, 83] on div "Scheduled Item Coverage Term Drivers Included / Excluded [PERSON_NAME] - (33917…" at bounding box center [354, 222] width 295 height 330
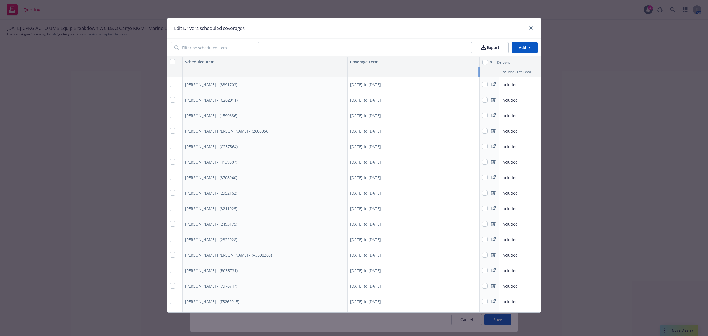
drag, startPoint x: 437, startPoint y: 71, endPoint x: 516, endPoint y: 75, distance: 78.9
click at [0, 0] on div "Included / Excluded" at bounding box center [0, 0] width 0 height 0
click at [170, 63] on input "checkbox" at bounding box center [173, 62] width 6 height 6
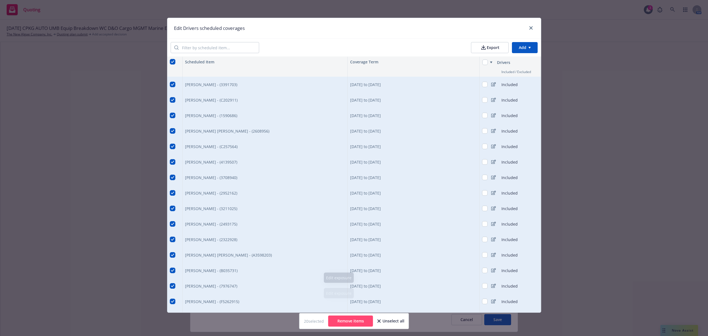
click at [344, 320] on button "Remove items" at bounding box center [350, 320] width 45 height 11
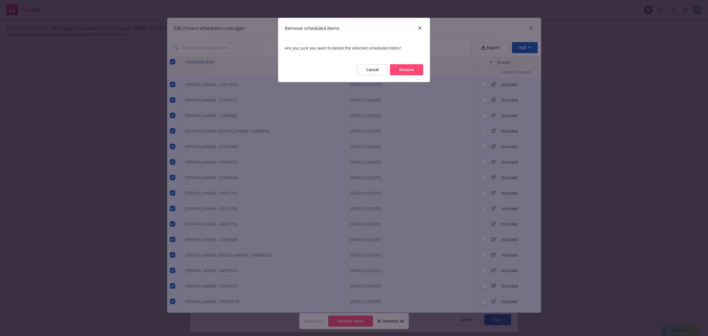
click at [406, 70] on button "Remove" at bounding box center [406, 69] width 33 height 11
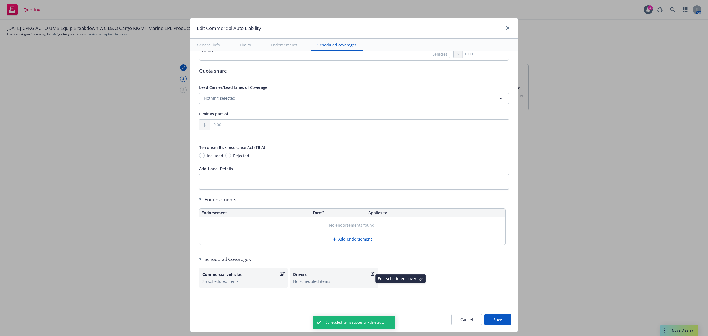
click at [338, 276] on div "Drivers" at bounding box center [331, 274] width 76 height 6
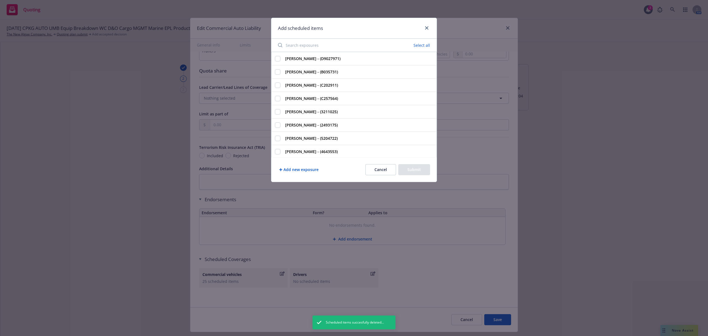
click at [318, 45] on input "Search exposures" at bounding box center [318, 45] width 86 height 11
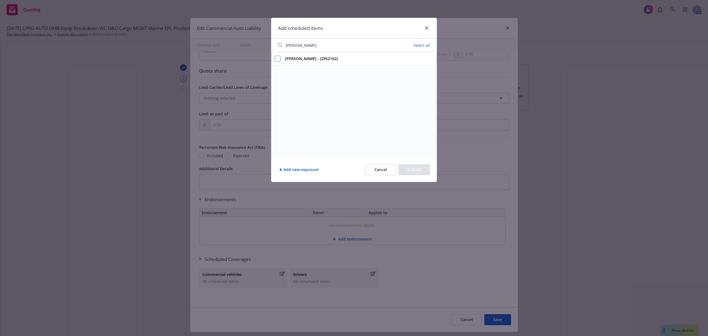
click at [276, 56] on input "[PERSON_NAME] - (2952162)" at bounding box center [278, 59] width 6 height 6
drag, startPoint x: 305, startPoint y: 46, endPoint x: 256, endPoint y: 43, distance: 49.1
click at [256, 43] on div "Add scheduled items [PERSON_NAME] Clear [PERSON_NAME] - (2952162) Add new expos…" at bounding box center [354, 168] width 708 height 336
click at [277, 58] on input "[PERSON_NAME] - (3708940)" at bounding box center [278, 59] width 6 height 6
drag, startPoint x: 293, startPoint y: 43, endPoint x: 280, endPoint y: 41, distance: 13.3
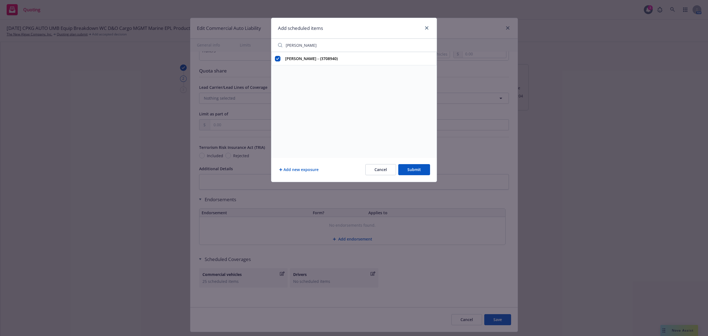
click at [280, 41] on input "[PERSON_NAME]" at bounding box center [326, 45] width 102 height 11
click at [275, 61] on input "[PERSON_NAME] - (F5262915)" at bounding box center [278, 59] width 6 height 6
drag, startPoint x: 289, startPoint y: 50, endPoint x: 271, endPoint y: 47, distance: 19.1
click at [271, 47] on div "Add scheduled items lar [PERSON_NAME] - (F5262915) Add new exposure Cancel Subm…" at bounding box center [354, 168] width 708 height 336
click at [276, 58] on input "[PERSON_NAME] - (A901323)" at bounding box center [278, 59] width 6 height 6
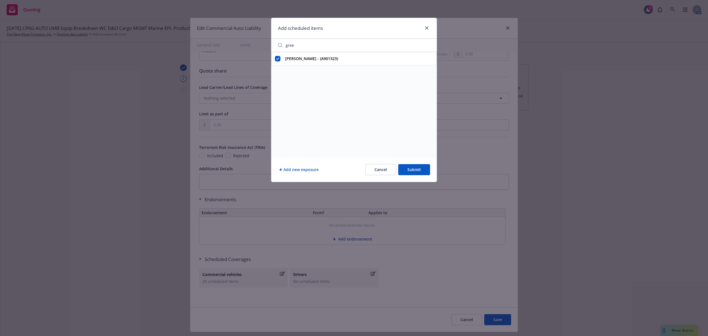
drag, startPoint x: 281, startPoint y: 41, endPoint x: 268, endPoint y: 41, distance: 13.6
click at [268, 41] on div "Add scheduled items gree [PERSON_NAME] - (A901323) Add new exposure Cancel Subm…" at bounding box center [354, 168] width 708 height 336
click at [278, 58] on input "[PERSON_NAME] - (B9390039)" at bounding box center [278, 59] width 6 height 6
drag, startPoint x: 299, startPoint y: 46, endPoint x: 277, endPoint y: 48, distance: 21.9
click at [277, 48] on input "moh" at bounding box center [326, 45] width 102 height 11
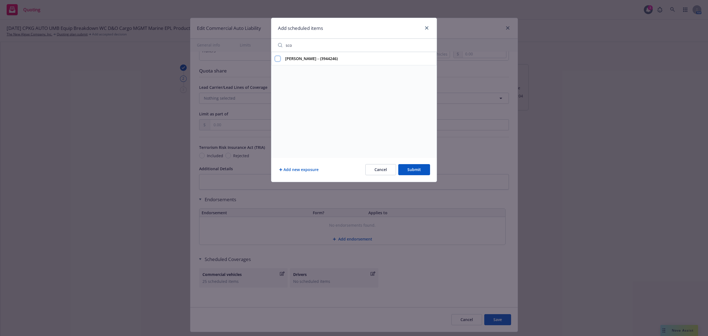
click at [278, 58] on input "[PERSON_NAME] - (3944246)" at bounding box center [278, 59] width 6 height 6
drag, startPoint x: 305, startPoint y: 48, endPoint x: 274, endPoint y: 45, distance: 30.3
click at [274, 45] on div "sco" at bounding box center [353, 45] width 165 height 13
click at [278, 60] on input "[PERSON_NAME] - (4643553)" at bounding box center [278, 59] width 6 height 6
drag, startPoint x: 300, startPoint y: 45, endPoint x: 262, endPoint y: 40, distance: 38.7
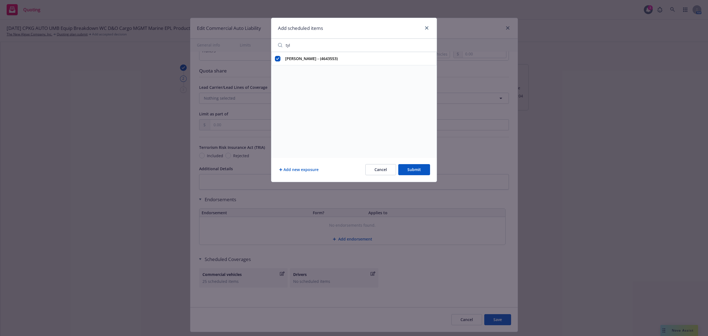
click at [262, 40] on div "Add scheduled items [PERSON_NAME] - (4643553) Add new exposure Cancel Submit" at bounding box center [354, 168] width 708 height 336
click at [278, 59] on input "[PERSON_NAME] - (5204722)" at bounding box center [278, 59] width 6 height 6
drag, startPoint x: 295, startPoint y: 47, endPoint x: 275, endPoint y: 45, distance: 20.3
click at [275, 45] on input "wil" at bounding box center [326, 45] width 102 height 11
click at [278, 57] on input "[PERSON_NAME] - (2493175)" at bounding box center [278, 59] width 6 height 6
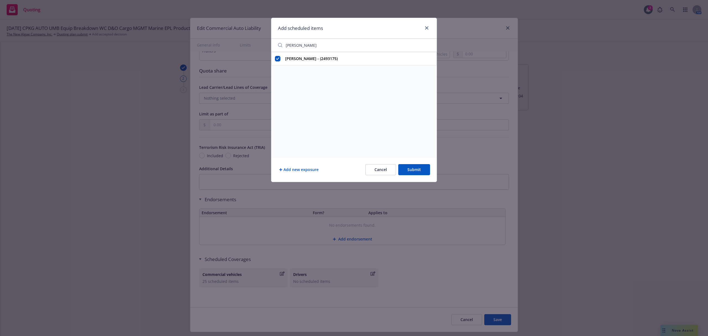
drag, startPoint x: 279, startPoint y: 45, endPoint x: 262, endPoint y: 44, distance: 17.2
click at [262, 44] on div "Add scheduled items [PERSON_NAME] [PERSON_NAME] - (2493175) Add new exposure Ca…" at bounding box center [354, 168] width 708 height 336
click at [275, 59] on input "[PERSON_NAME] - (3211025)" at bounding box center [278, 59] width 6 height 6
drag, startPoint x: 301, startPoint y: 46, endPoint x: 276, endPoint y: 45, distance: 25.2
click at [277, 45] on input "jea" at bounding box center [326, 45] width 102 height 11
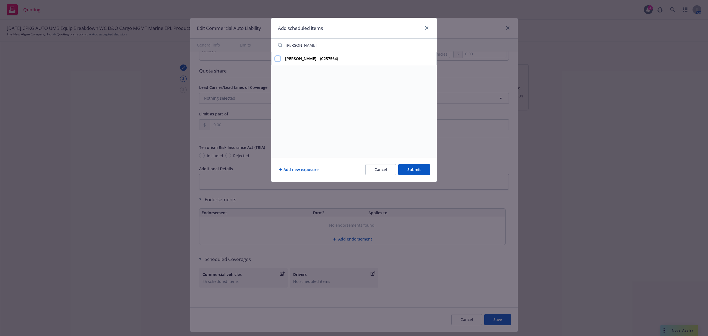
click at [278, 59] on input "[PERSON_NAME] - (C257564)" at bounding box center [278, 59] width 6 height 6
drag, startPoint x: 301, startPoint y: 45, endPoint x: 268, endPoint y: 45, distance: 33.2
click at [268, 45] on div "Add scheduled items [PERSON_NAME] [PERSON_NAME] - (C257564) Add new exposure Ca…" at bounding box center [354, 168] width 708 height 336
click at [280, 59] on input "[PERSON_NAME] - (C202911)" at bounding box center [278, 59] width 6 height 6
drag, startPoint x: 298, startPoint y: 50, endPoint x: 273, endPoint y: 45, distance: 25.4
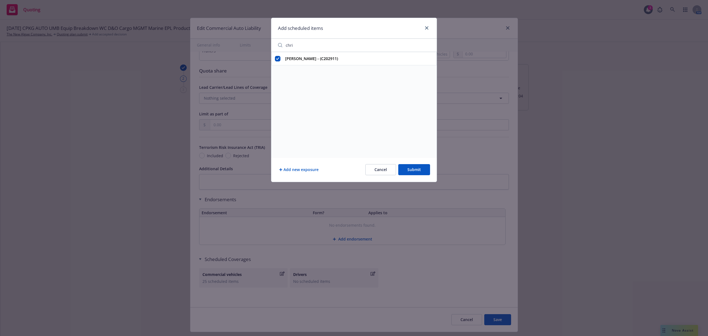
click at [273, 45] on div "chri" at bounding box center [353, 45] width 165 height 13
click at [279, 61] on input "[PERSON_NAME] - (7976747)" at bounding box center [278, 59] width 6 height 6
drag, startPoint x: 299, startPoint y: 49, endPoint x: 270, endPoint y: 41, distance: 29.5
click at [270, 41] on div "Add scheduled items [PERSON_NAME] Karramel [PERSON_NAME] - (7976747) Add new ex…" at bounding box center [354, 168] width 708 height 336
click at [277, 59] on input "[PERSON_NAME] - (2322928)" at bounding box center [278, 59] width 6 height 6
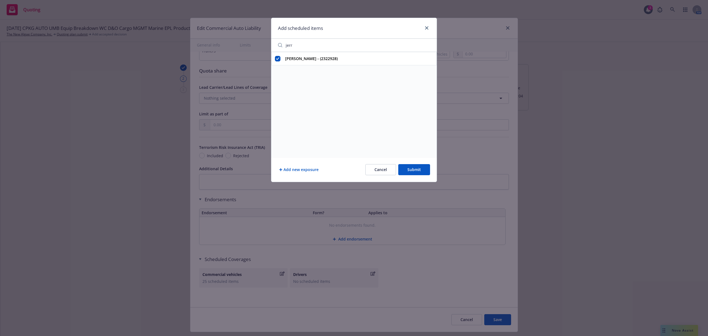
drag, startPoint x: 293, startPoint y: 45, endPoint x: 272, endPoint y: 45, distance: 21.9
click at [272, 45] on div "jerr" at bounding box center [353, 45] width 165 height 13
click at [281, 57] on div "[PERSON_NAME] - (B035731)" at bounding box center [353, 58] width 165 height 13
click at [278, 58] on input "[PERSON_NAME] - (B035731)" at bounding box center [278, 59] width 6 height 6
drag, startPoint x: 305, startPoint y: 48, endPoint x: 268, endPoint y: 46, distance: 37.7
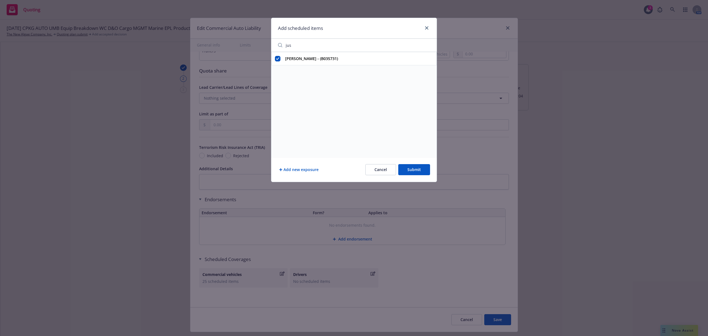
click at [268, 46] on div "Add scheduled items jus [PERSON_NAME] - (B035731) Add new exposure Cancel Submit" at bounding box center [354, 168] width 708 height 336
click at [278, 58] on input "[PERSON_NAME] - (4139507)" at bounding box center [278, 59] width 6 height 6
drag, startPoint x: 302, startPoint y: 47, endPoint x: 271, endPoint y: 46, distance: 30.7
click at [271, 46] on div "[PERSON_NAME]" at bounding box center [353, 45] width 165 height 13
click at [277, 57] on input "[PERSON_NAME] - (1590686)" at bounding box center [278, 59] width 6 height 6
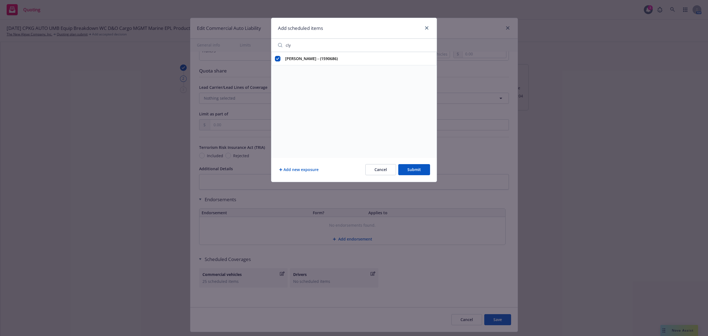
drag, startPoint x: 296, startPoint y: 49, endPoint x: 264, endPoint y: 44, distance: 32.4
click at [264, 44] on div "Add scheduled items [PERSON_NAME] - (1590686) Add new exposure Cancel Submit" at bounding box center [354, 168] width 708 height 336
click at [277, 58] on input "[PERSON_NAME] - (3391703)" at bounding box center [278, 59] width 6 height 6
drag, startPoint x: 300, startPoint y: 43, endPoint x: 240, endPoint y: 42, distance: 60.9
click at [240, 42] on div "Add scheduled items bre [PERSON_NAME] - (3391703) Add new exposure Cancel Submit" at bounding box center [354, 168] width 708 height 336
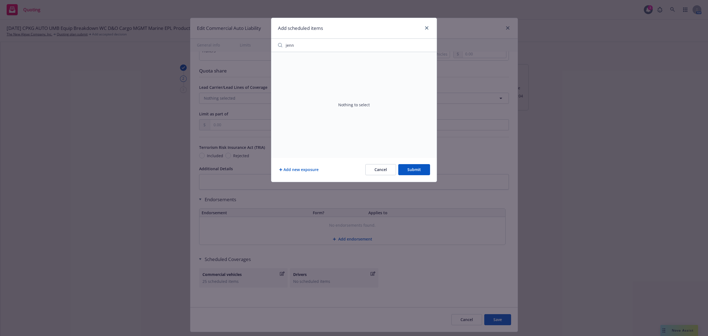
click at [412, 171] on button "Submit" at bounding box center [414, 169] width 32 height 11
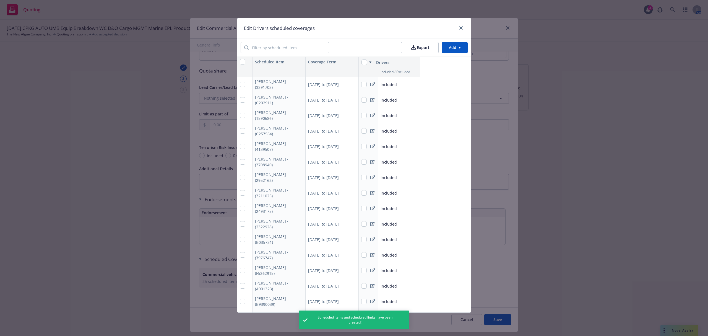
click at [452, 49] on html "Quoting 3 AM [DATE] CPKG AUTO UMB Equip Breakdown WC D&O Cargo MGMT Marine EPL …" at bounding box center [354, 168] width 708 height 336
click at [449, 61] on div "Add scheduled items" at bounding box center [443, 60] width 48 height 9
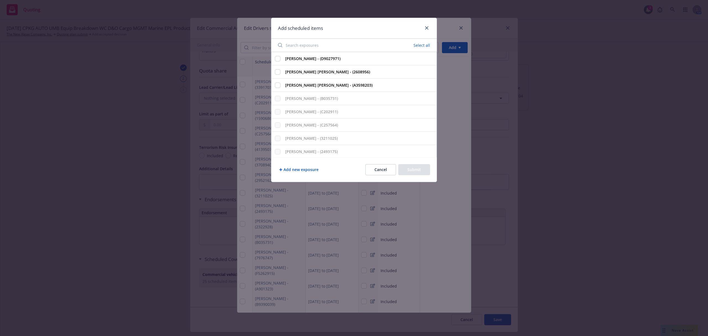
click at [310, 41] on input "Search exposures" at bounding box center [318, 45] width 86 height 11
click at [301, 167] on button "Add new exposure" at bounding box center [299, 169] width 42 height 11
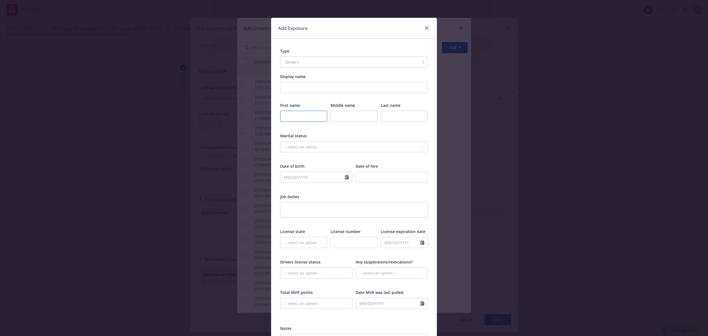
click at [300, 114] on input "text" at bounding box center [303, 116] width 47 height 11
click at [400, 194] on div "Job duties" at bounding box center [354, 196] width 148 height 7
click at [298, 241] on select "-- select an option -- [US_STATE] [US_STATE] [US_STATE] [US_STATE] [US_STATE] […" at bounding box center [303, 242] width 47 height 11
click at [280, 237] on select "-- select an option -- [US_STATE] [US_STATE] [US_STATE] [US_STATE] [US_STATE] […" at bounding box center [303, 242] width 47 height 11
click at [352, 241] on input "text" at bounding box center [354, 242] width 47 height 11
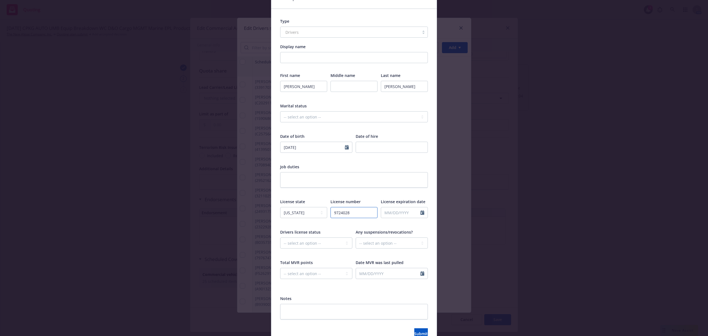
scroll to position [60, 0]
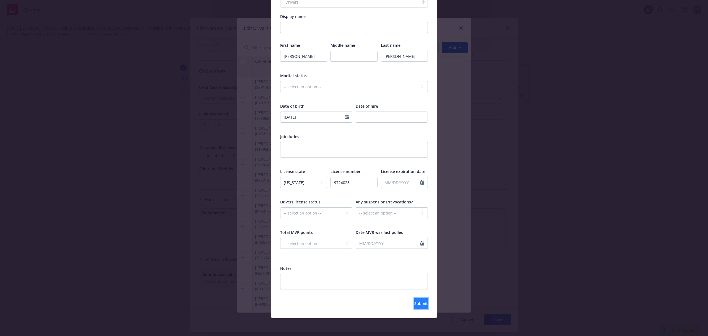
click at [414, 304] on span "Submit" at bounding box center [421, 303] width 14 height 5
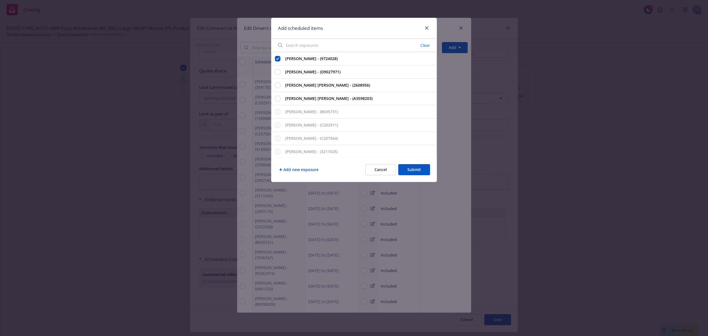
click at [414, 170] on button "Submit" at bounding box center [414, 169] width 32 height 11
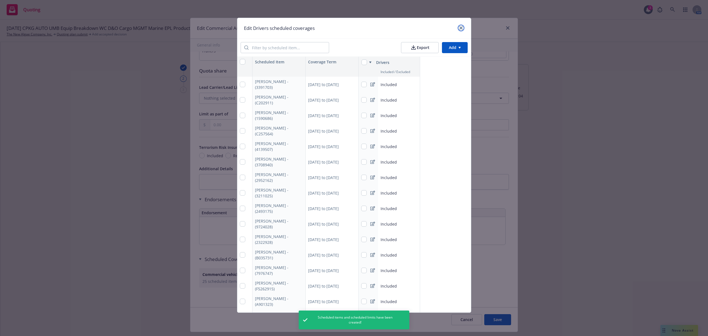
click at [459, 27] on icon "close" at bounding box center [460, 27] width 3 height 3
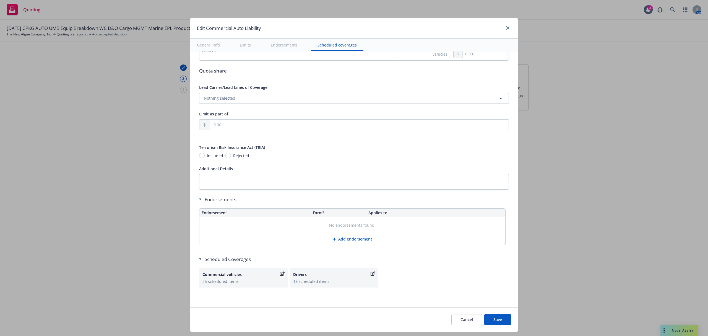
click at [495, 323] on button "Save" at bounding box center [497, 319] width 27 height 11
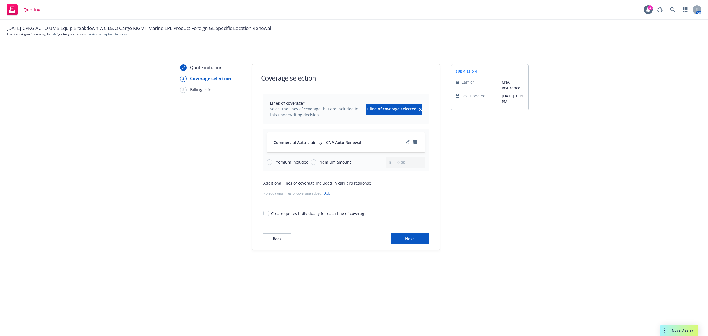
drag, startPoint x: 272, startPoint y: 161, endPoint x: 278, endPoint y: 165, distance: 7.0
click at [272, 161] on span "Premium included" at bounding box center [290, 162] width 37 height 6
click at [272, 161] on input "Premium included" at bounding box center [270, 162] width 6 height 6
click at [402, 238] on button "Next" at bounding box center [410, 238] width 38 height 11
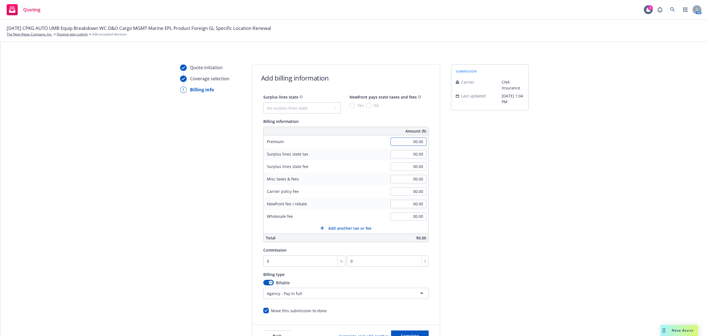
click at [397, 143] on input "00.00" at bounding box center [409, 141] width 36 height 8
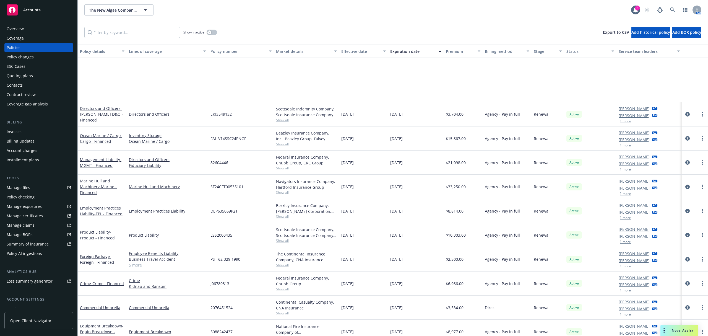
scroll to position [81, 0]
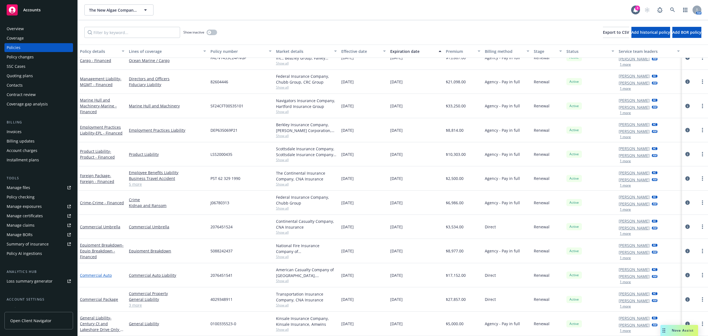
click at [100, 275] on link "Commercial Auto" at bounding box center [96, 274] width 32 height 5
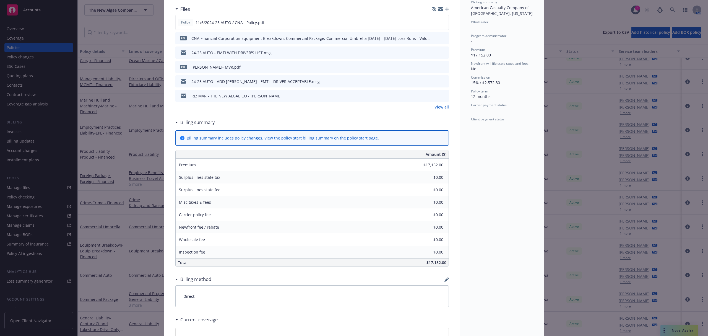
scroll to position [37, 0]
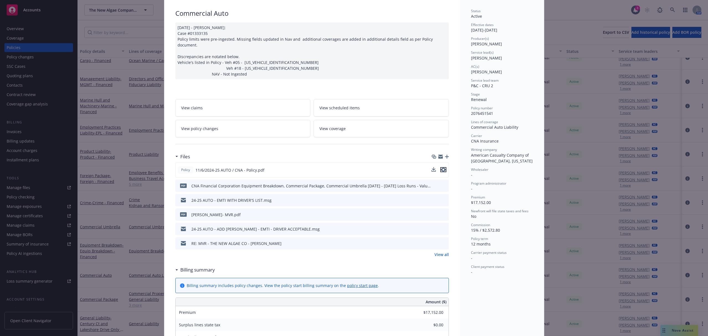
click at [441, 168] on icon "preview file" at bounding box center [443, 170] width 5 height 4
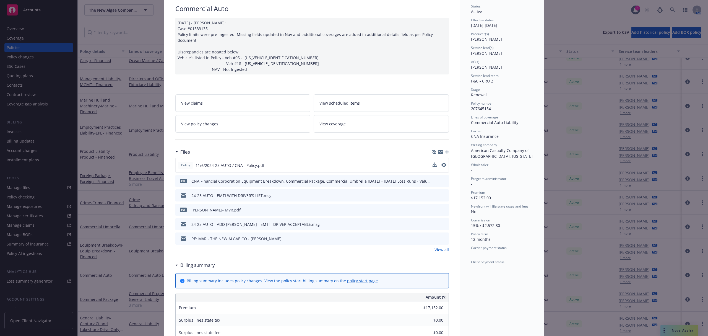
scroll to position [33, 0]
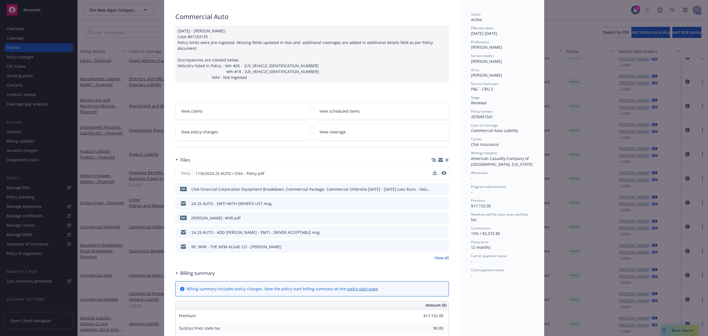
click at [437, 255] on link "View all" at bounding box center [442, 258] width 14 height 6
